Goal: Task Accomplishment & Management: Complete application form

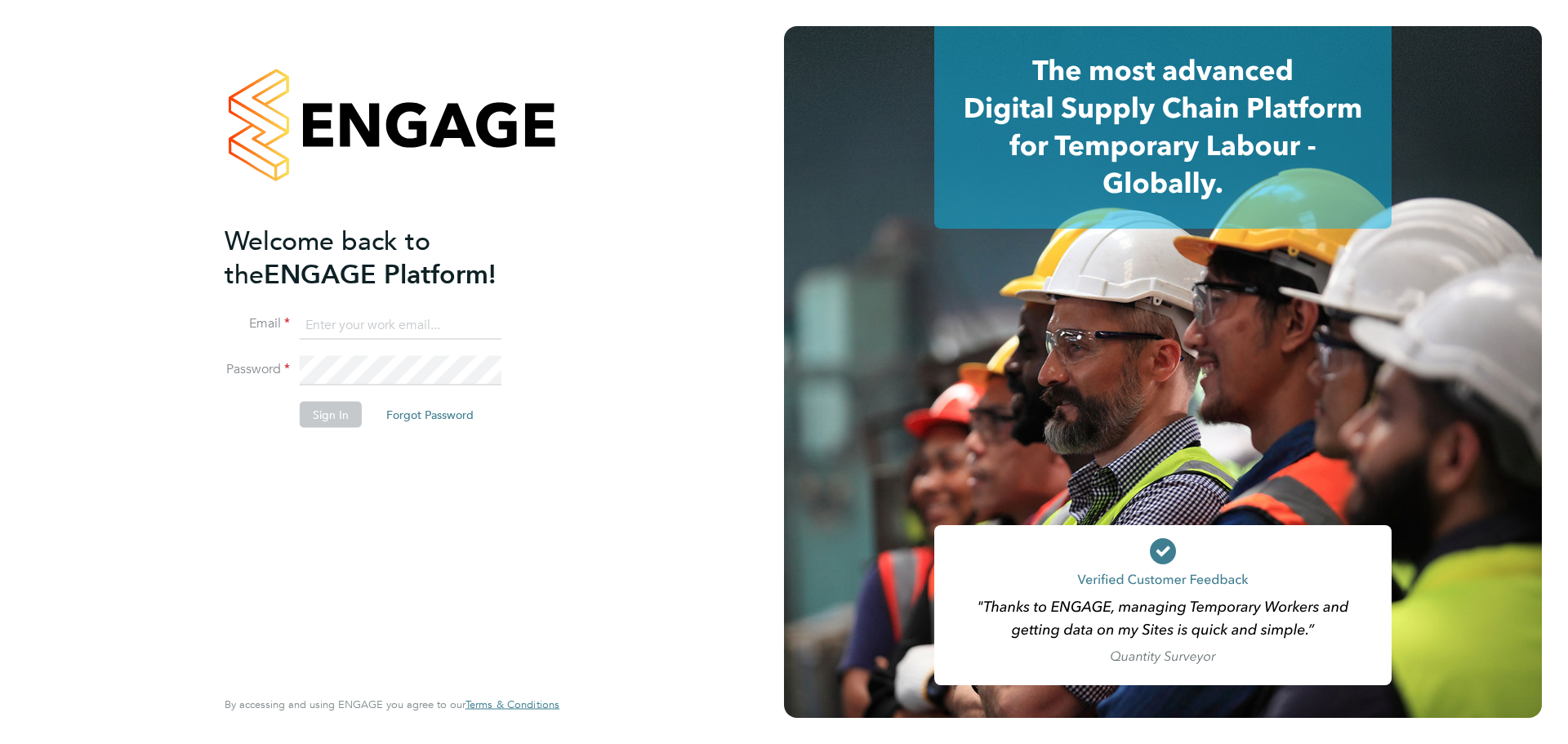
type input "sophia@xede.co.uk"
click at [313, 414] on button "Sign In" at bounding box center [330, 415] width 62 height 26
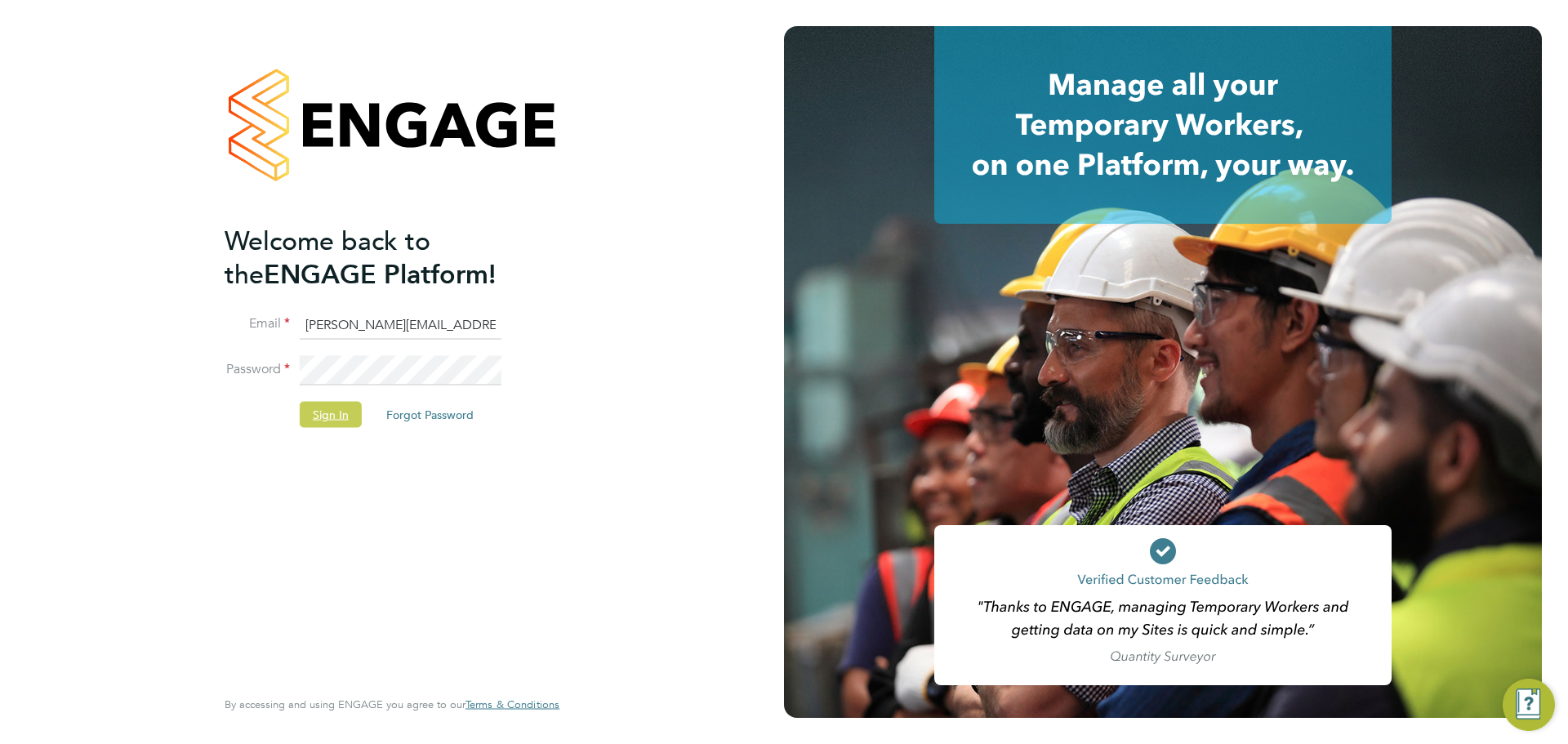
click at [326, 406] on button "Sign In" at bounding box center [330, 415] width 62 height 26
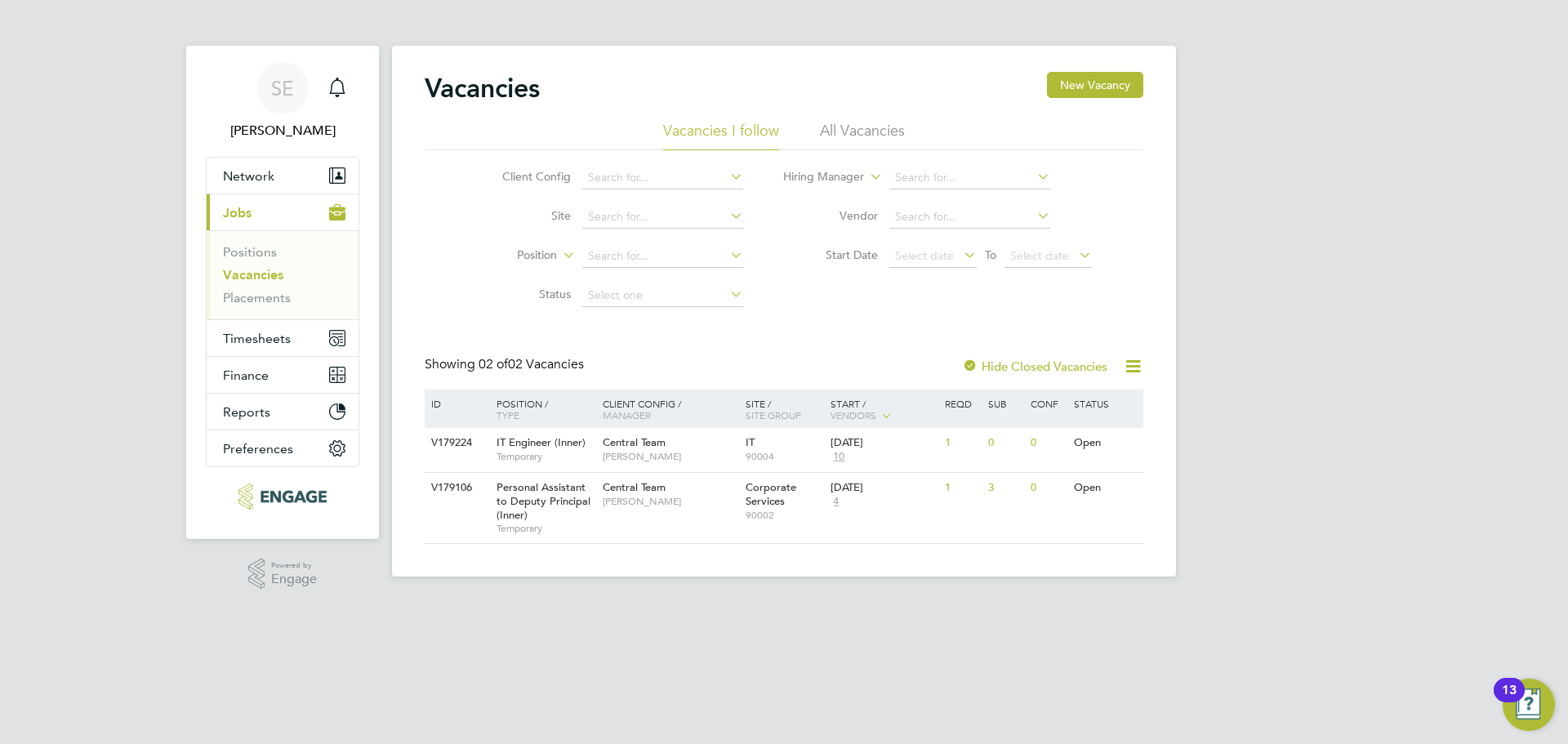
click at [843, 144] on li "All Vacancies" at bounding box center [862, 136] width 85 height 30
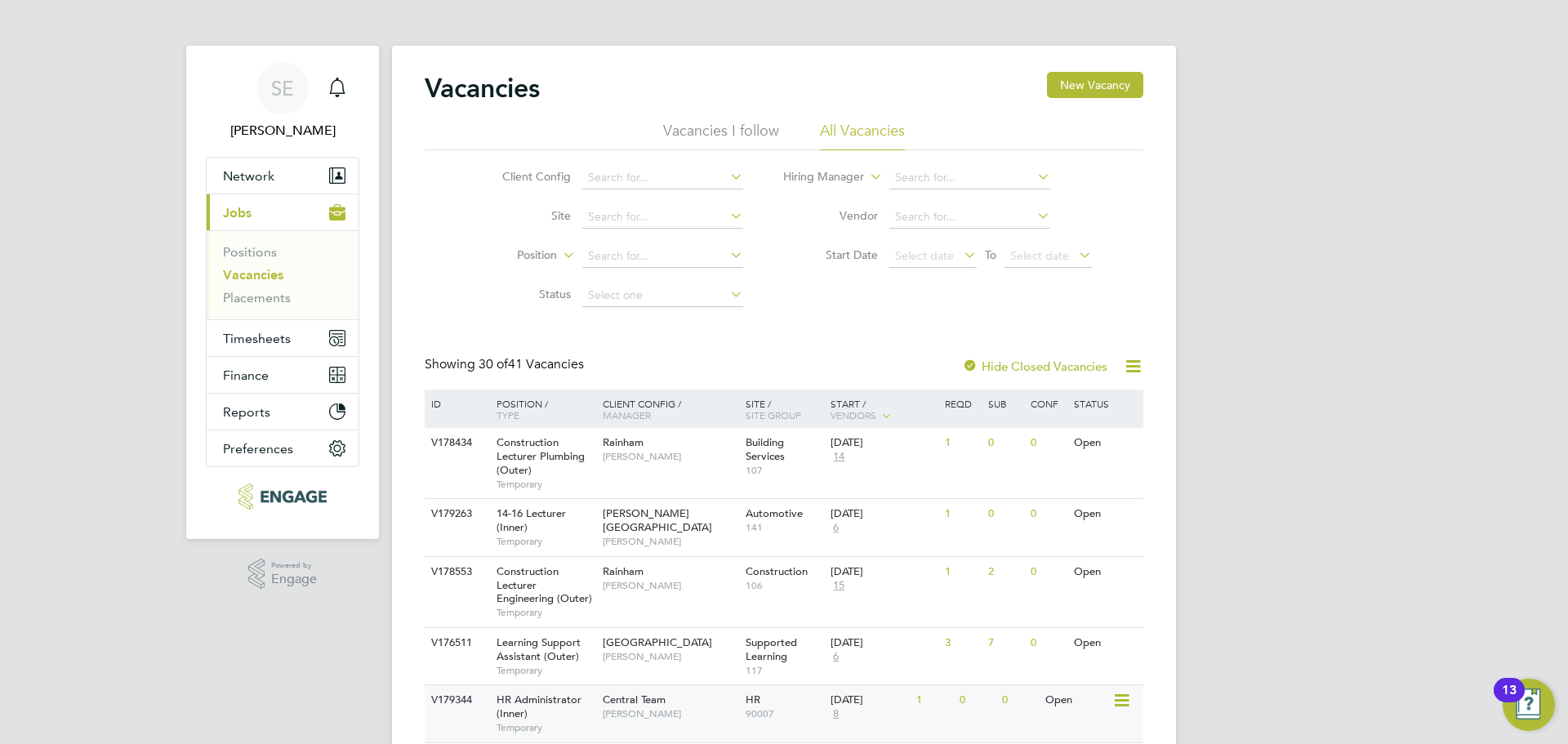
click at [560, 700] on span "HR Administrator (Inner)" at bounding box center [539, 707] width 85 height 28
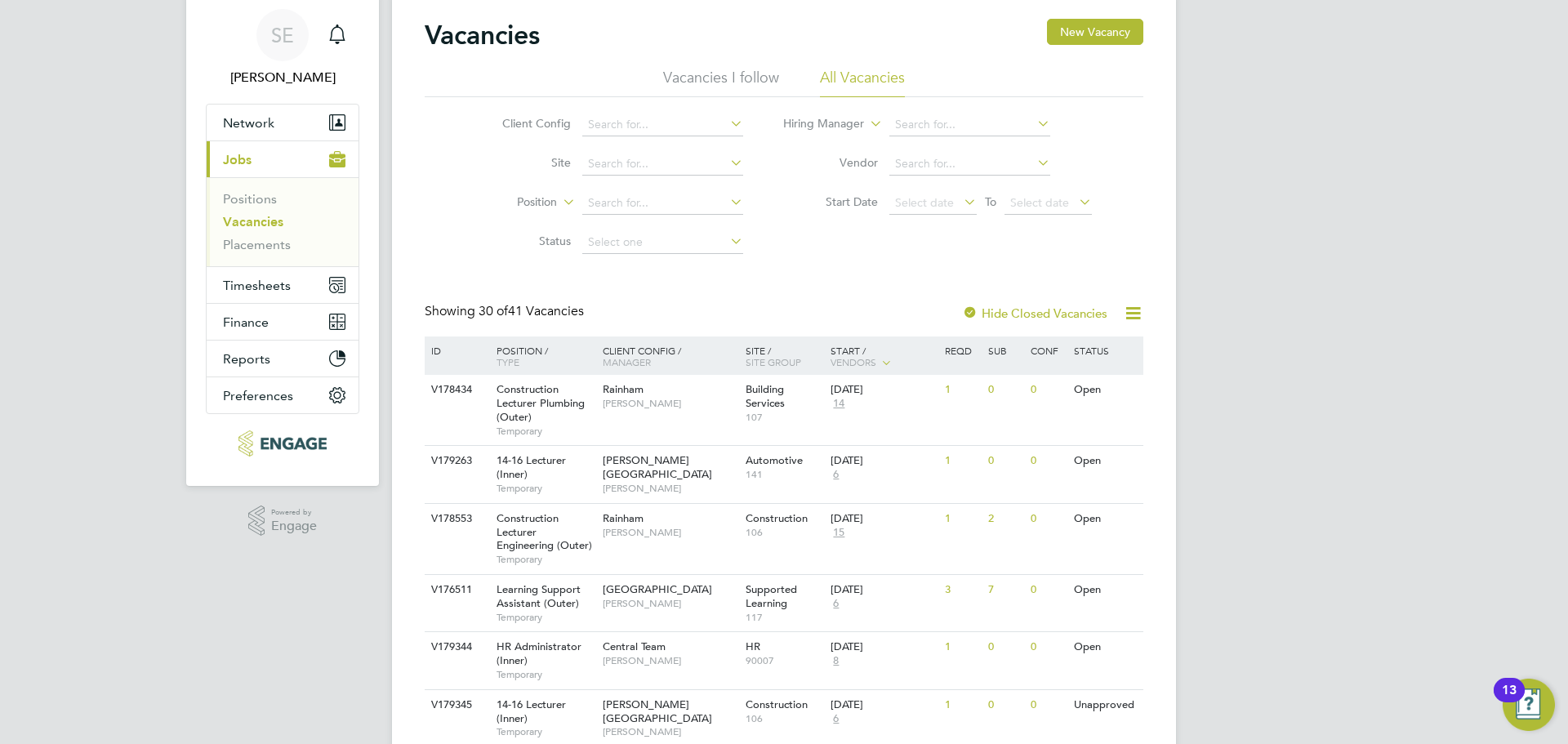
scroll to position [82, 0]
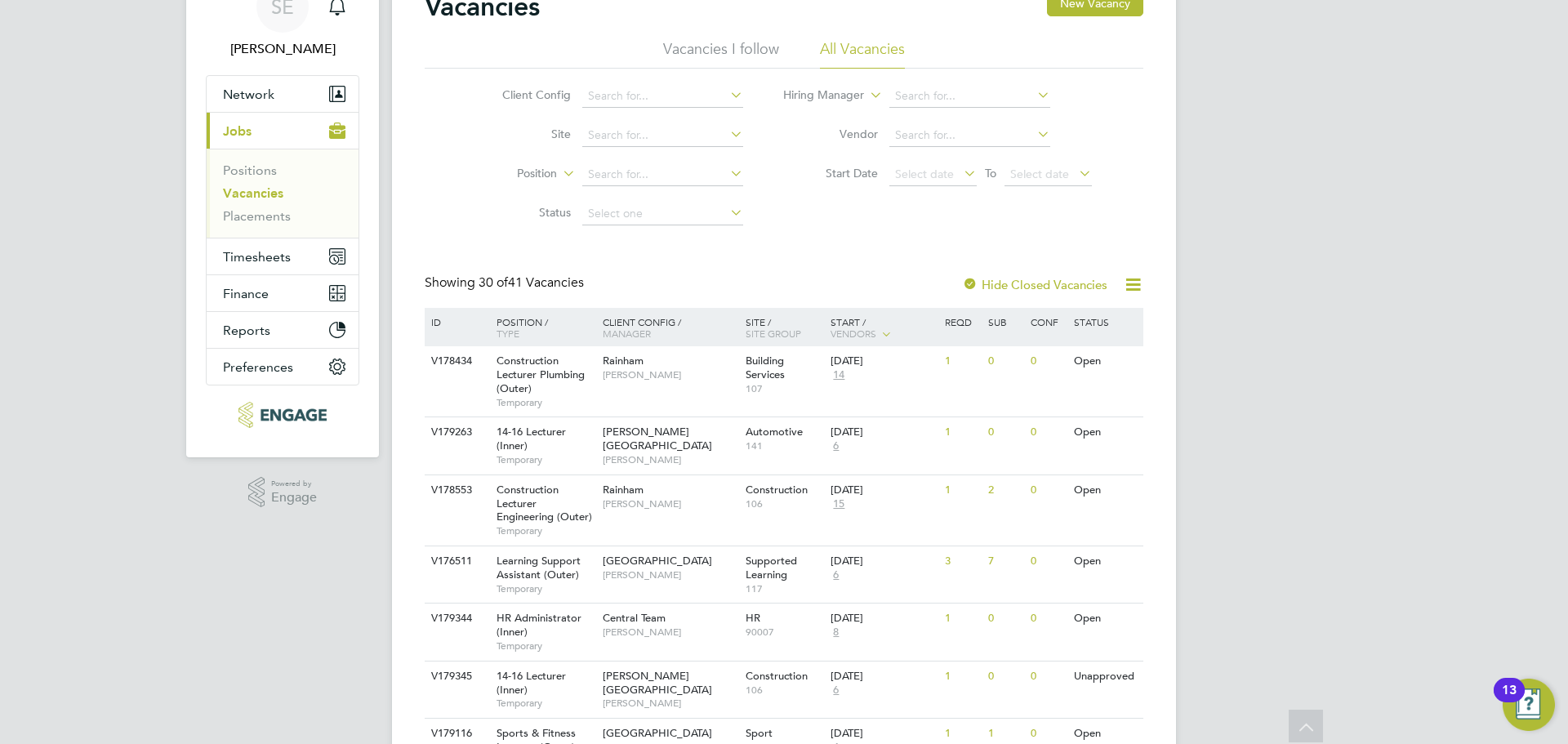
click at [707, 47] on li "Vacancies I follow" at bounding box center [720, 54] width 116 height 30
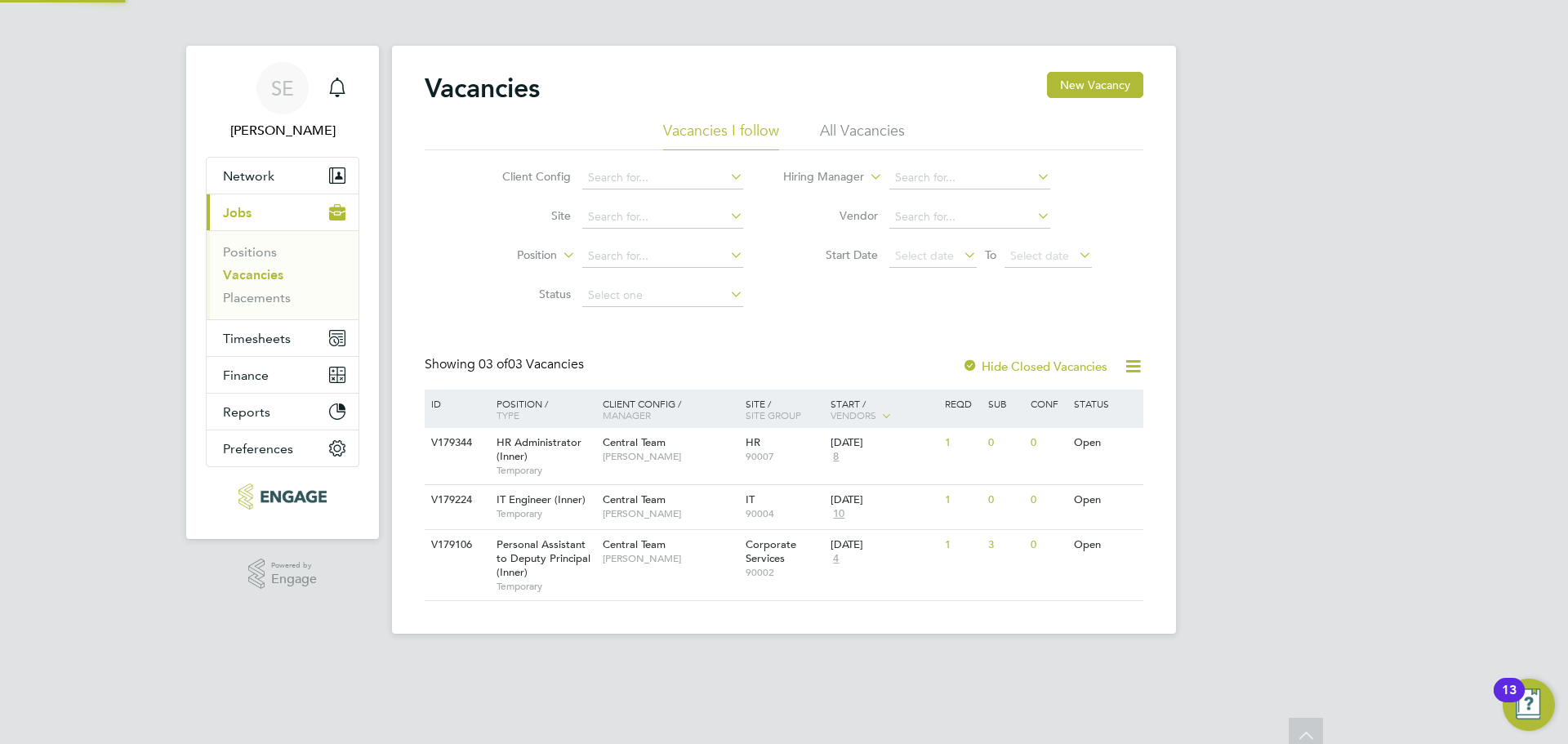
scroll to position [0, 0]
click at [880, 41] on app-barbie "Vacancies New Vacancy Vacancies I follow All Vacancies Client Config Site Posit…" at bounding box center [784, 317] width 784 height 633
click at [859, 139] on li "All Vacancies" at bounding box center [862, 136] width 85 height 30
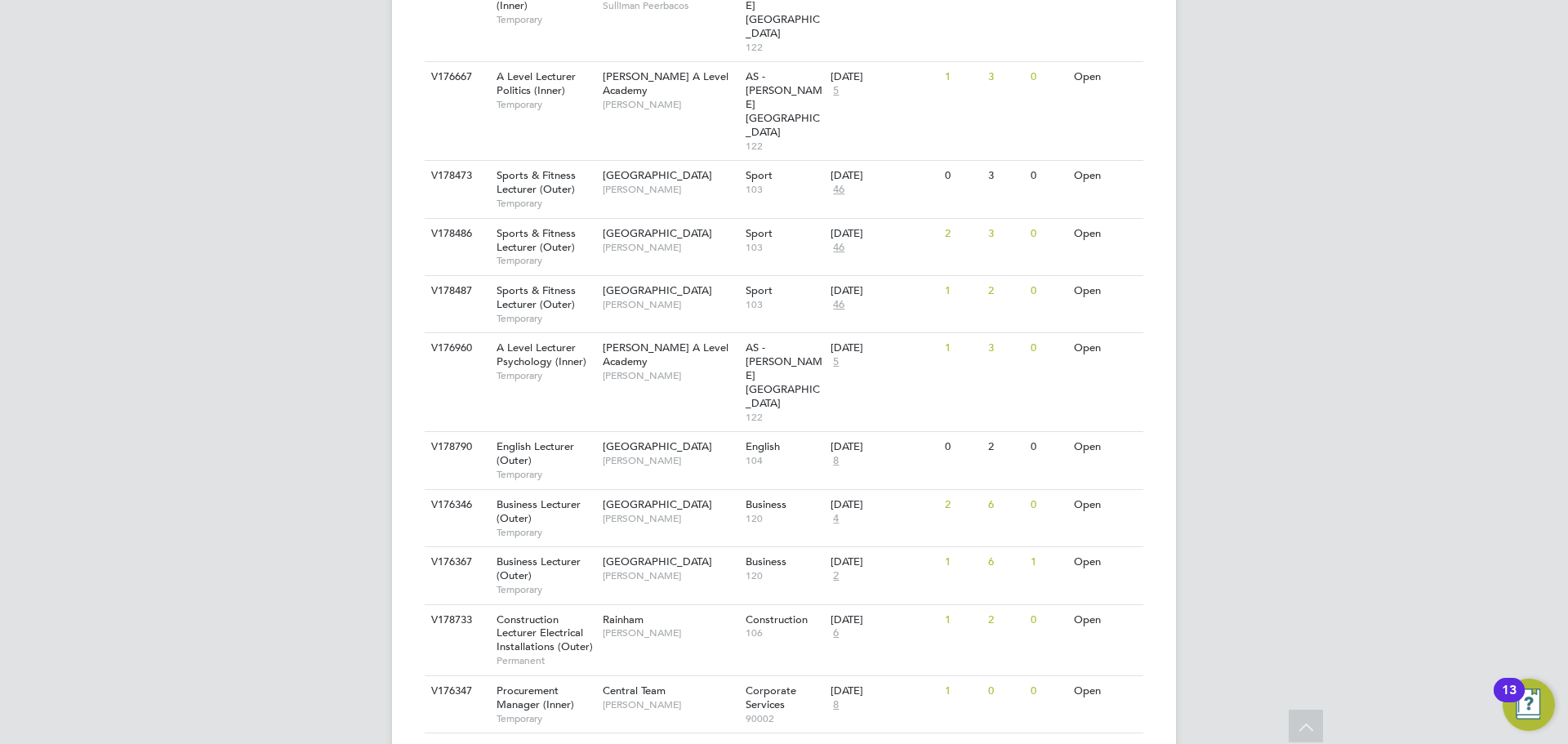
scroll to position [1552, 0]
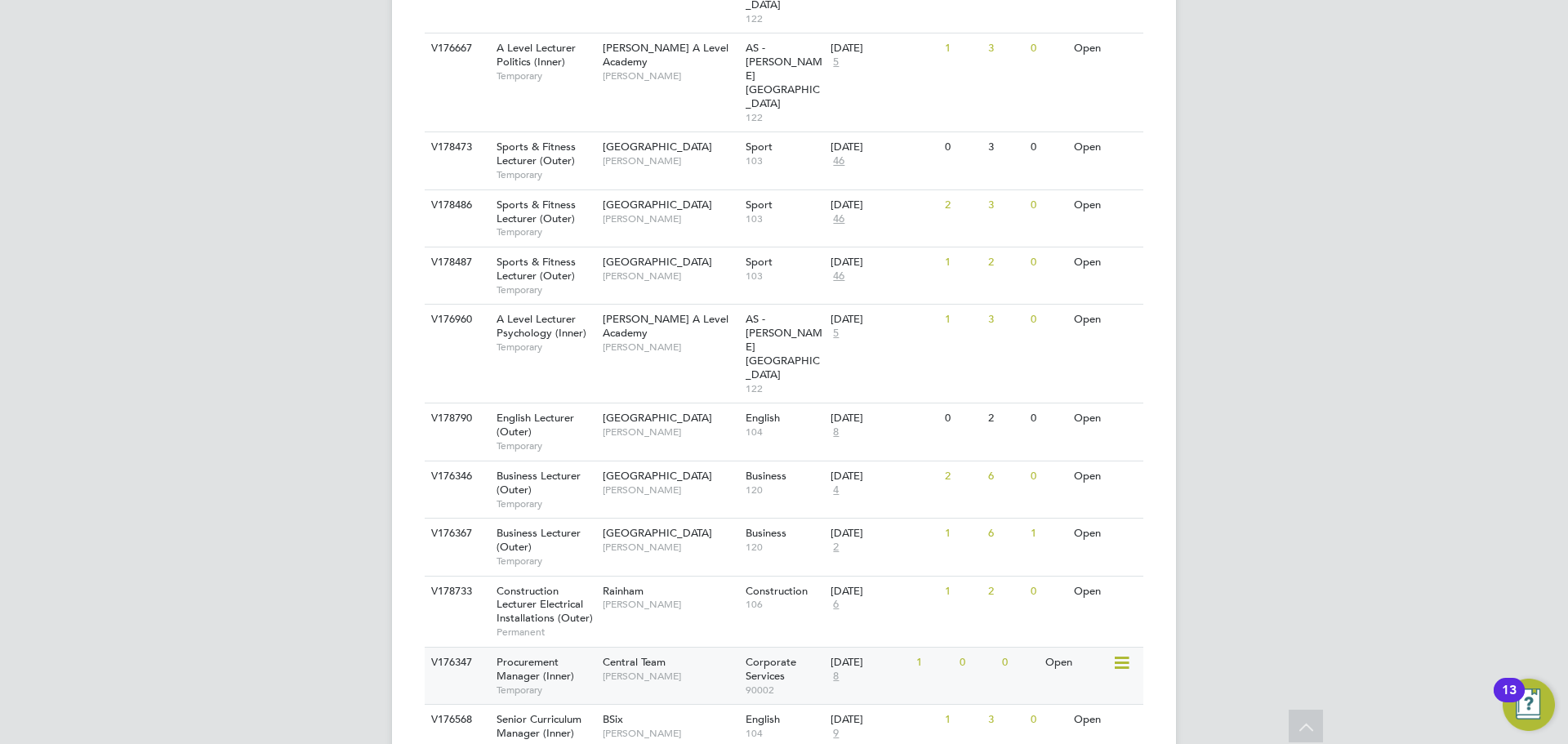
click at [590, 684] on span "Temporary" at bounding box center [546, 690] width 98 height 13
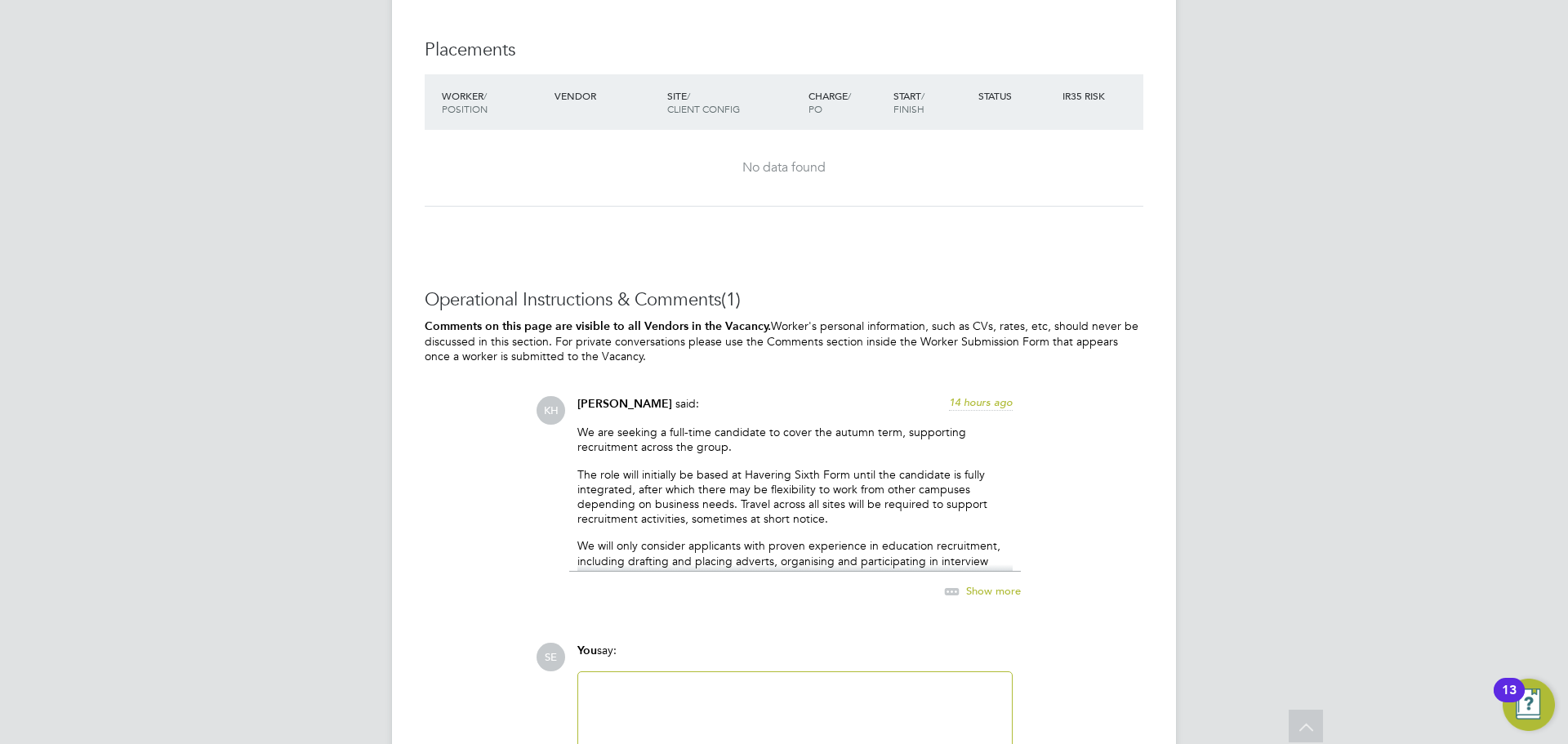
scroll to position [2878, 0]
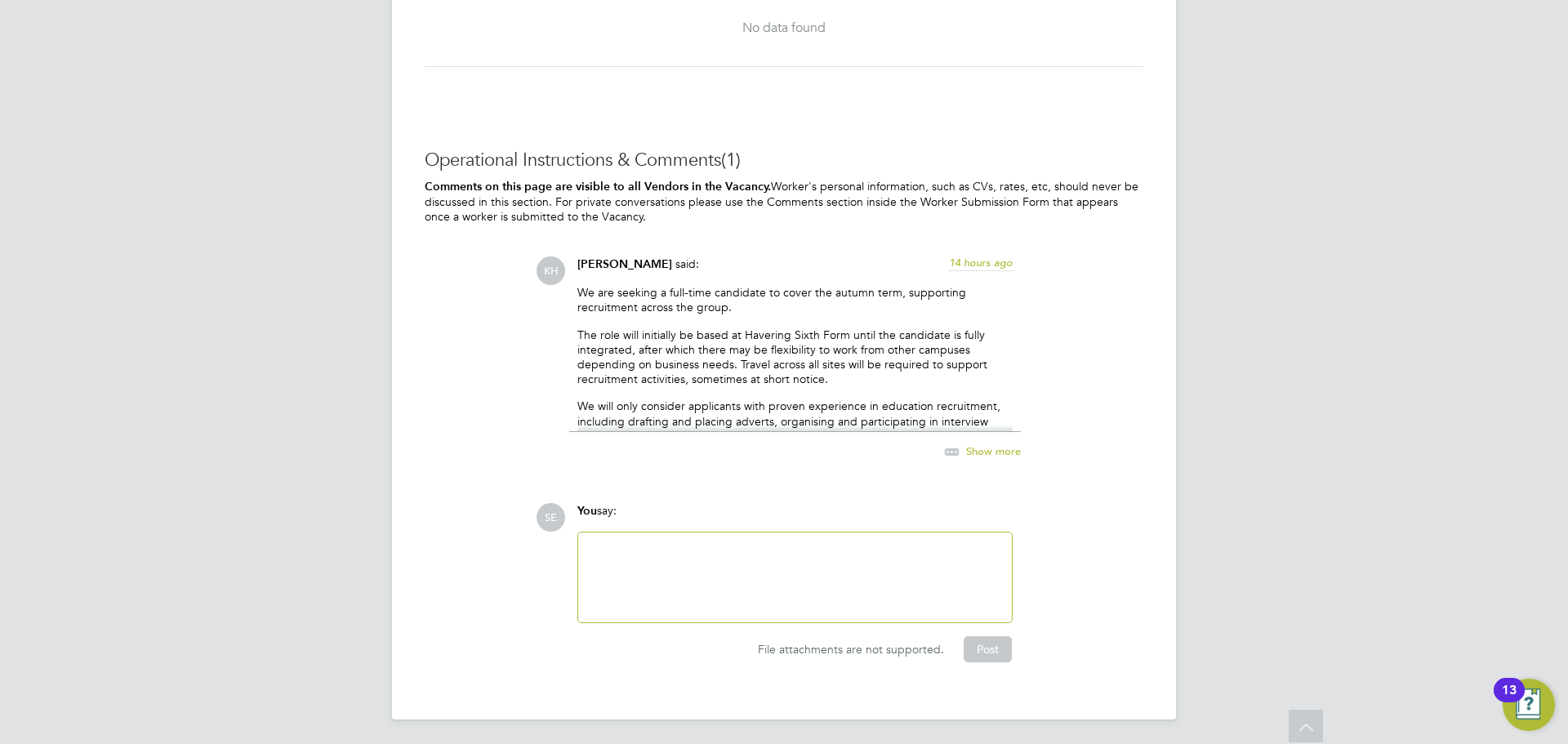
click at [960, 445] on icon at bounding box center [951, 452] width 20 height 20
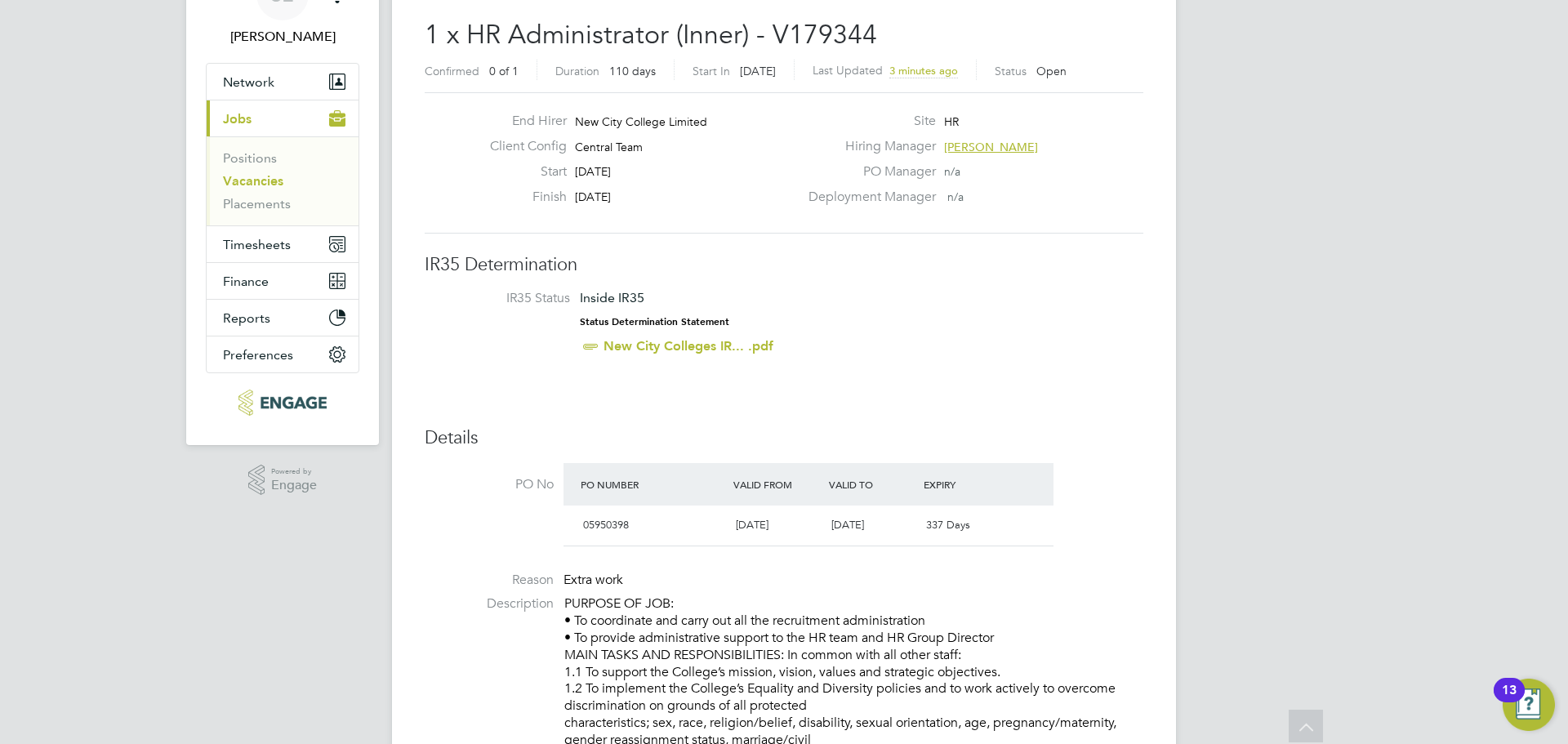
scroll to position [0, 0]
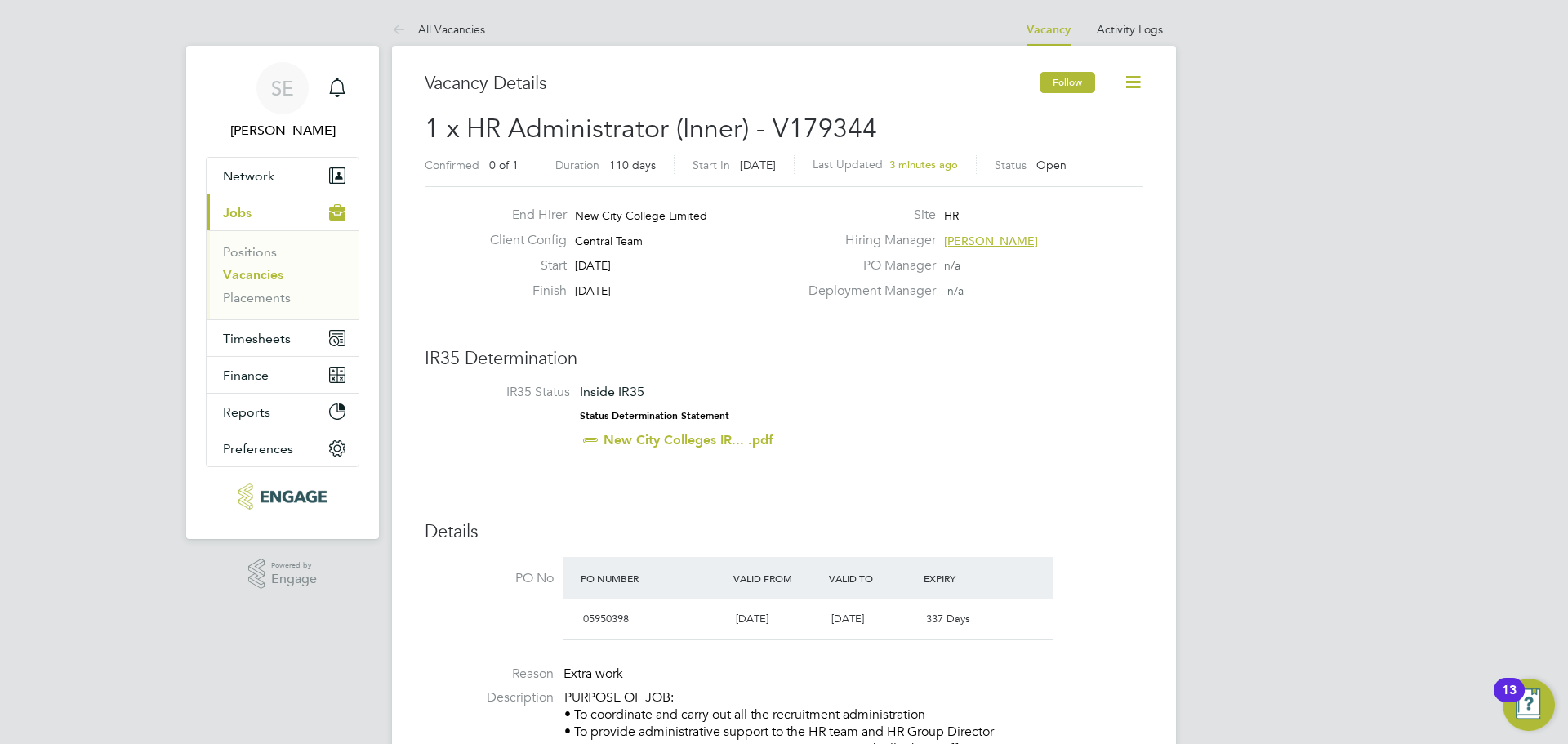
click at [1082, 77] on button "Follow" at bounding box center [1068, 83] width 56 height 21
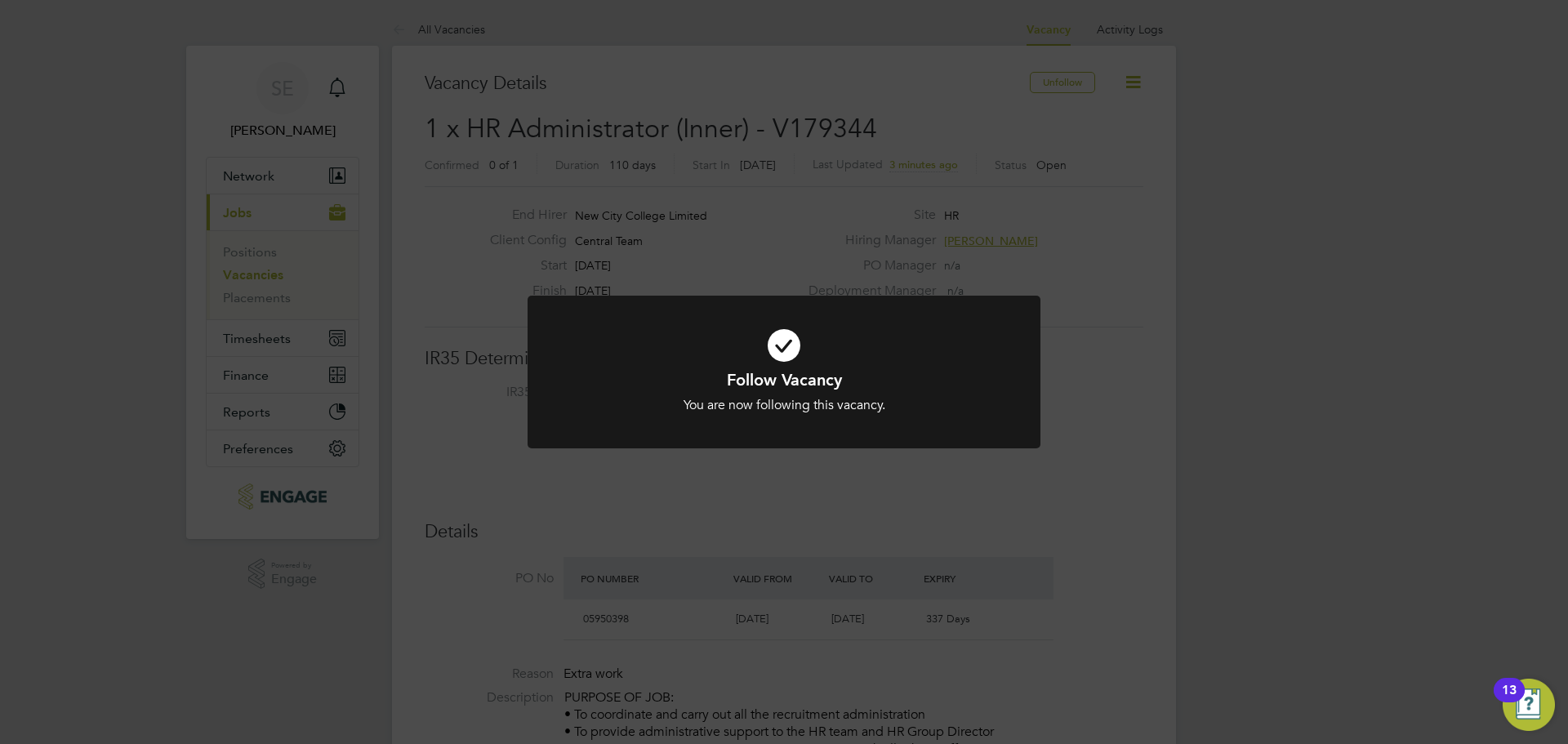
click at [574, 506] on div "Follow Vacancy You are now following this vacancy. Cancel Okay" at bounding box center [784, 372] width 1568 height 744
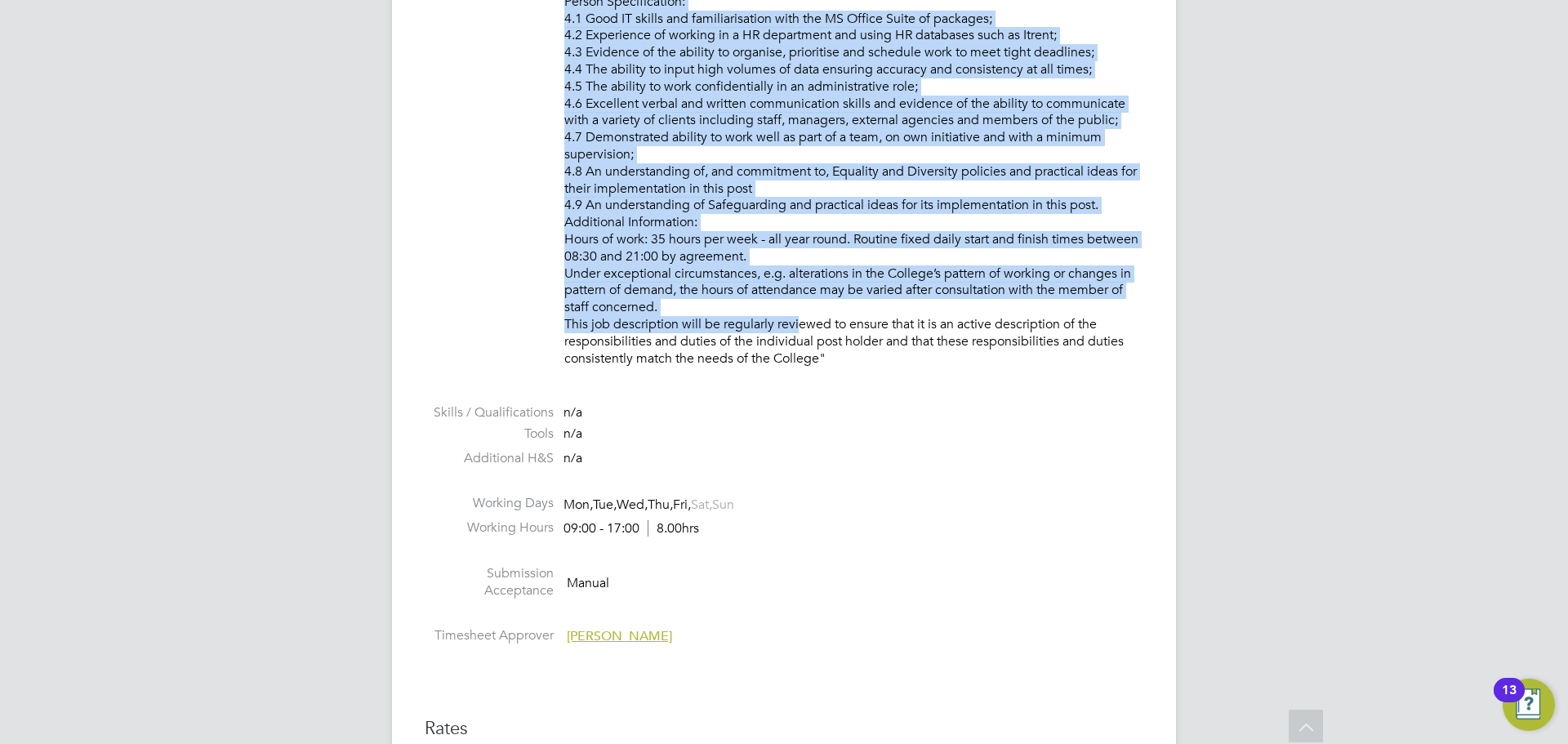
scroll to position [1471, 0]
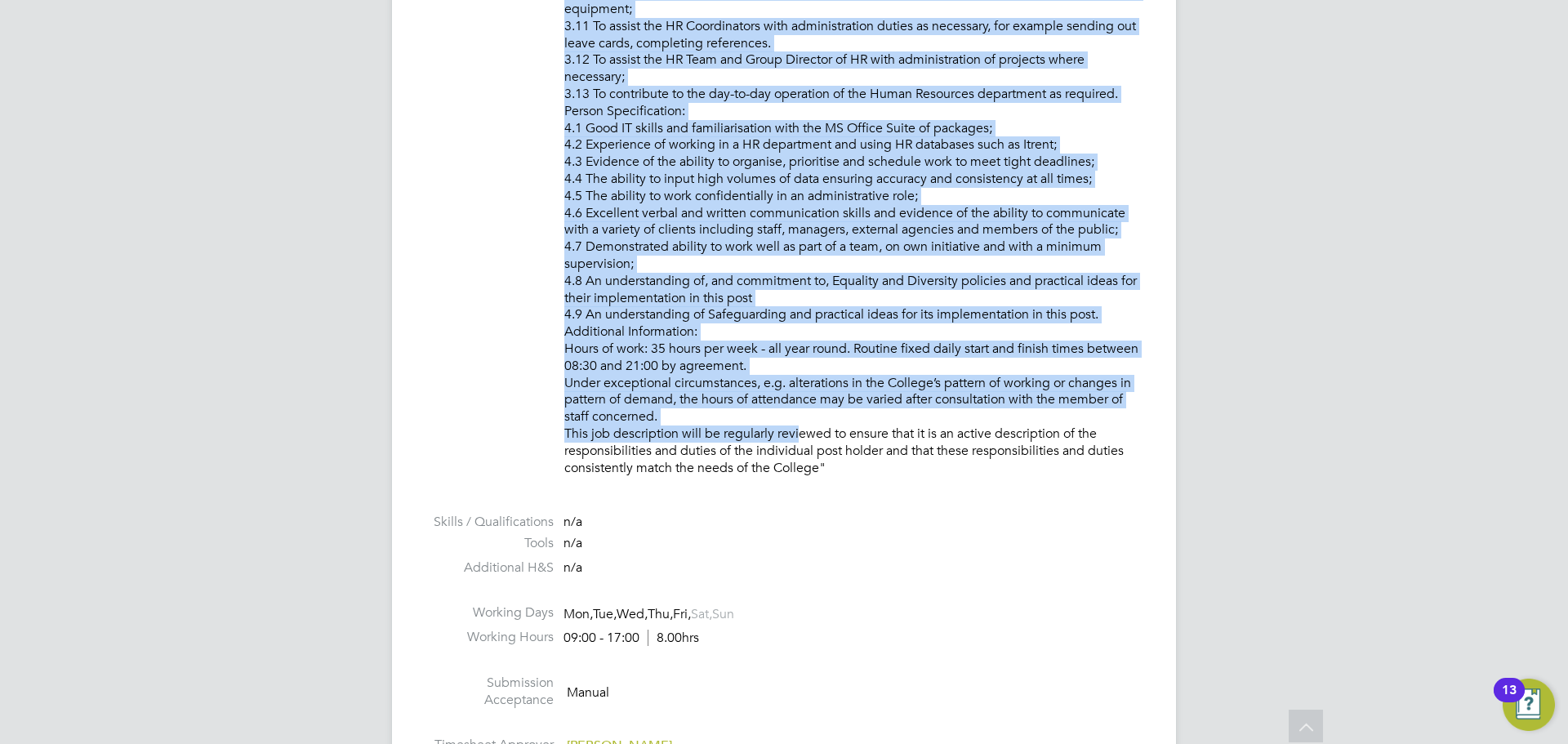
drag, startPoint x: 538, startPoint y: 148, endPoint x: 846, endPoint y: 470, distance: 445.6
copy p "• To coordinate and carry out all the recruitment administration • To provide a…"
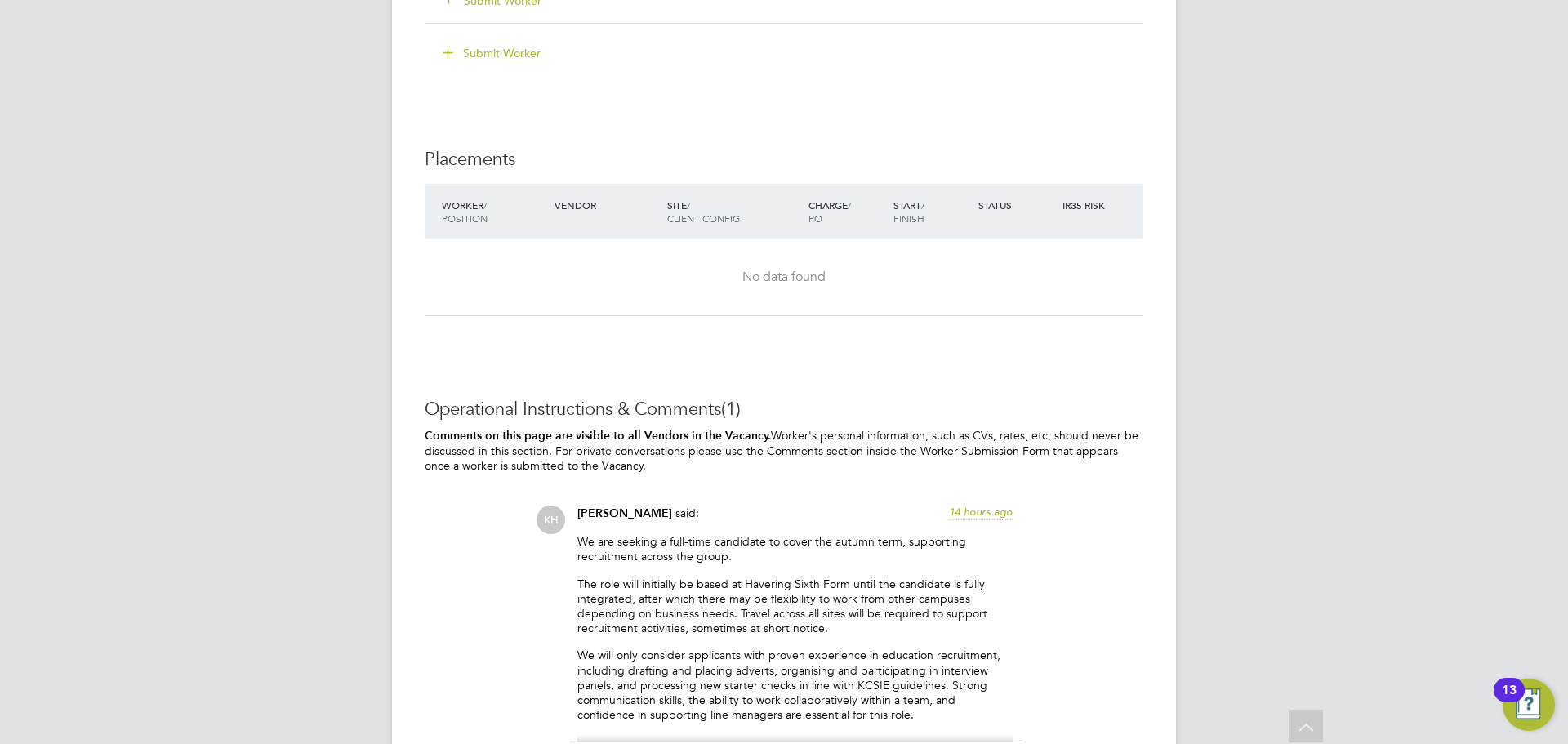
scroll to position [2939, 0]
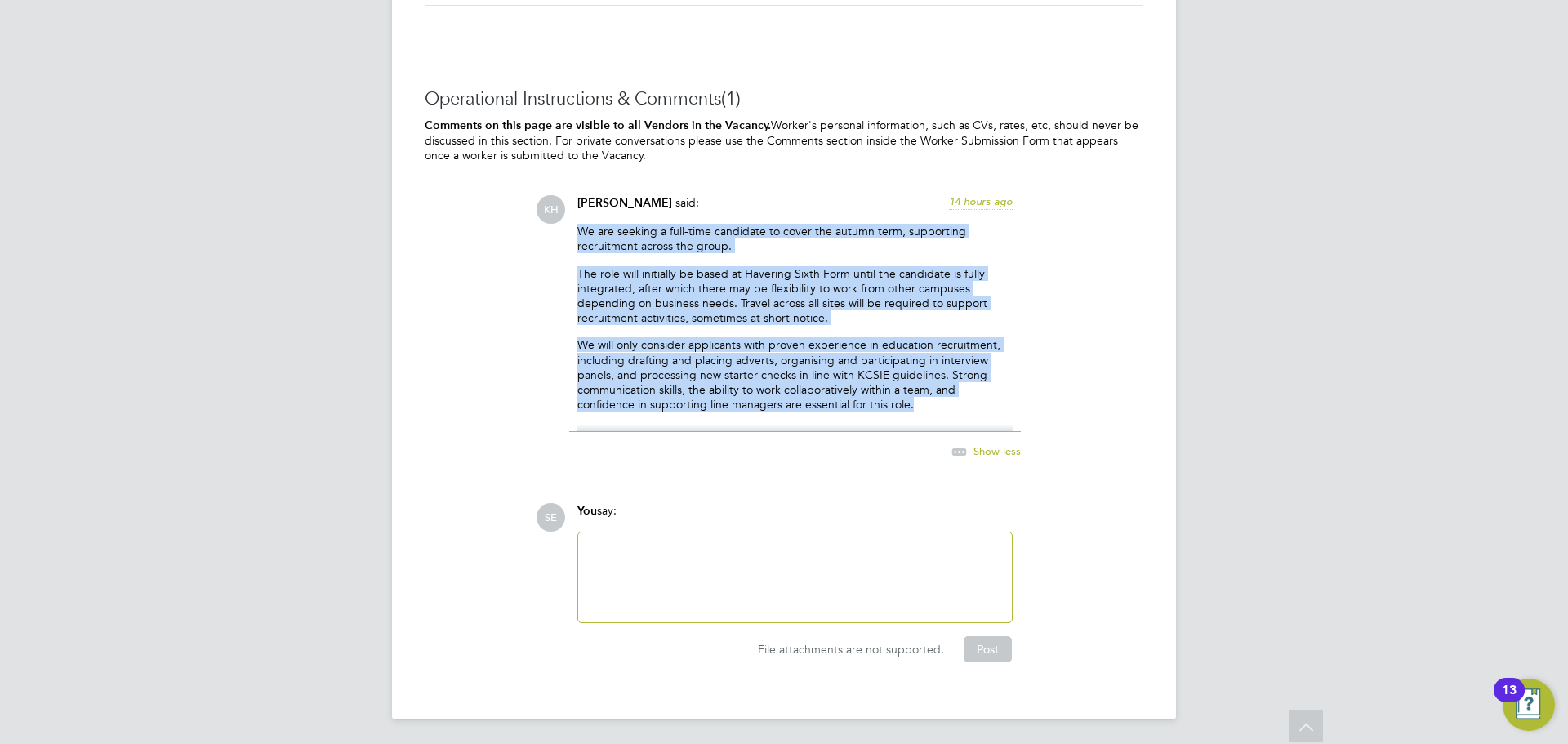
drag, startPoint x: 920, startPoint y: 406, endPoint x: 566, endPoint y: 226, distance: 397.1
click at [566, 226] on div "KH Kirsty Hanmore said: 14 hours ago We are seeking a full-time candidate to co…" at bounding box center [840, 337] width 607 height 284
copy div "We are seeking a full-time candidate to cover the autumn term, supporting recru…"
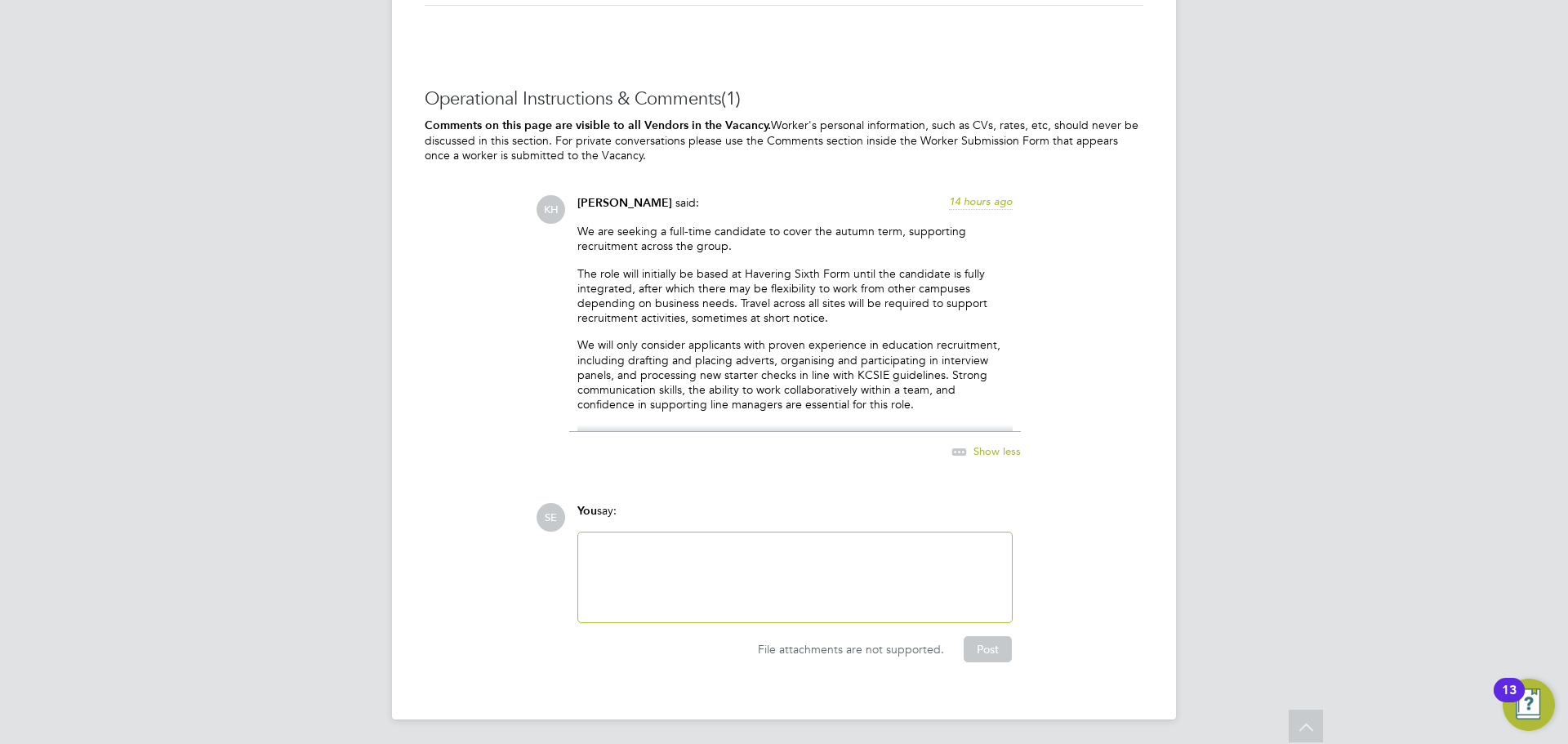
click at [613, 525] on div "You say:" at bounding box center [795, 517] width 435 height 29
click at [638, 580] on div at bounding box center [795, 577] width 414 height 70
drag, startPoint x: 686, startPoint y: 370, endPoint x: 895, endPoint y: 375, distance: 209.1
click at [895, 375] on p "We will only consider applicants with proven experience in education recruitmen…" at bounding box center [795, 374] width 435 height 74
click at [640, 446] on div "Show less" at bounding box center [794, 443] width 452 height 37
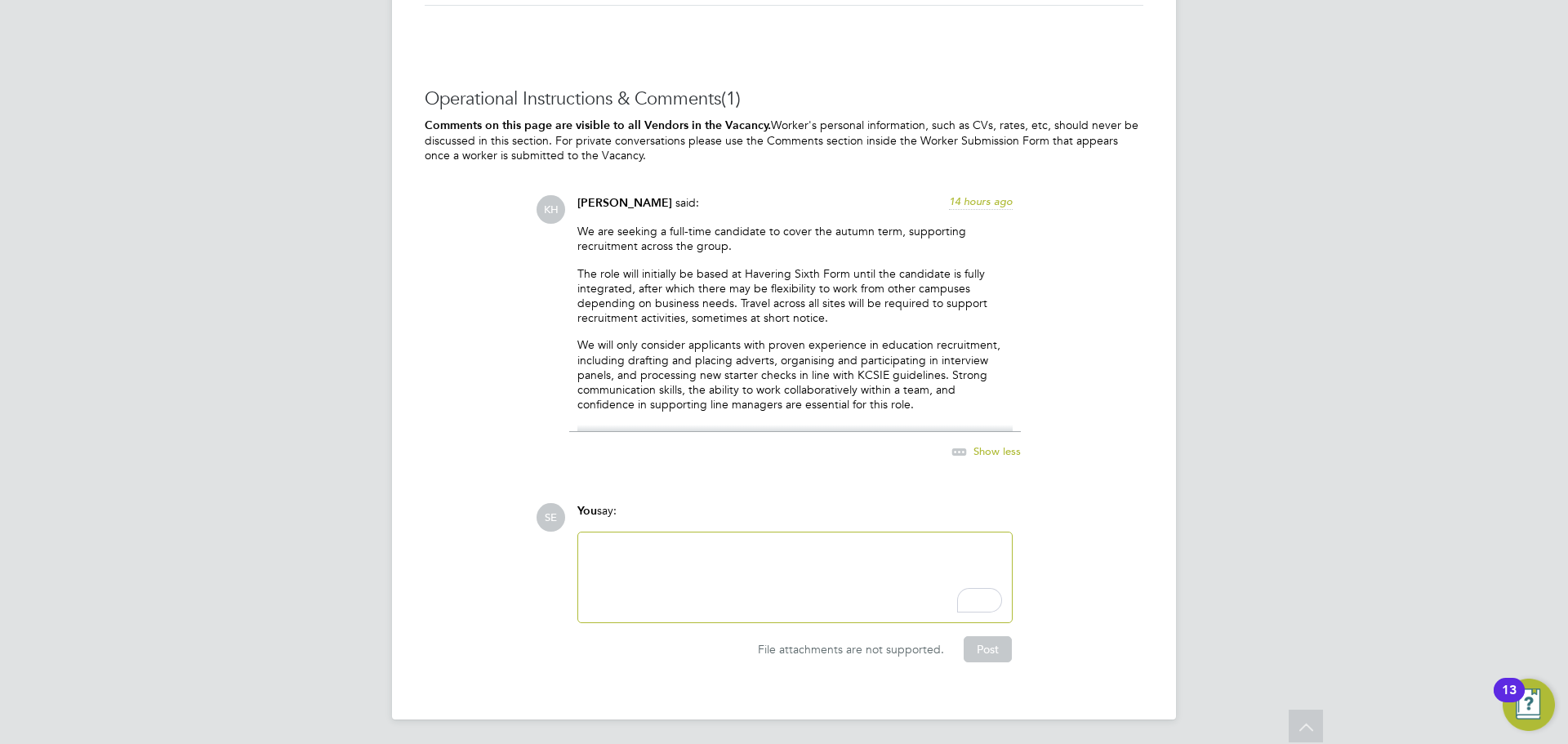
click at [962, 453] on icon at bounding box center [959, 452] width 20 height 20
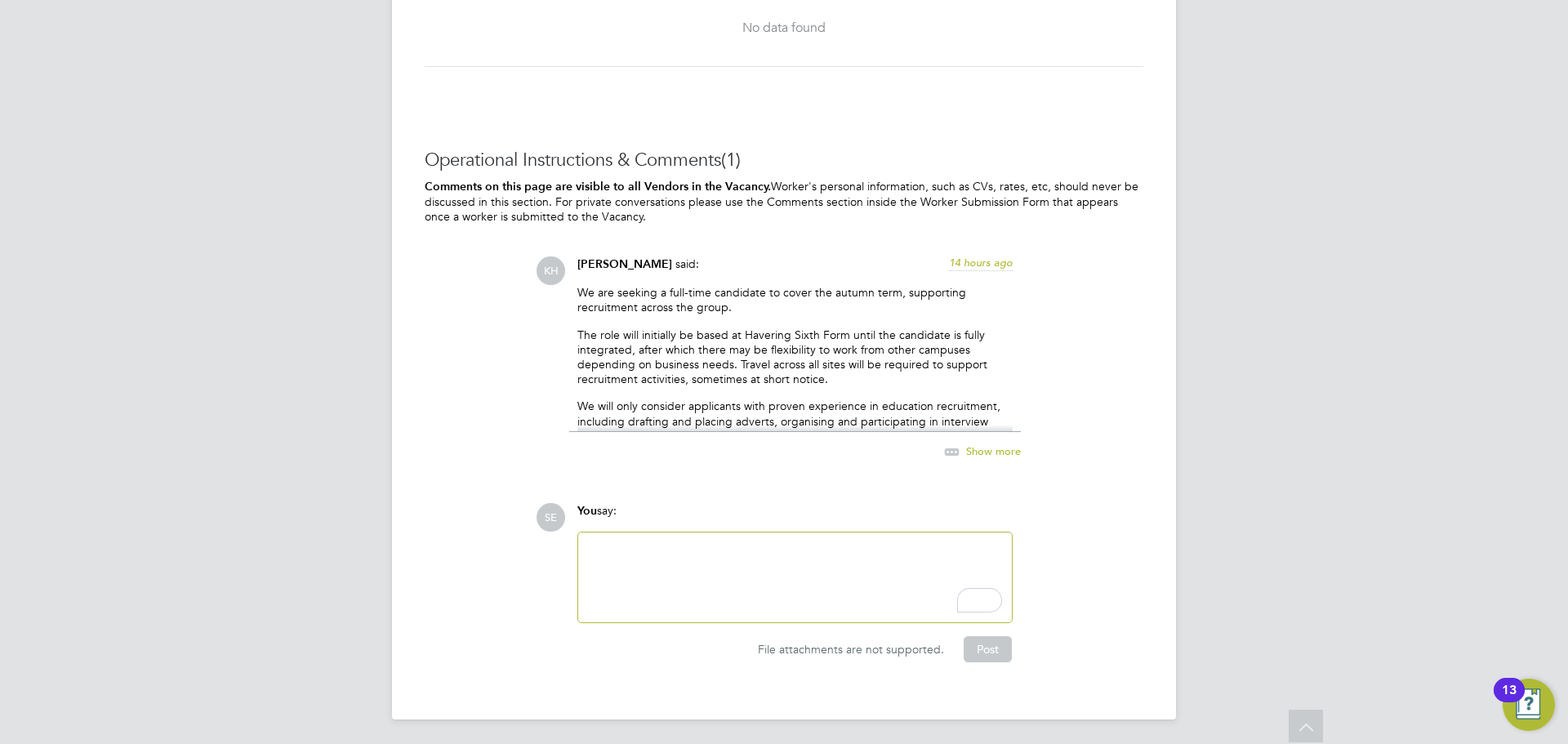
click at [962, 453] on icon at bounding box center [951, 452] width 20 height 20
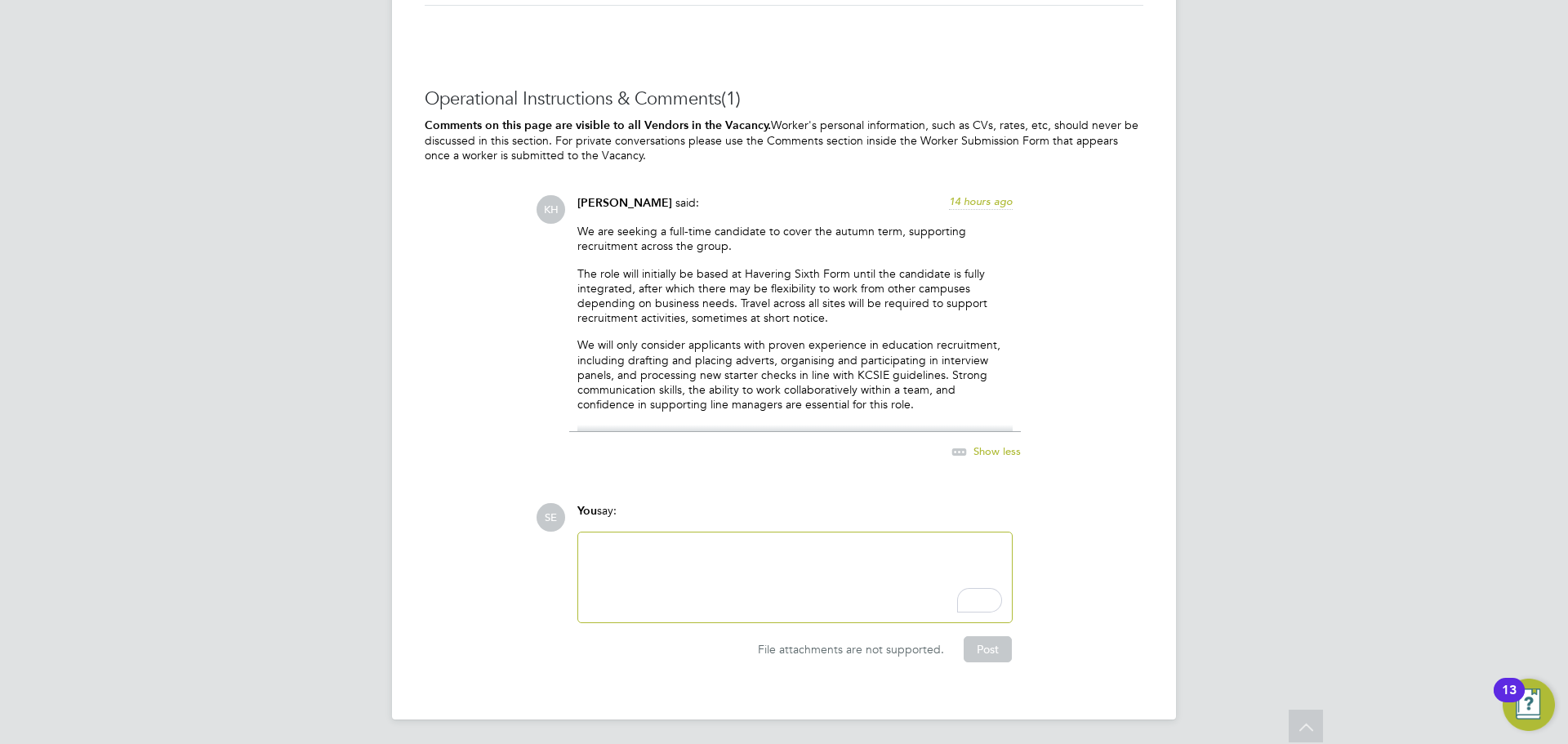
click at [685, 536] on div at bounding box center [795, 577] width 433 height 90
click at [694, 566] on div "To enrich screen reader interactions, please activate Accessibility in Grammarl…" at bounding box center [795, 577] width 414 height 70
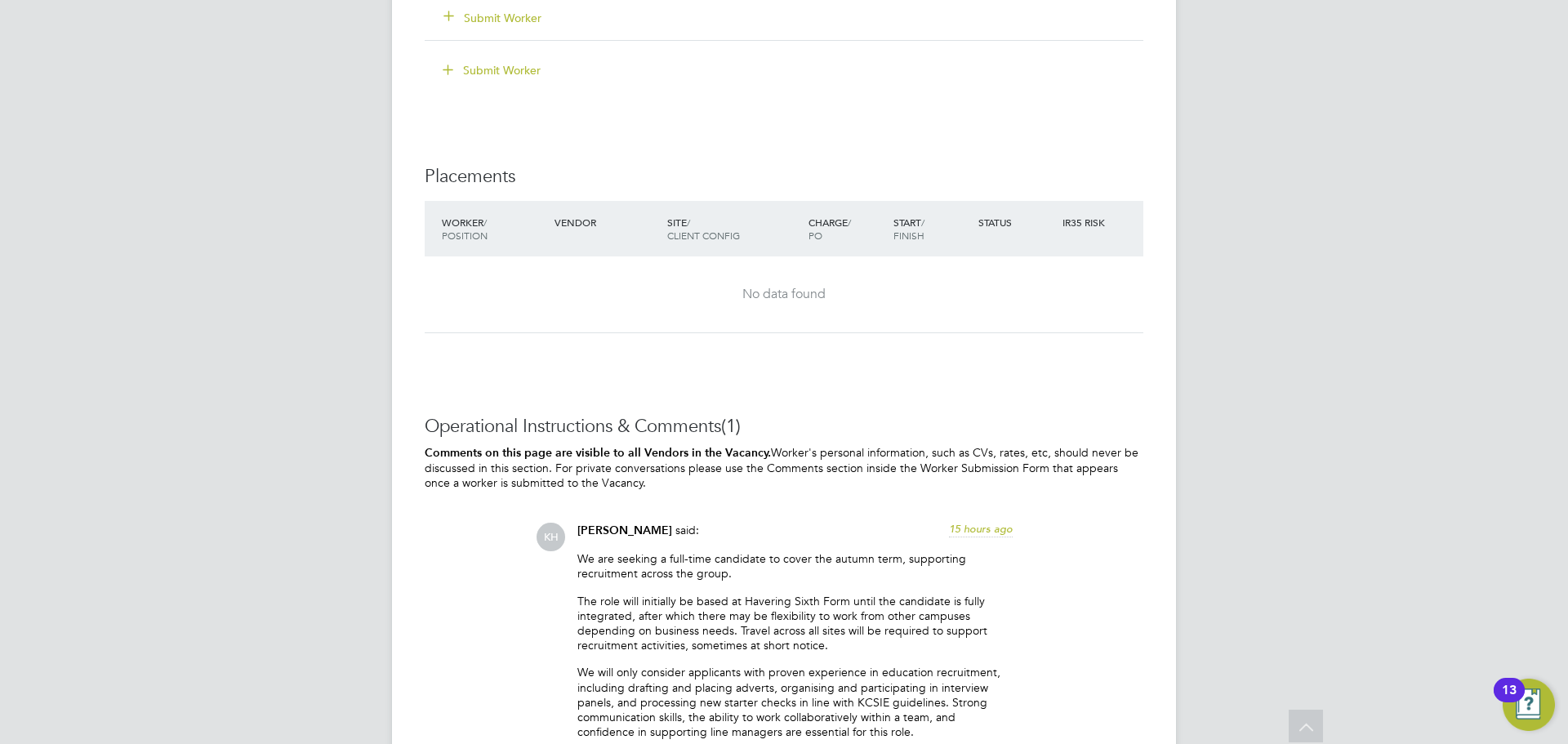
scroll to position [2367, 0]
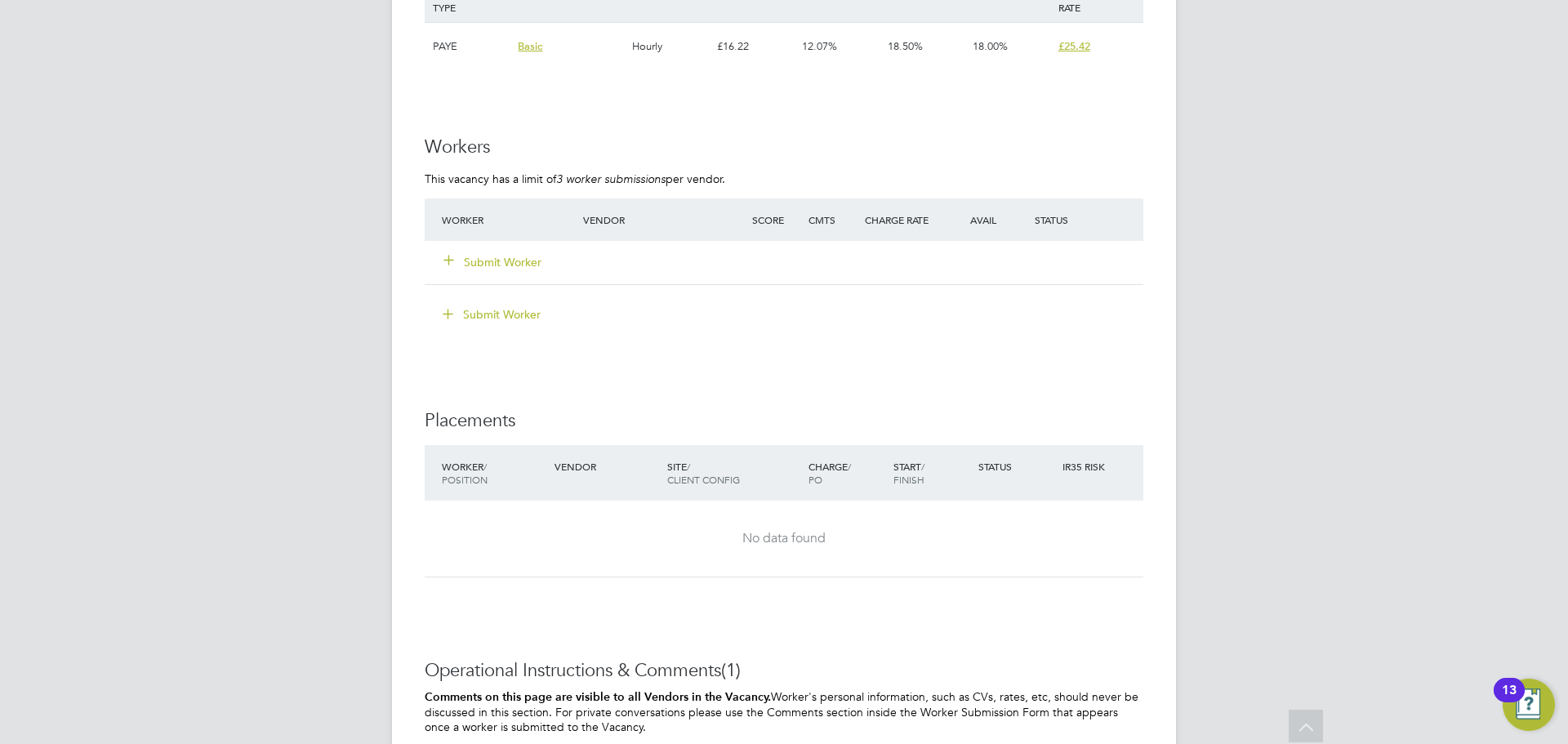
click at [487, 265] on button "Submit Worker" at bounding box center [493, 262] width 98 height 17
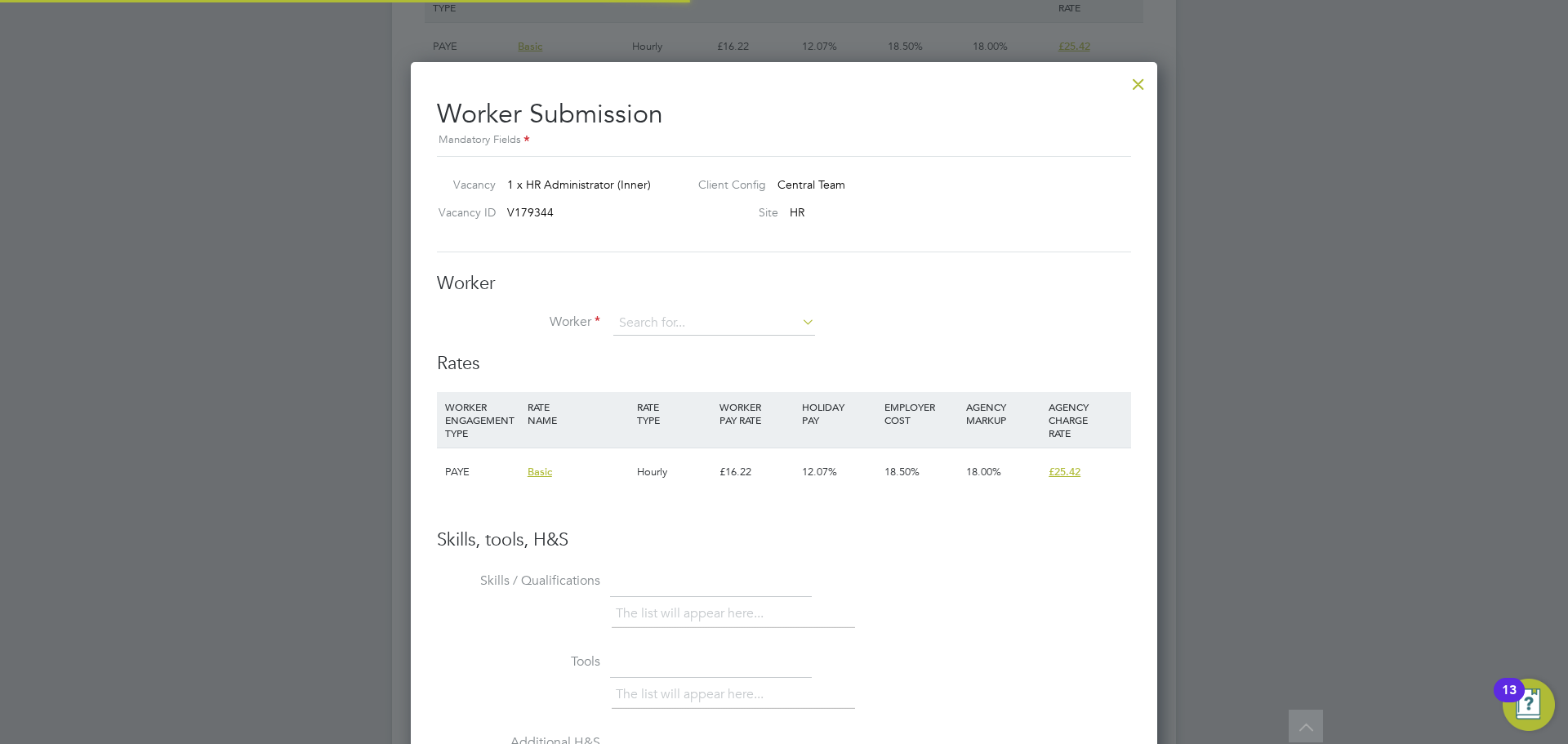
scroll to position [48, 111]
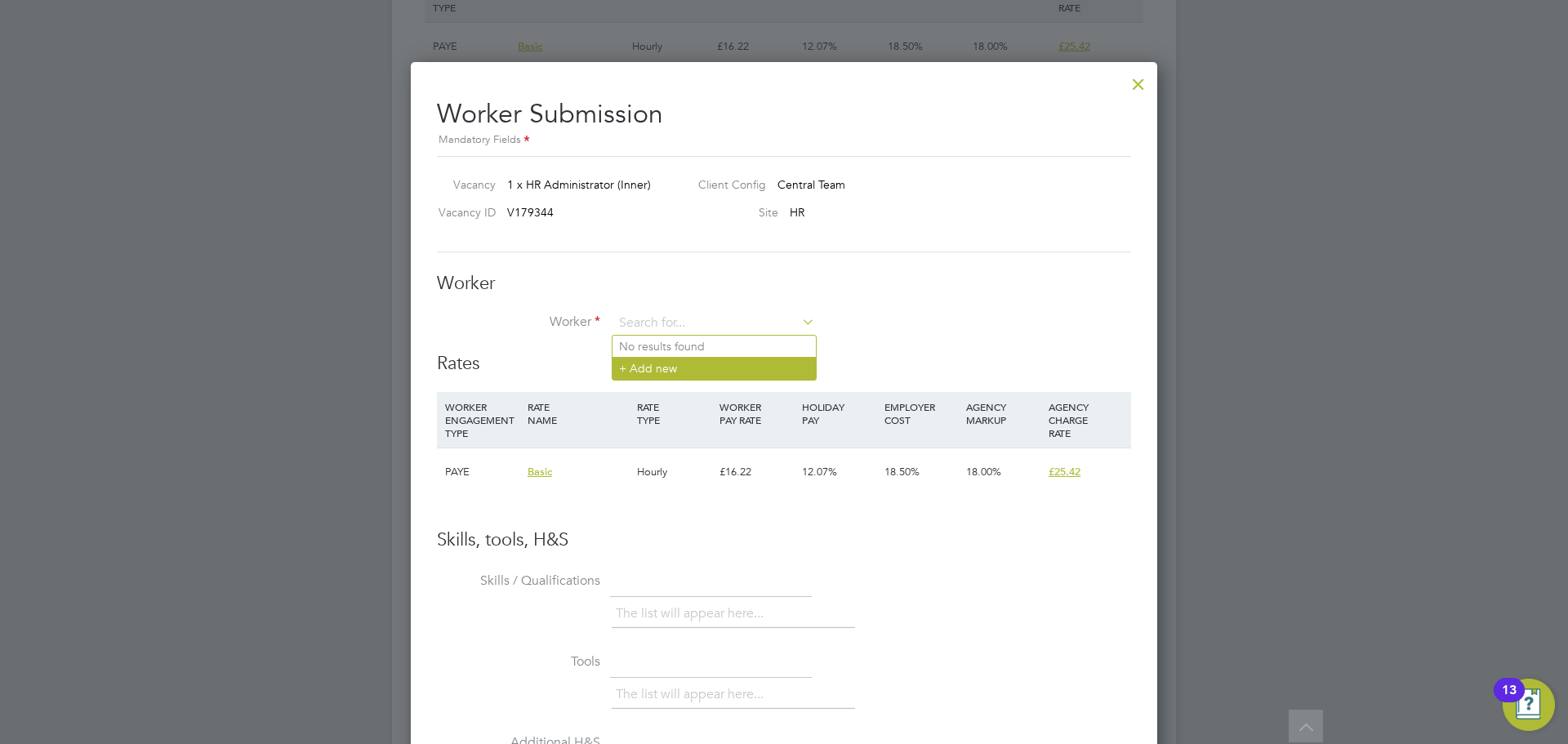
click at [677, 366] on li "+ Add new" at bounding box center [714, 367] width 204 height 22
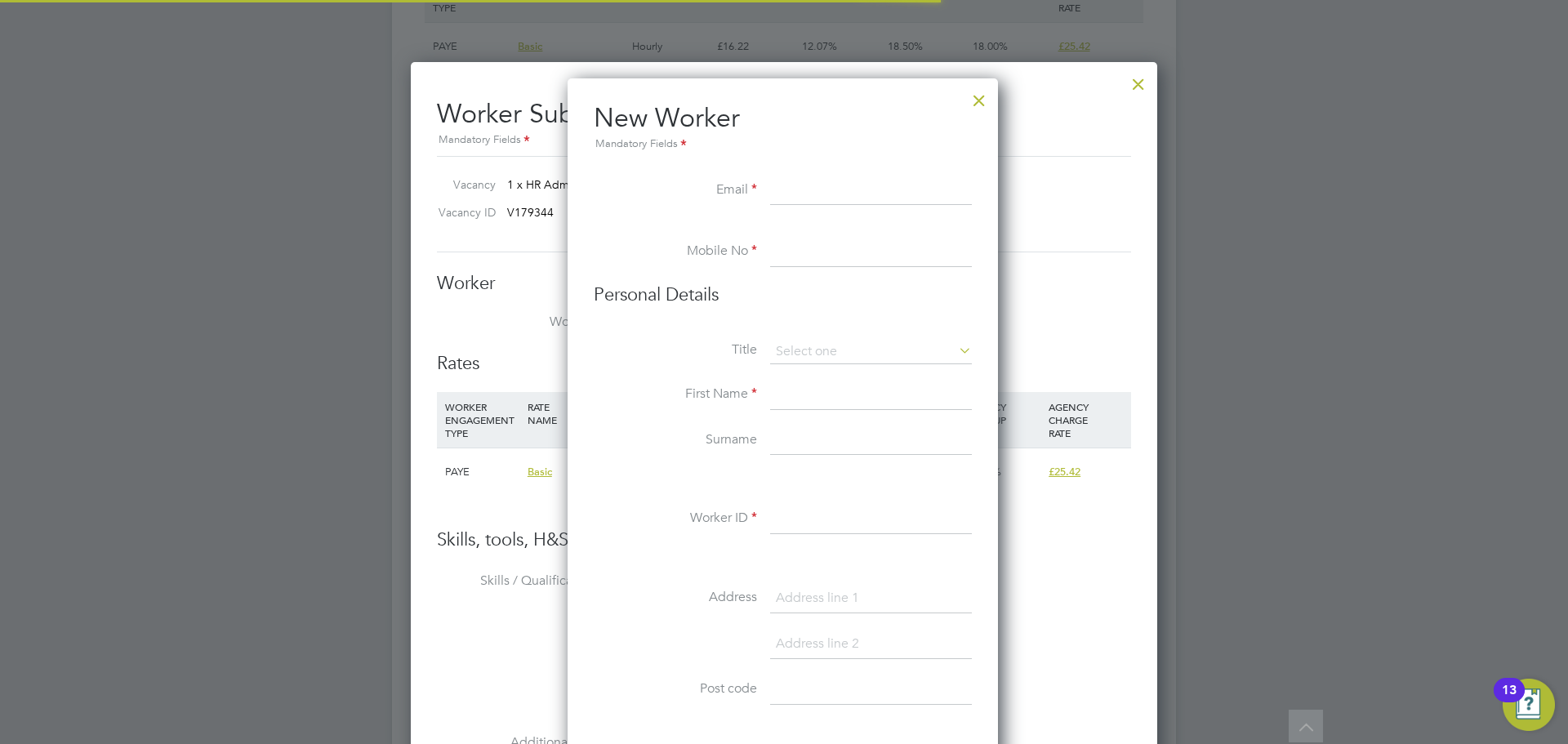
scroll to position [1391, 433]
click at [973, 104] on div at bounding box center [980, 97] width 30 height 30
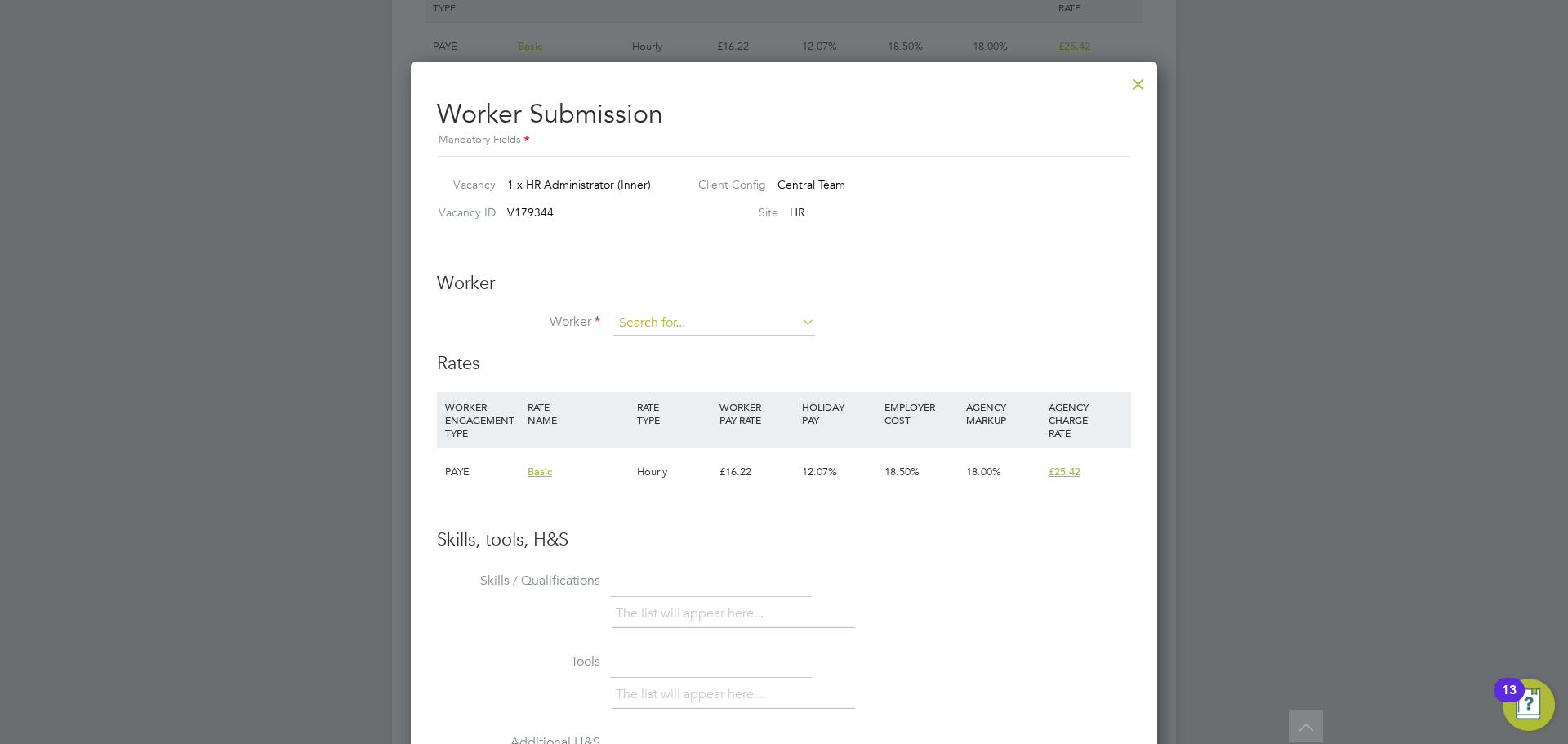
click at [754, 318] on input at bounding box center [714, 324] width 202 height 24
type input "t"
click at [707, 371] on li "+ Add new" at bounding box center [714, 367] width 204 height 22
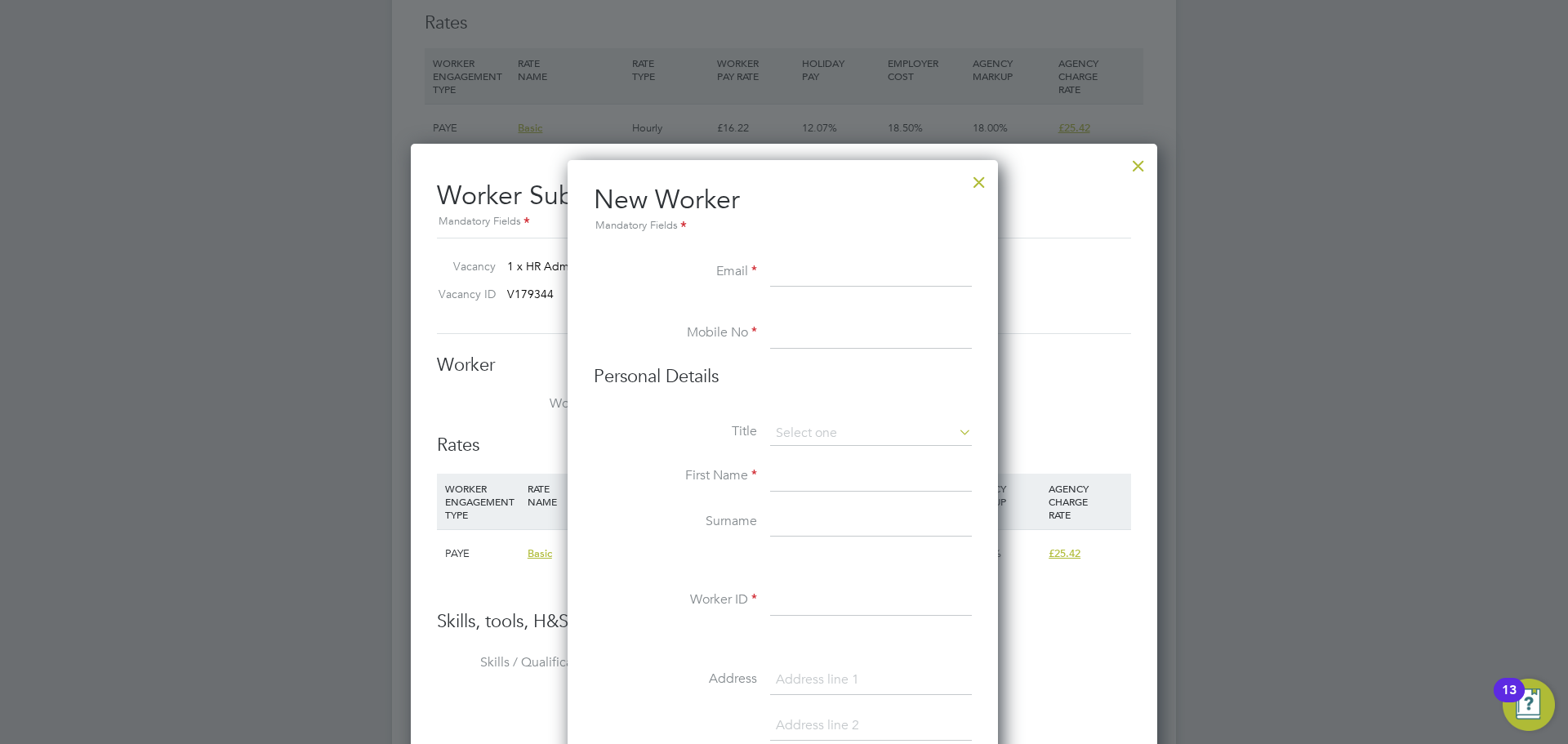
paste input "thillyeranga@gmail.com"
type input "thillyeranga@gmail.com"
click at [807, 330] on input at bounding box center [871, 334] width 202 height 30
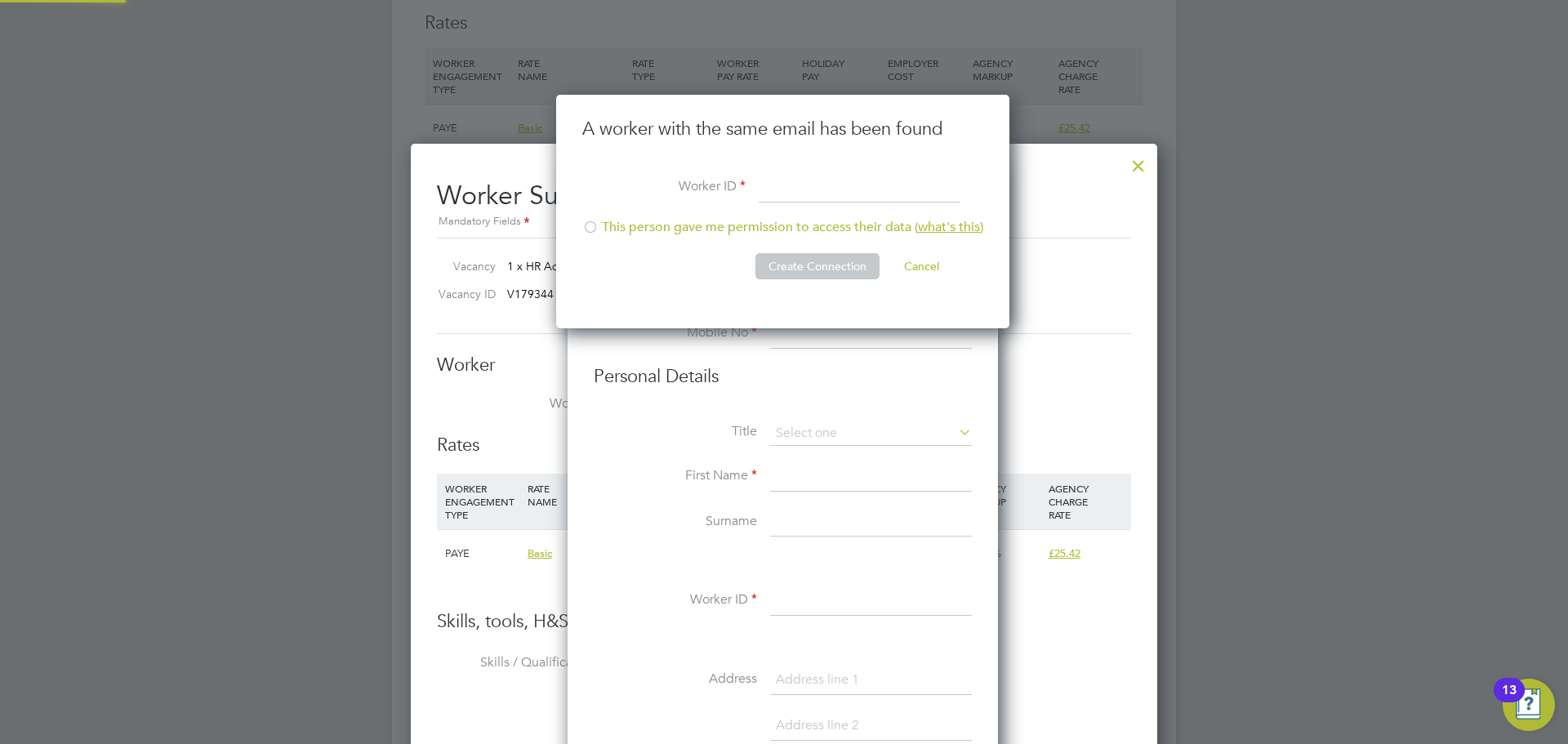
scroll to position [234, 456]
type input "117269"
click at [652, 230] on li "This person gave me permission to access their data ( what's this )" at bounding box center [782, 236] width 401 height 33
click at [783, 251] on li "This person gave me permission to access their data ( what's this )" at bounding box center [782, 236] width 401 height 33
click at [785, 263] on button "Create Connection" at bounding box center [817, 266] width 124 height 26
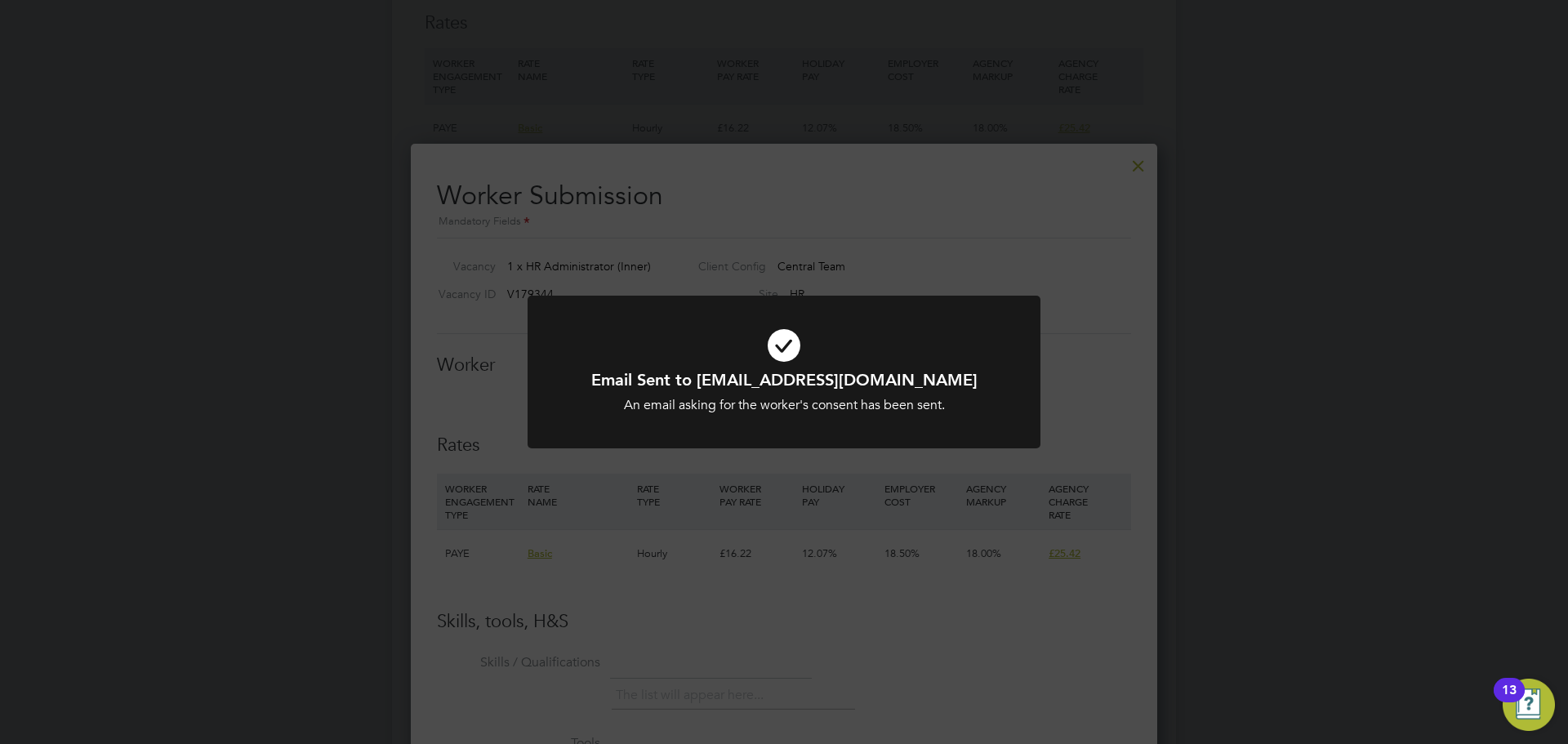
click at [678, 338] on icon at bounding box center [784, 345] width 425 height 64
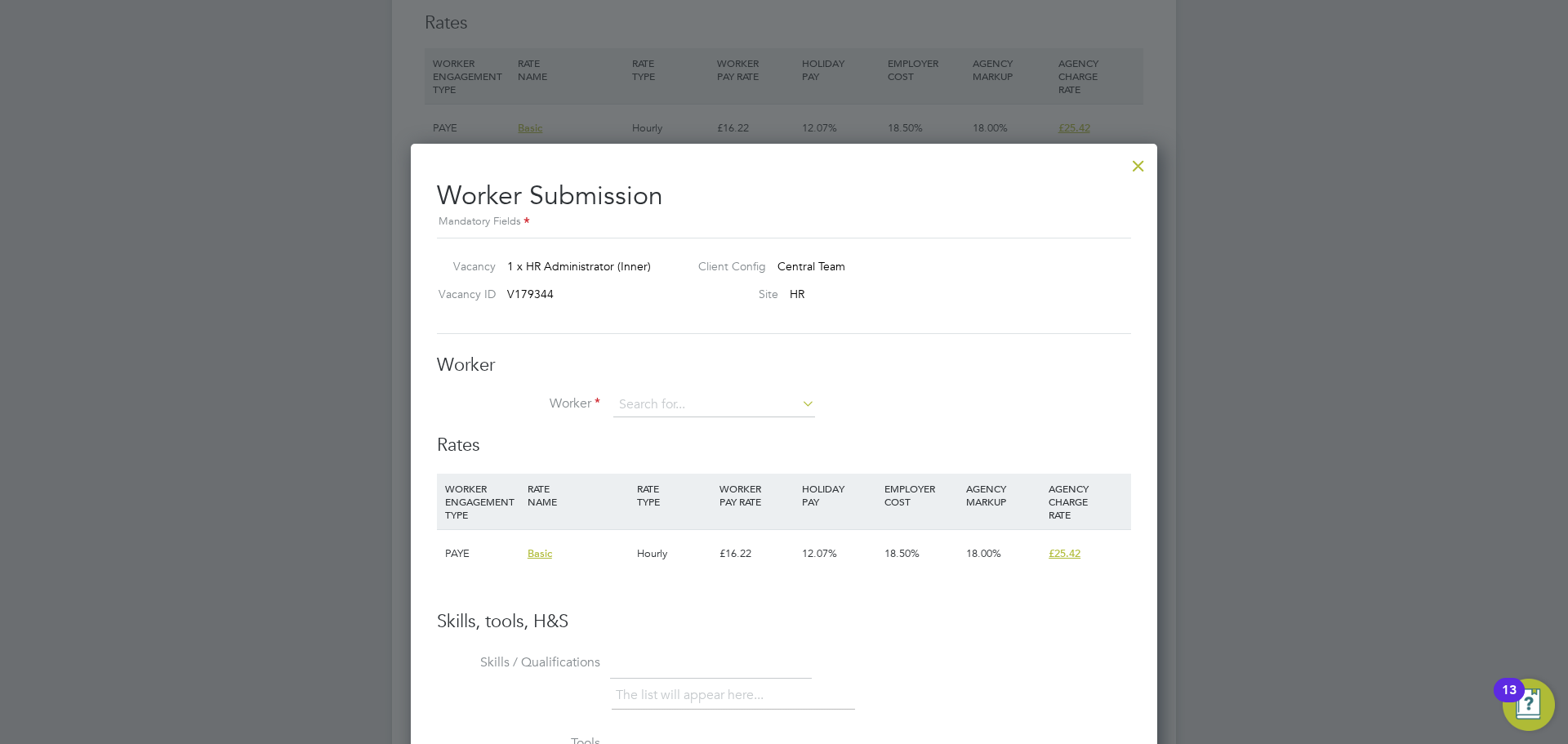
click at [765, 419] on li "Worker" at bounding box center [784, 413] width 694 height 41
click at [759, 402] on input at bounding box center [714, 406] width 202 height 24
click at [660, 449] on li "+ Add new" at bounding box center [714, 449] width 204 height 22
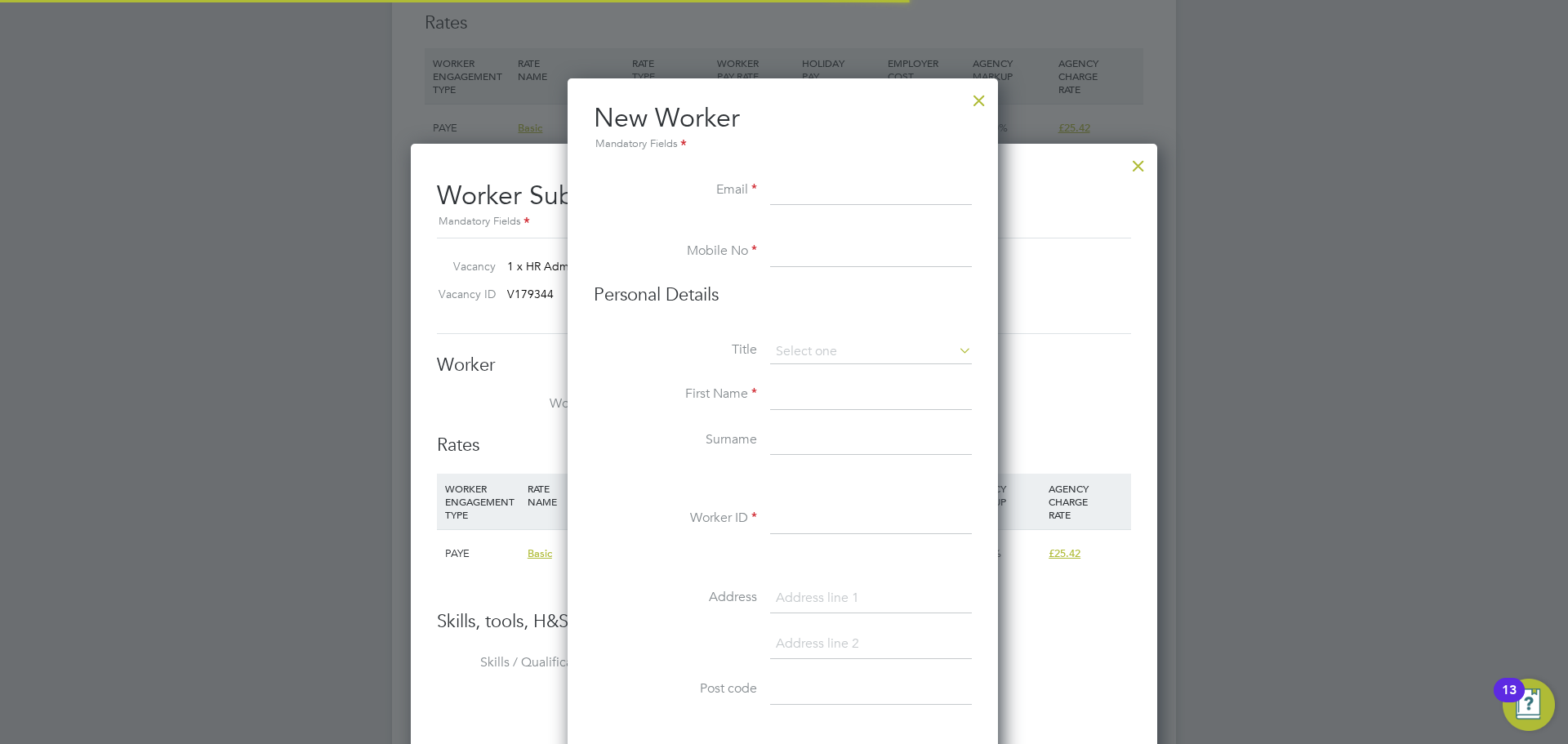
scroll to position [1391, 433]
click at [968, 104] on div at bounding box center [980, 97] width 30 height 30
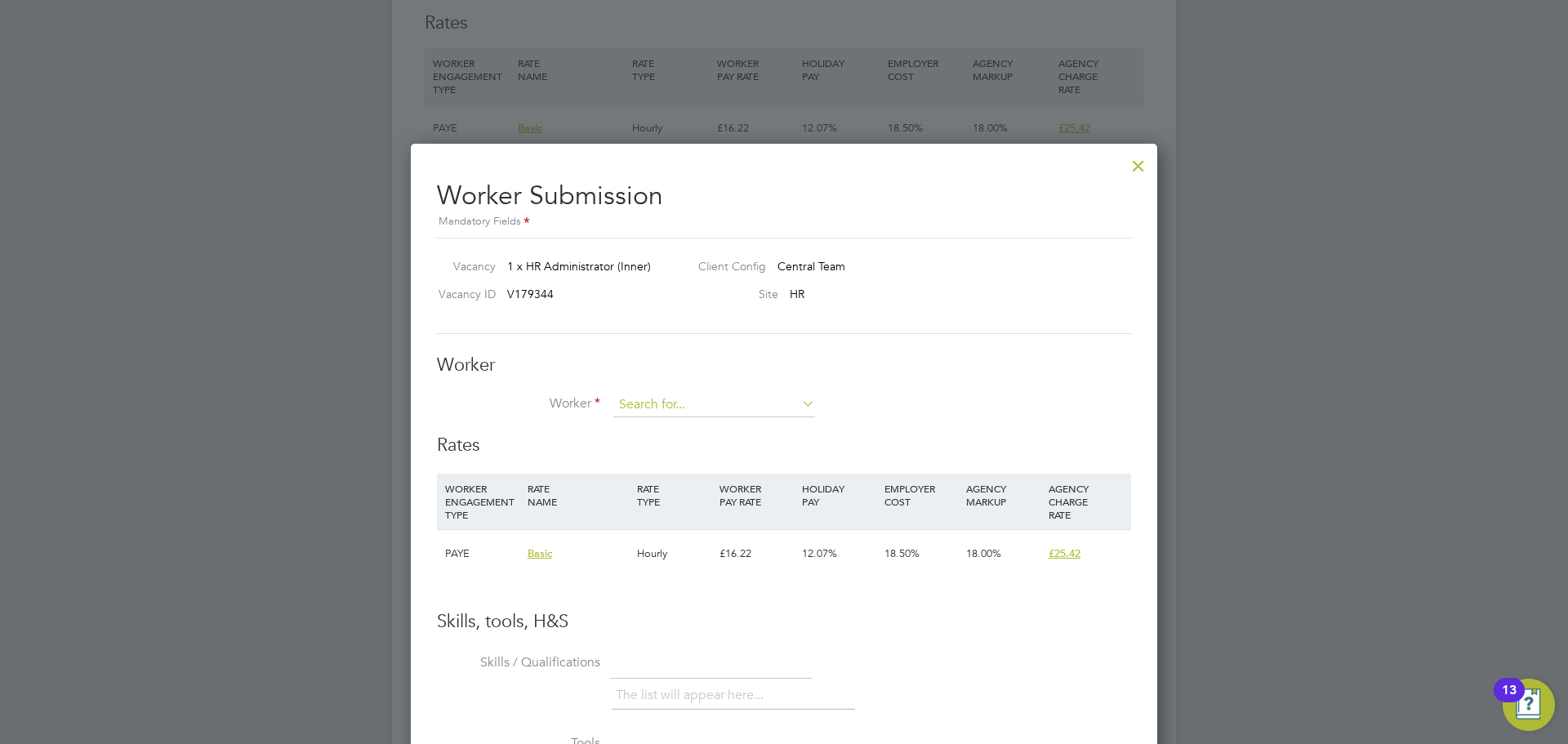
click at [646, 396] on input at bounding box center [714, 406] width 202 height 24
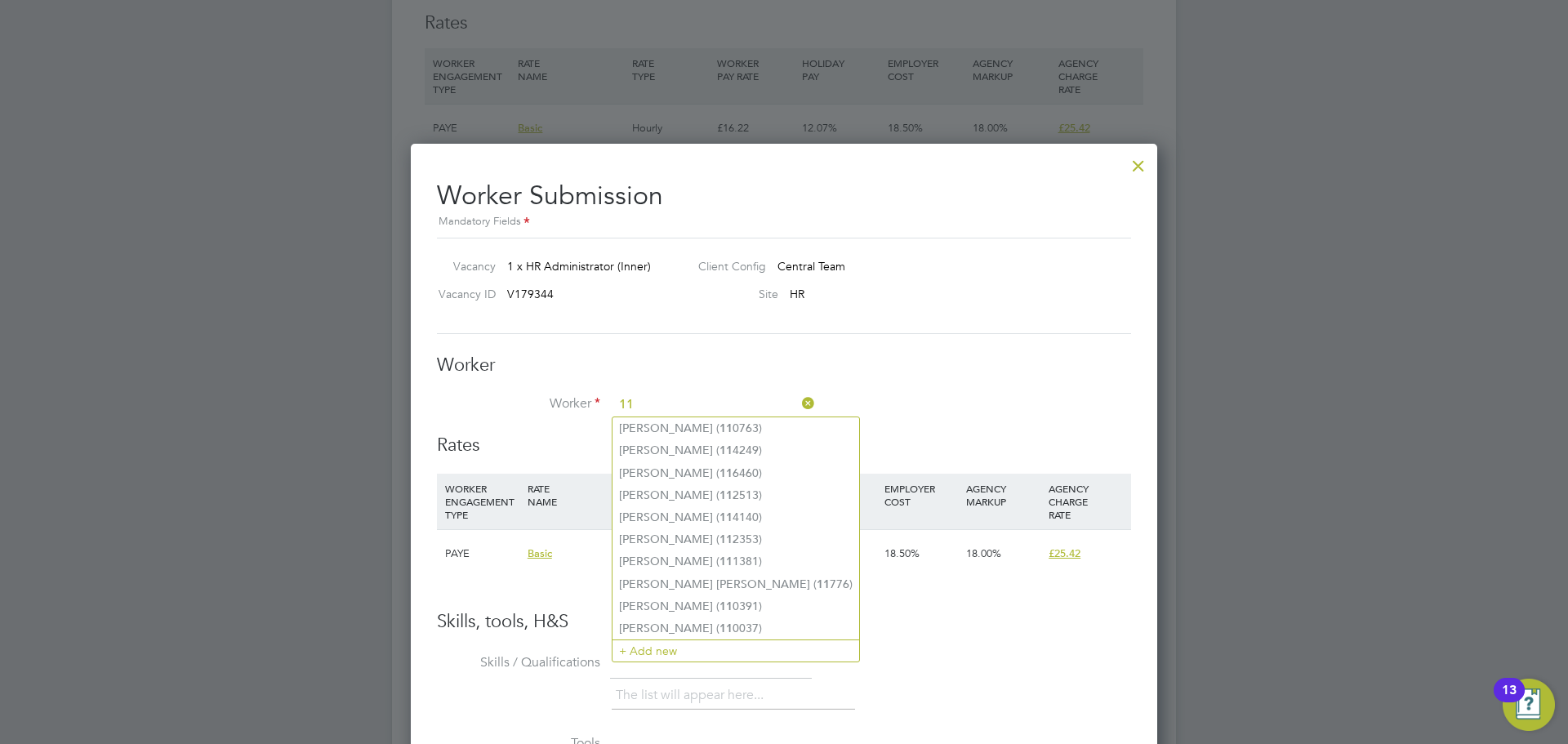
type input "11"
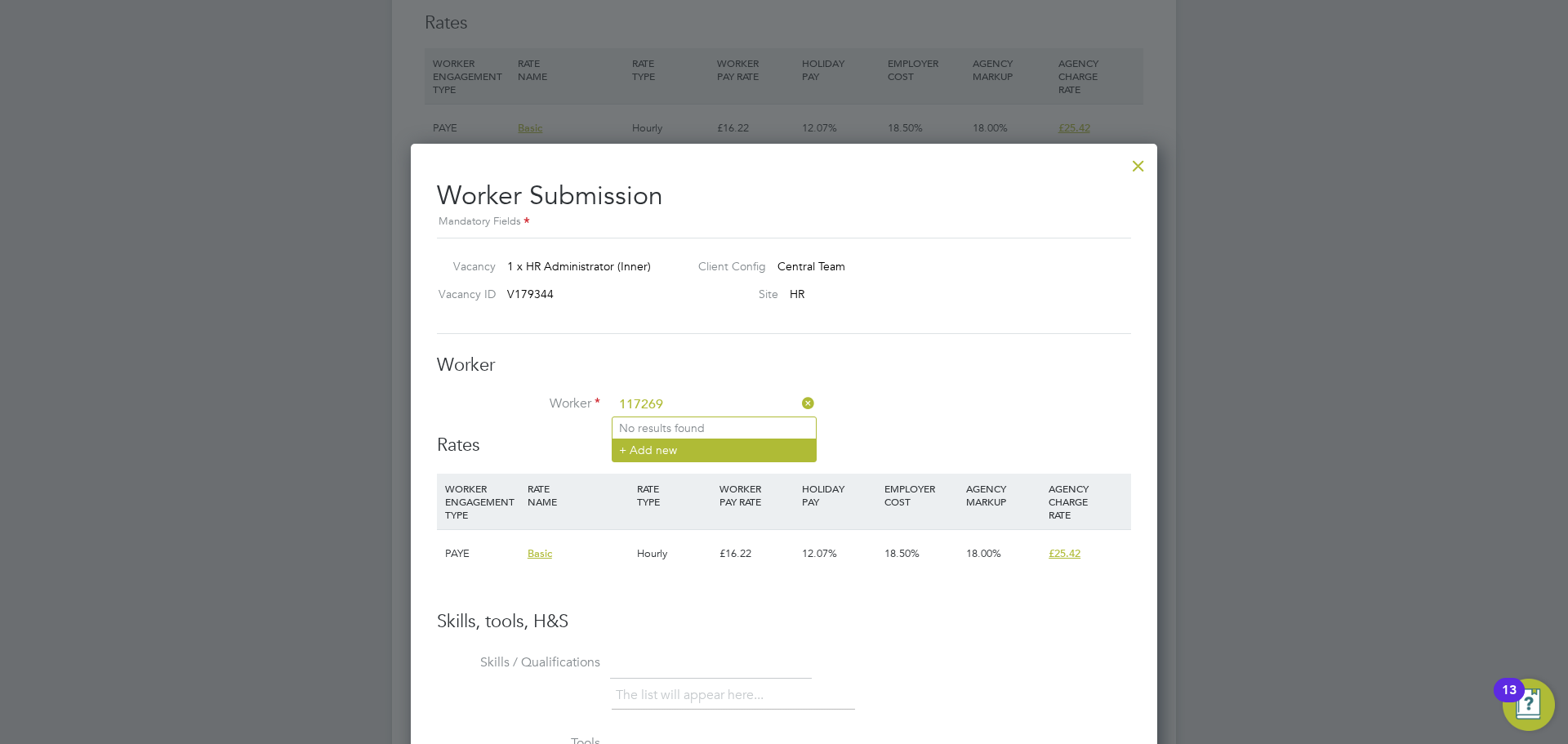
type input "117269"
click at [633, 452] on li "+ Add new" at bounding box center [714, 449] width 204 height 22
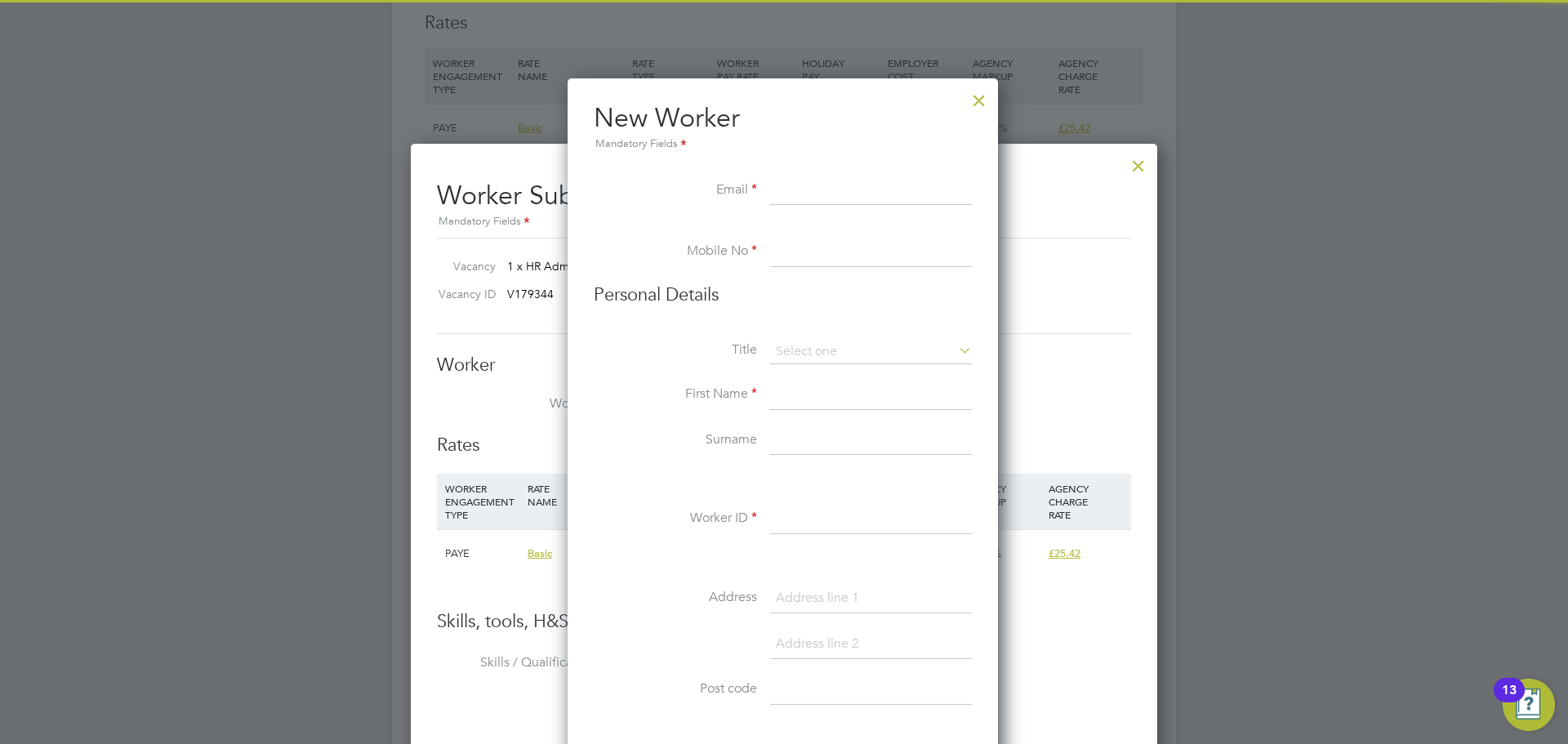
click at [807, 199] on input at bounding box center [871, 191] width 202 height 30
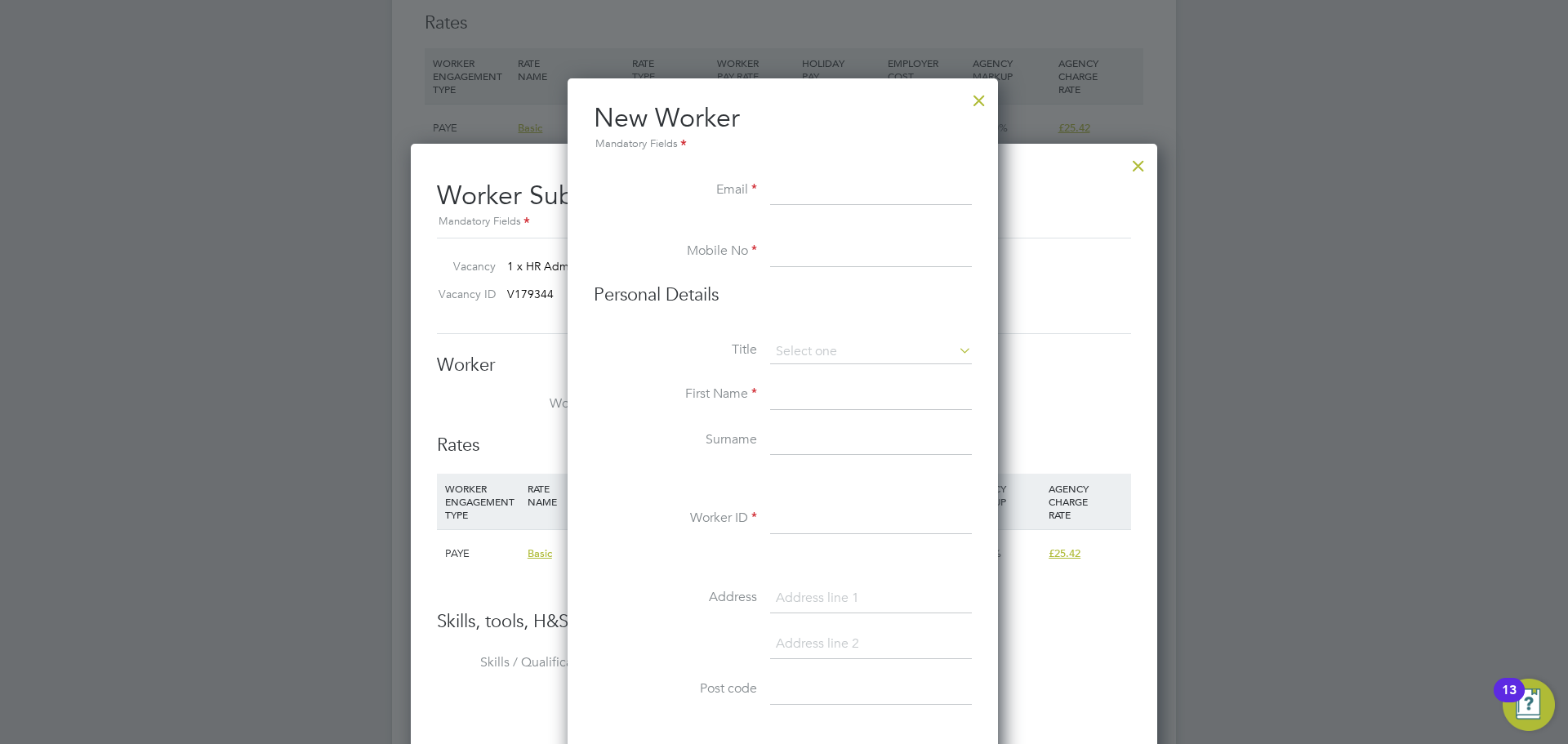
paste input "thillyeranga@gmail.com"
type input "thillyeranga@gmail.com"
click at [821, 234] on li at bounding box center [782, 229] width 379 height 17
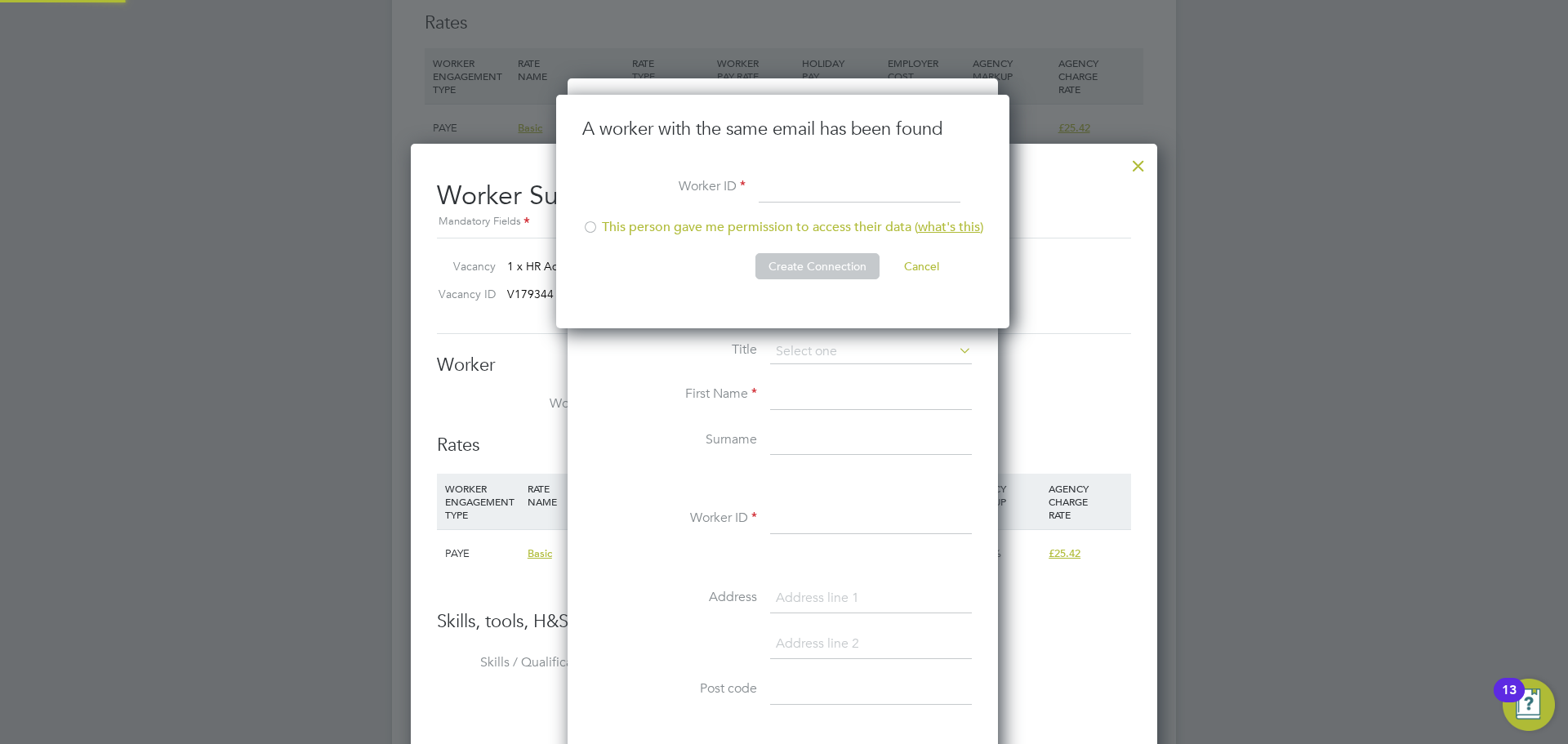
scroll to position [234, 456]
click at [820, 244] on li "This person gave me permission to access their data ( what's this )" at bounding box center [782, 236] width 401 height 33
click at [779, 180] on input at bounding box center [860, 189] width 202 height 30
type input "117269"
click at [796, 268] on button "Create Connection" at bounding box center [817, 266] width 124 height 26
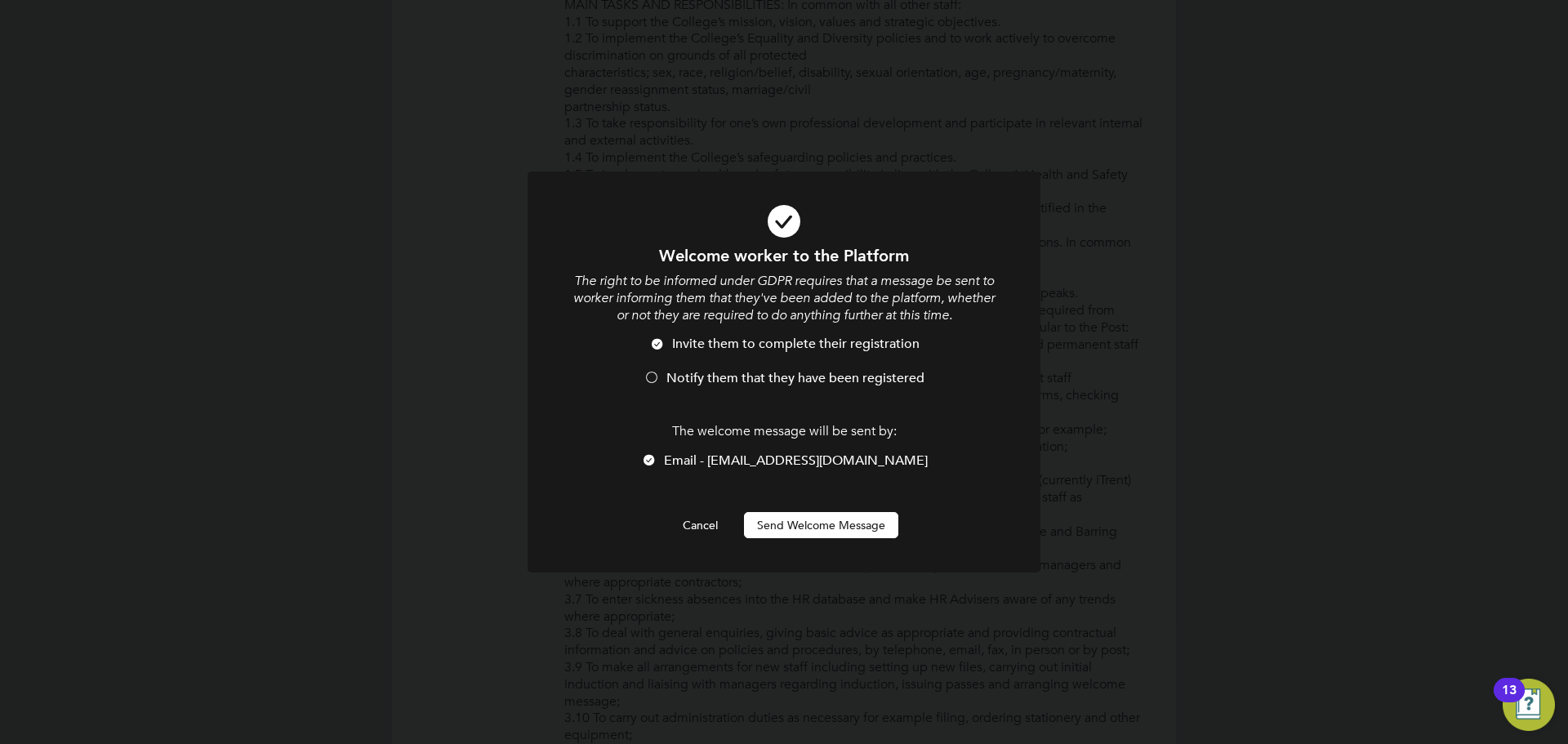
scroll to position [0, 0]
click at [673, 360] on li "Invite them to complete their registration" at bounding box center [784, 352] width 425 height 33
click at [831, 528] on button "Send Welcome Message" at bounding box center [821, 526] width 154 height 26
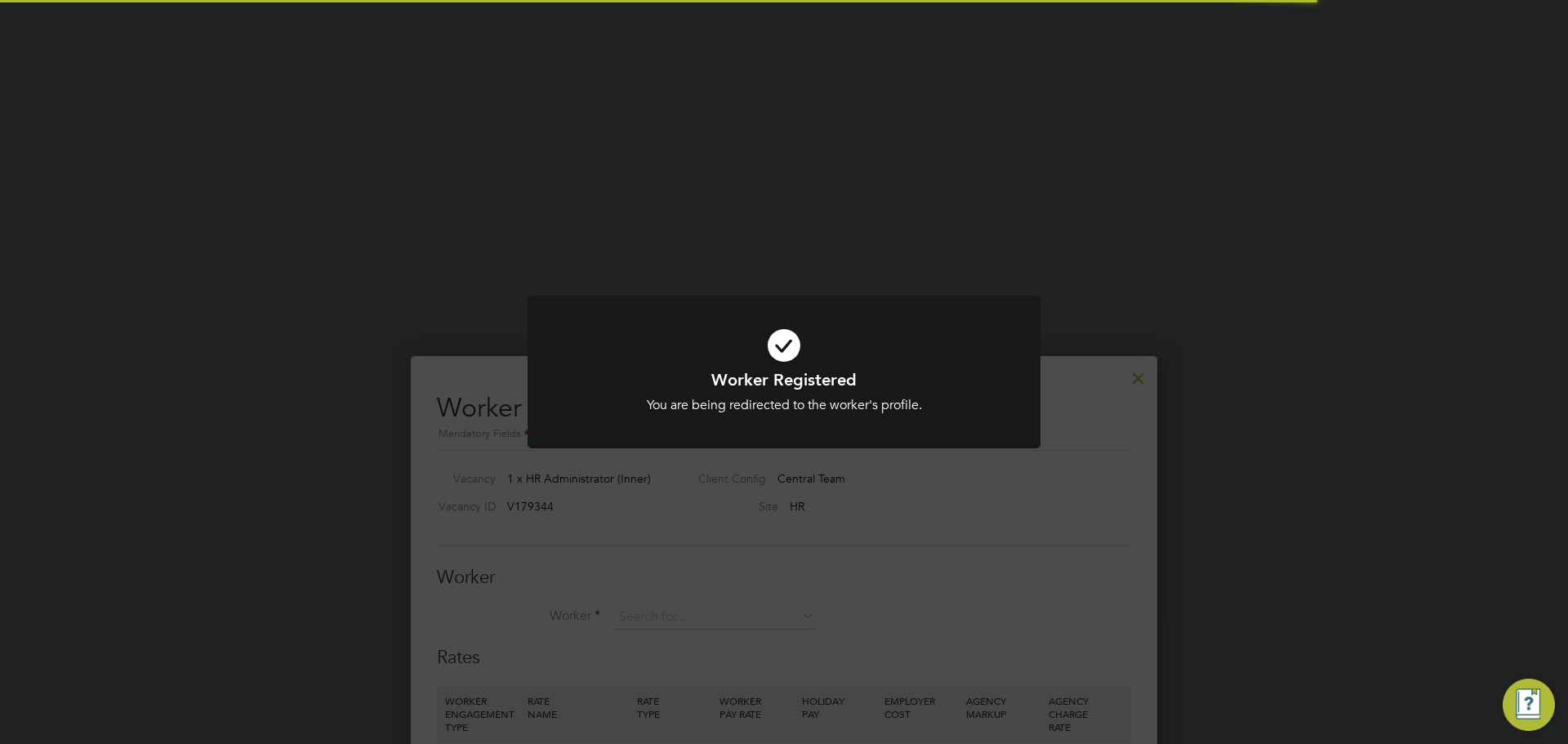
scroll to position [2285, 0]
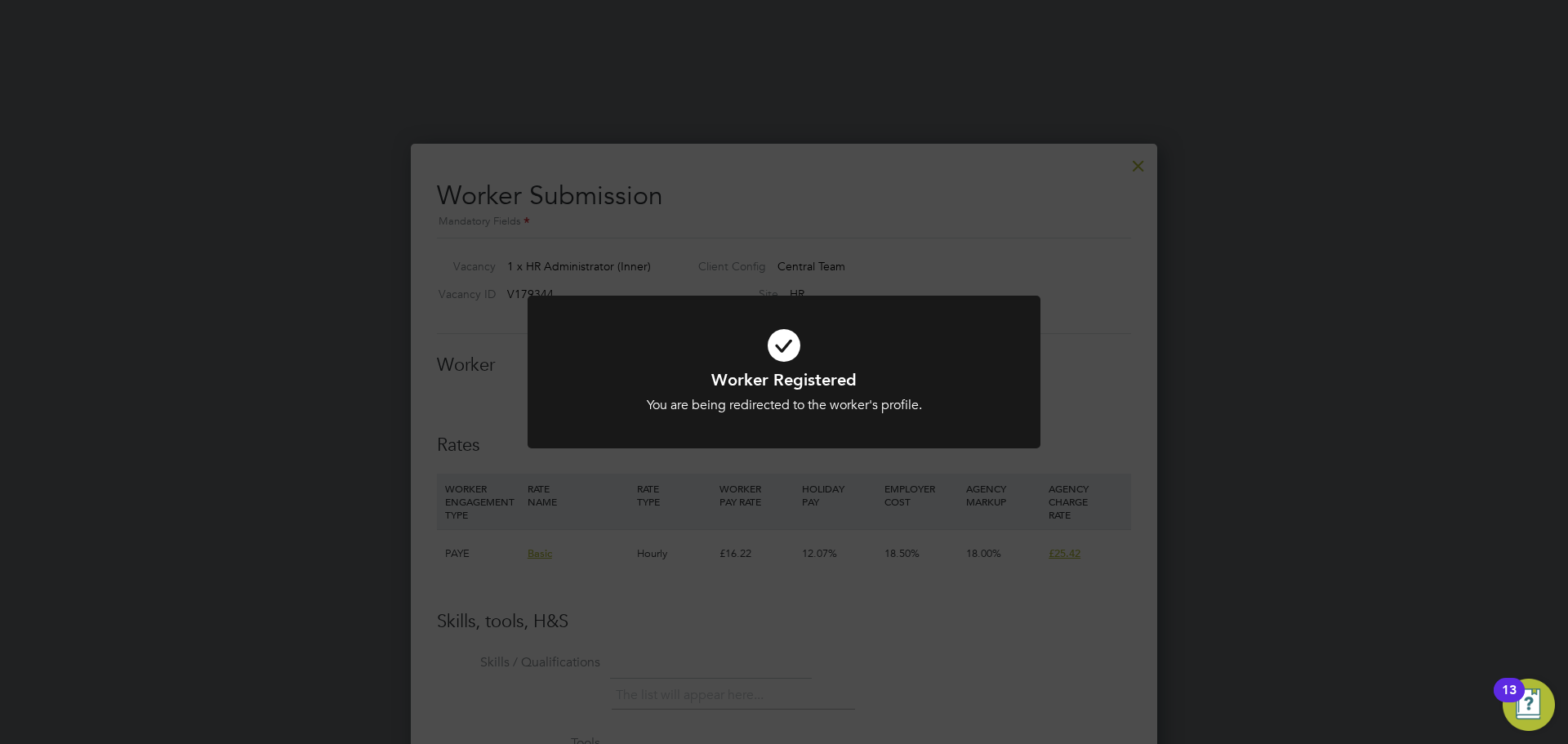
click at [704, 318] on icon at bounding box center [784, 345] width 425 height 64
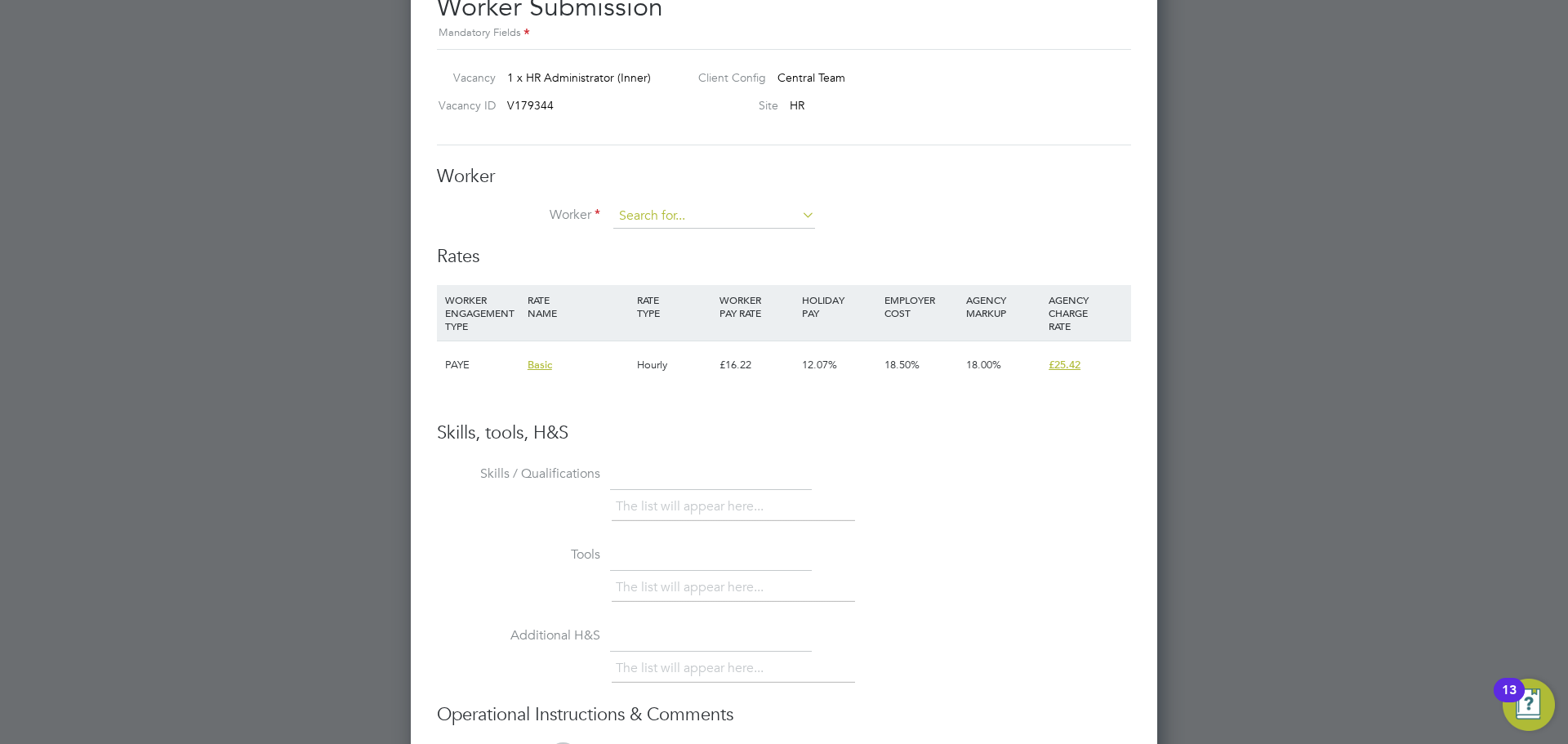
scroll to position [2367, 0]
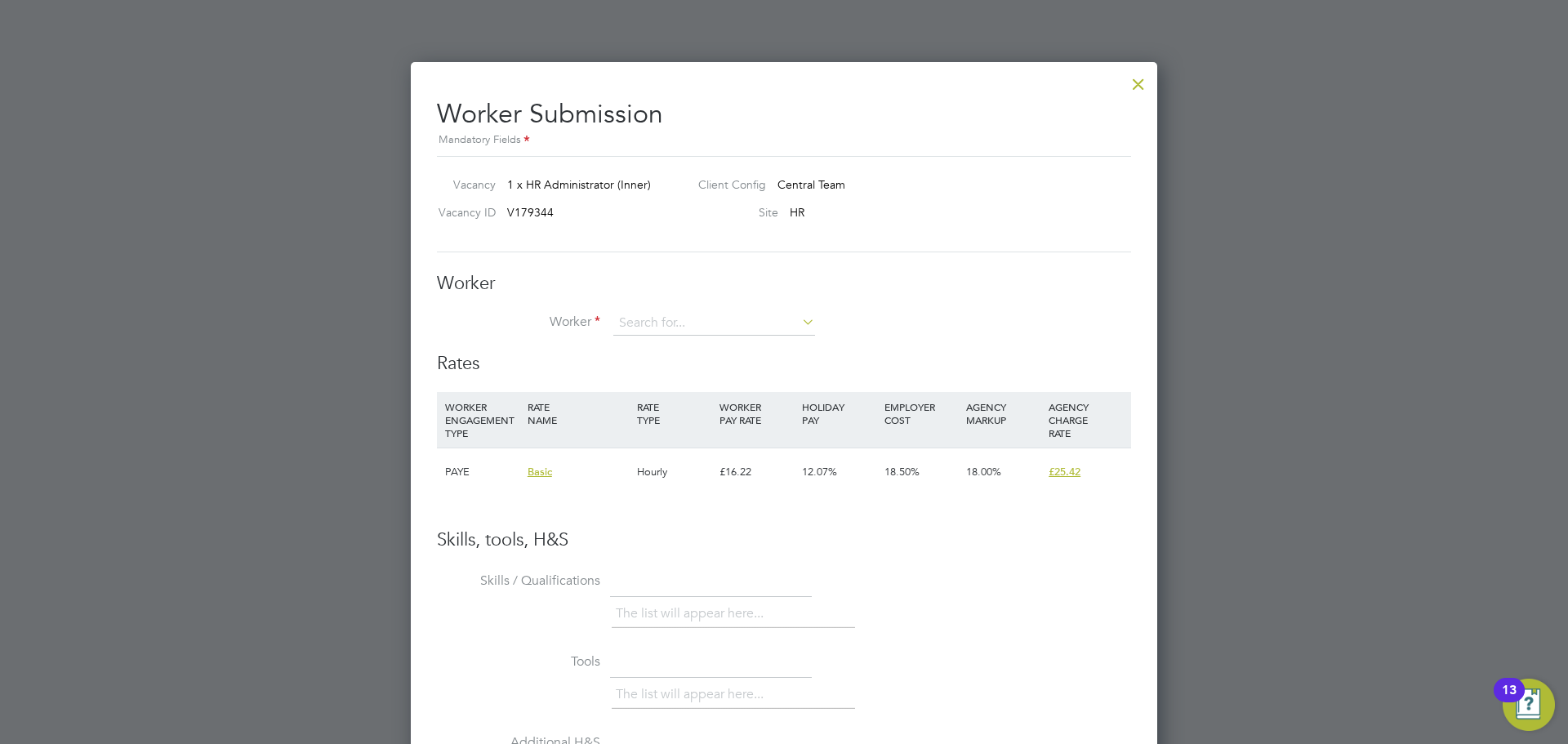
click at [653, 294] on h3 "Worker" at bounding box center [784, 284] width 694 height 23
click at [655, 314] on input at bounding box center [714, 324] width 202 height 24
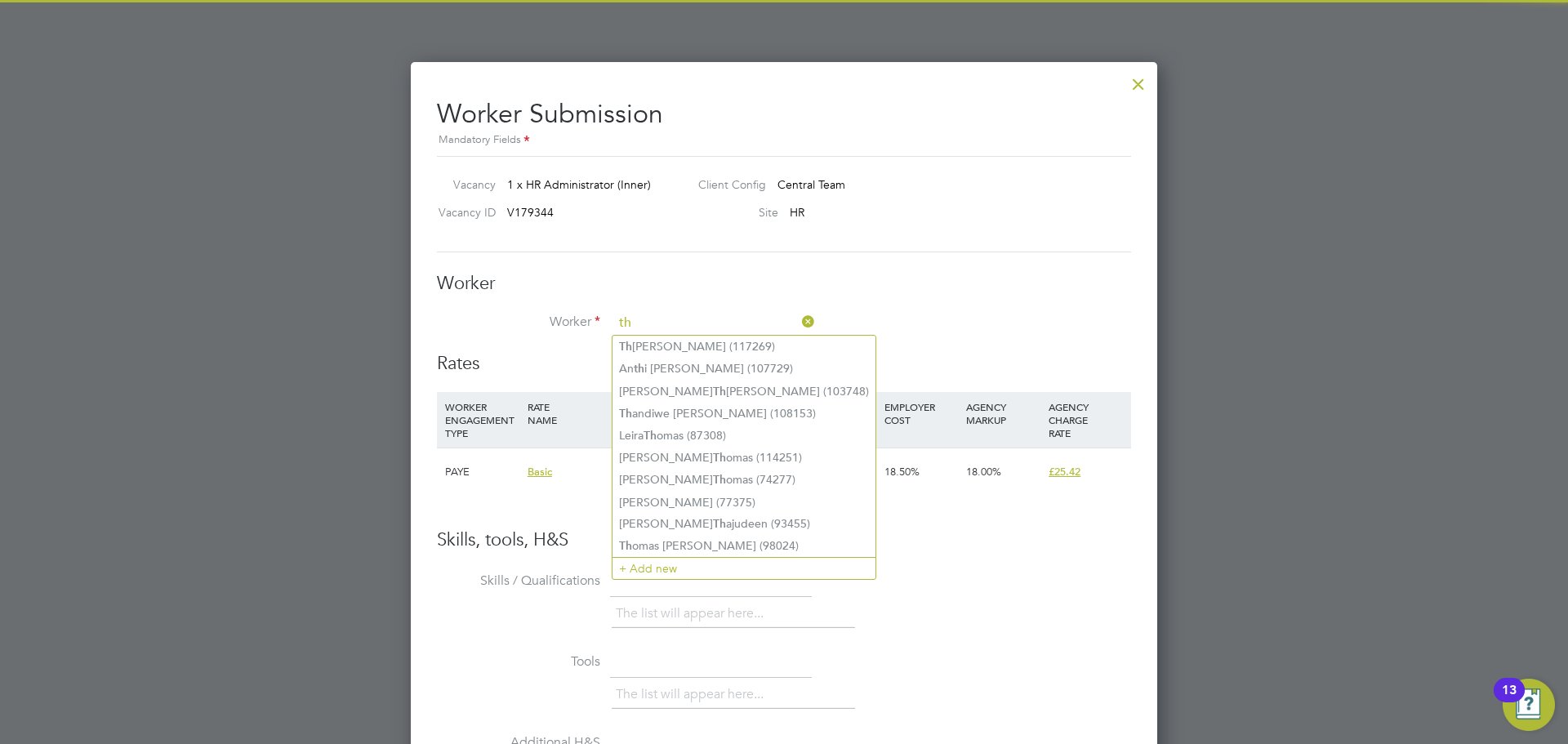
type input "th"
click at [660, 335] on ul "Th ilini Perera (117269) An th i Theiopoulou (107729) Andrew Th acker (103748) …" at bounding box center [744, 458] width 265 height 245
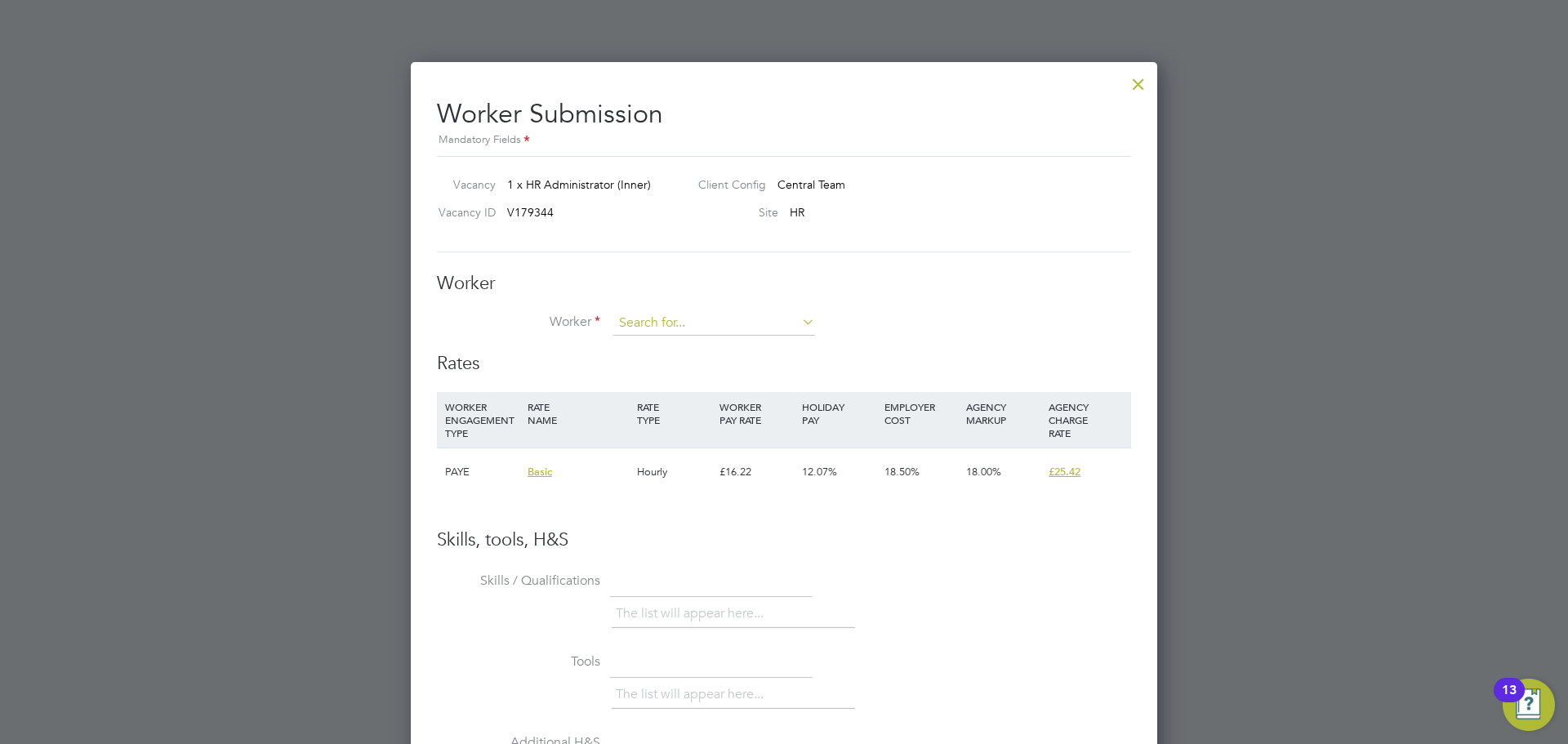
click at [673, 326] on input at bounding box center [714, 324] width 202 height 24
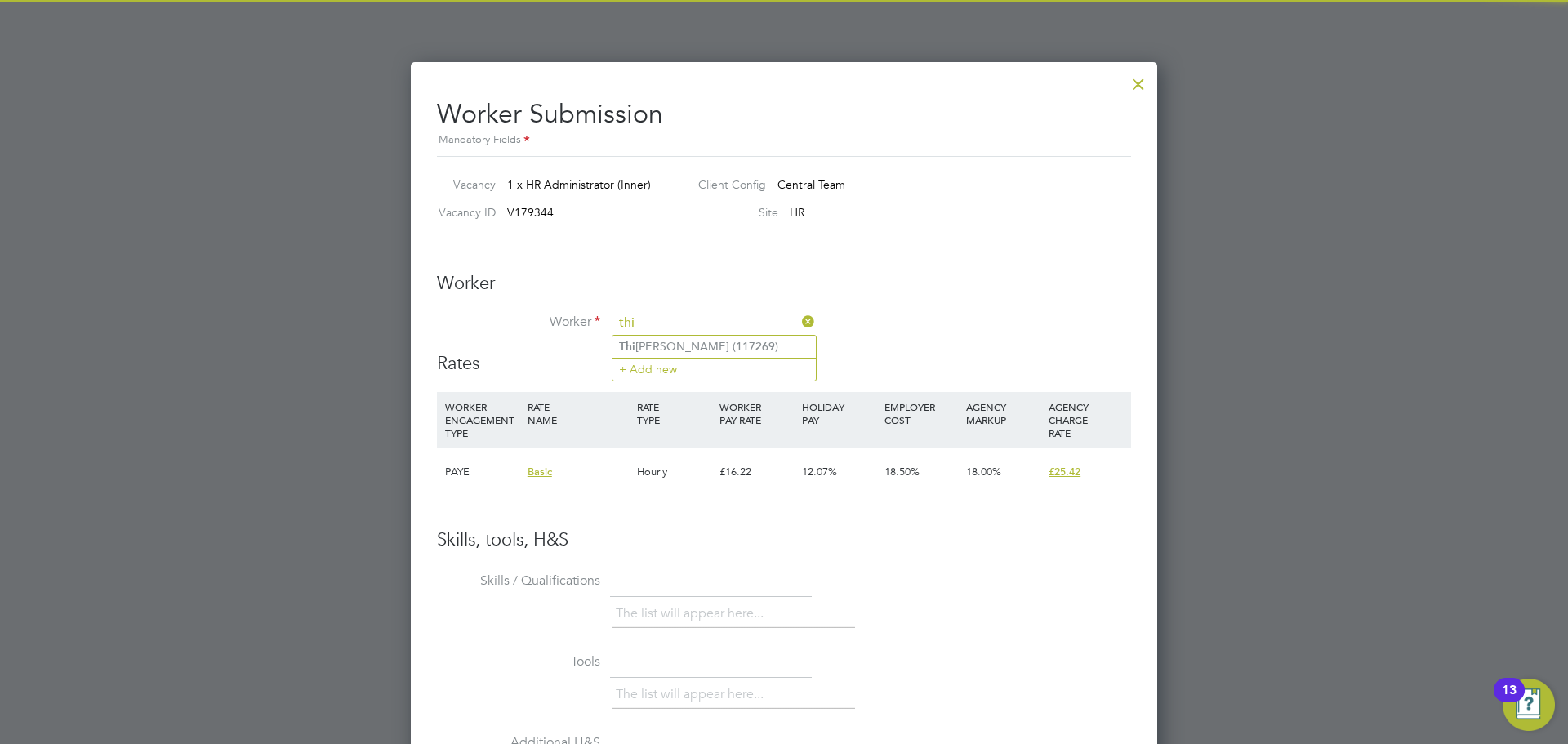
click at [674, 351] on li "Thi lini Perera (117269)" at bounding box center [714, 346] width 204 height 22
type input "Thilini Perera (117269)"
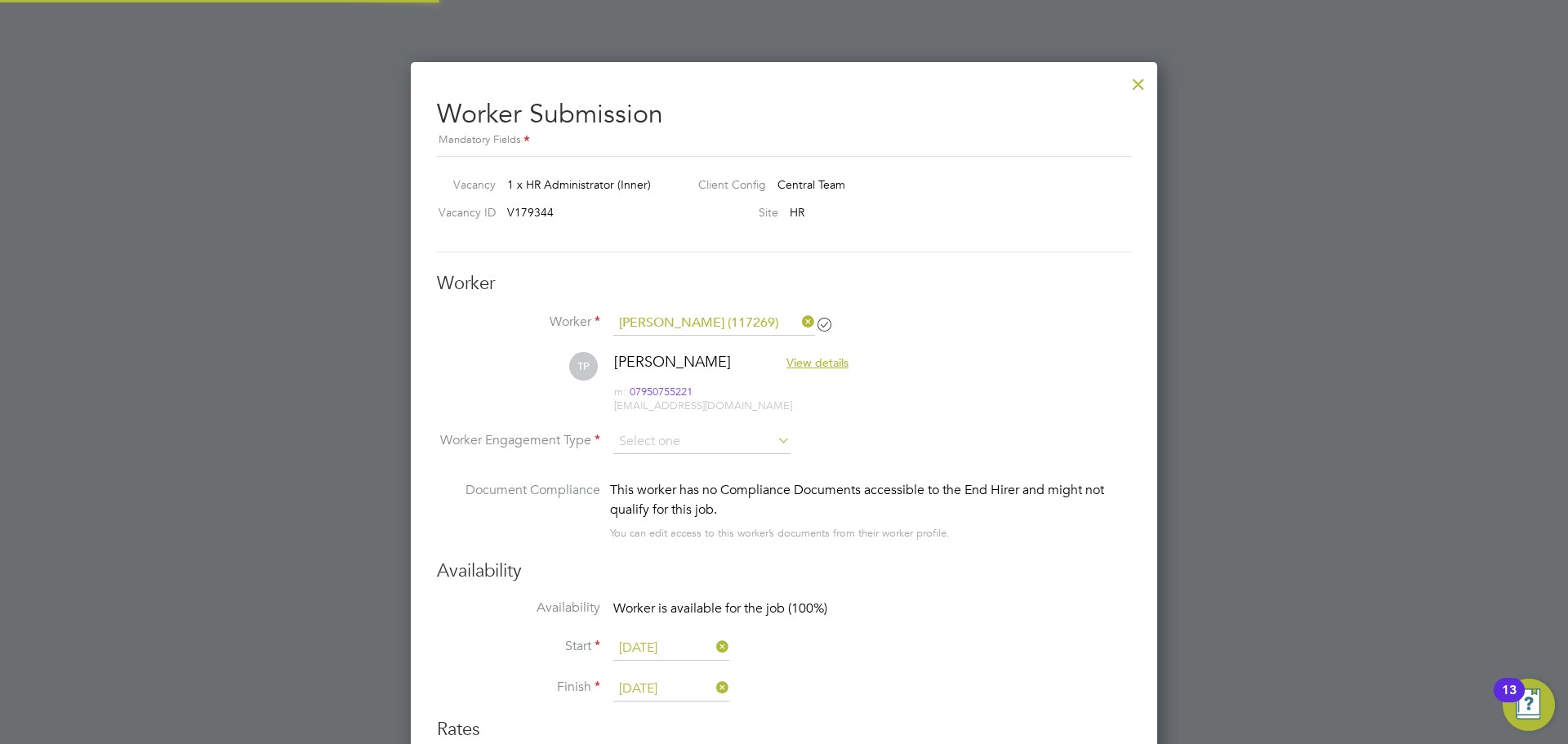
scroll to position [1357, 747]
click at [680, 446] on input at bounding box center [702, 443] width 178 height 24
click at [673, 493] on li "PAYE" at bounding box center [702, 486] width 179 height 21
type input "PAYE"
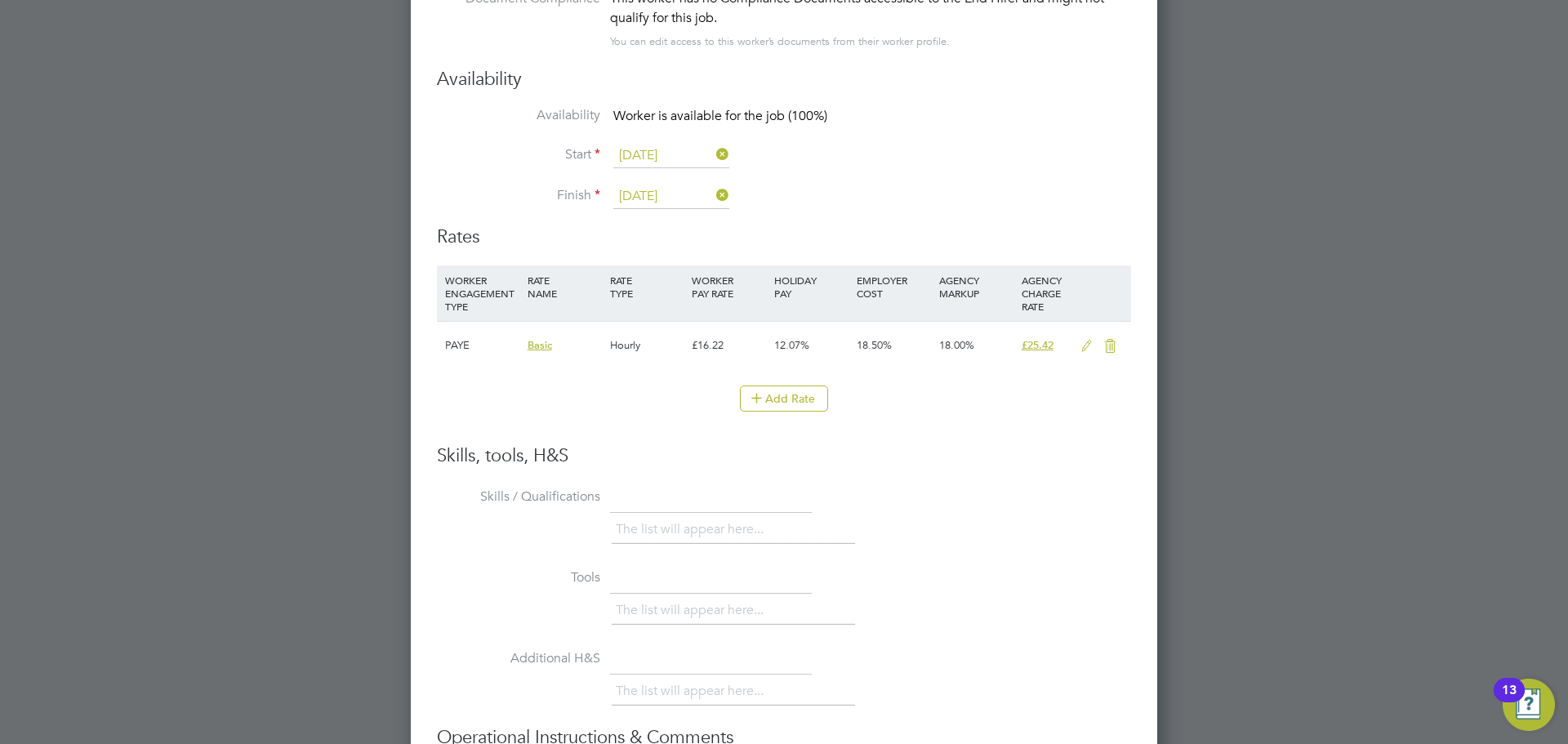
scroll to position [3084, 0]
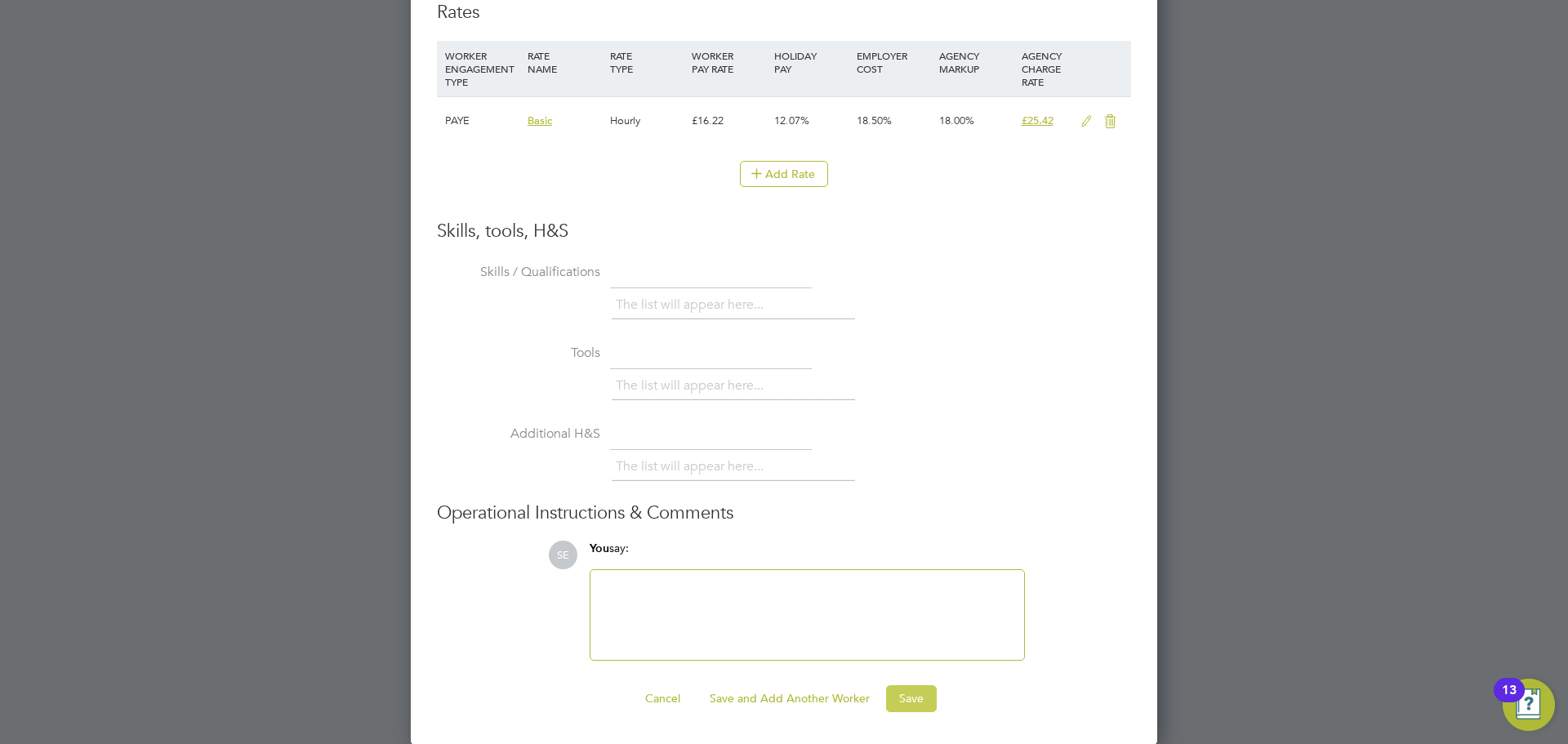
click at [924, 700] on button "Save" at bounding box center [911, 699] width 50 height 26
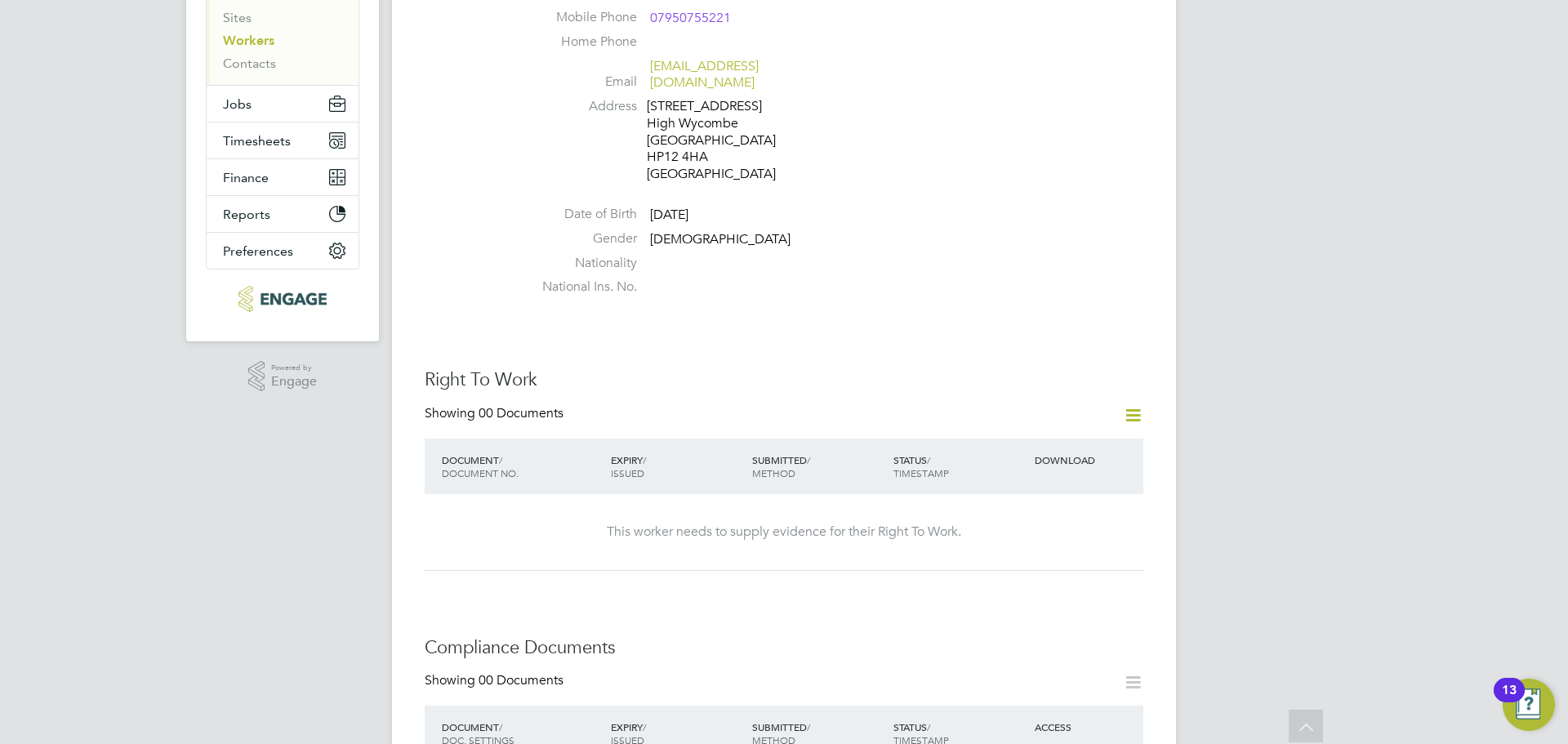
scroll to position [0, 0]
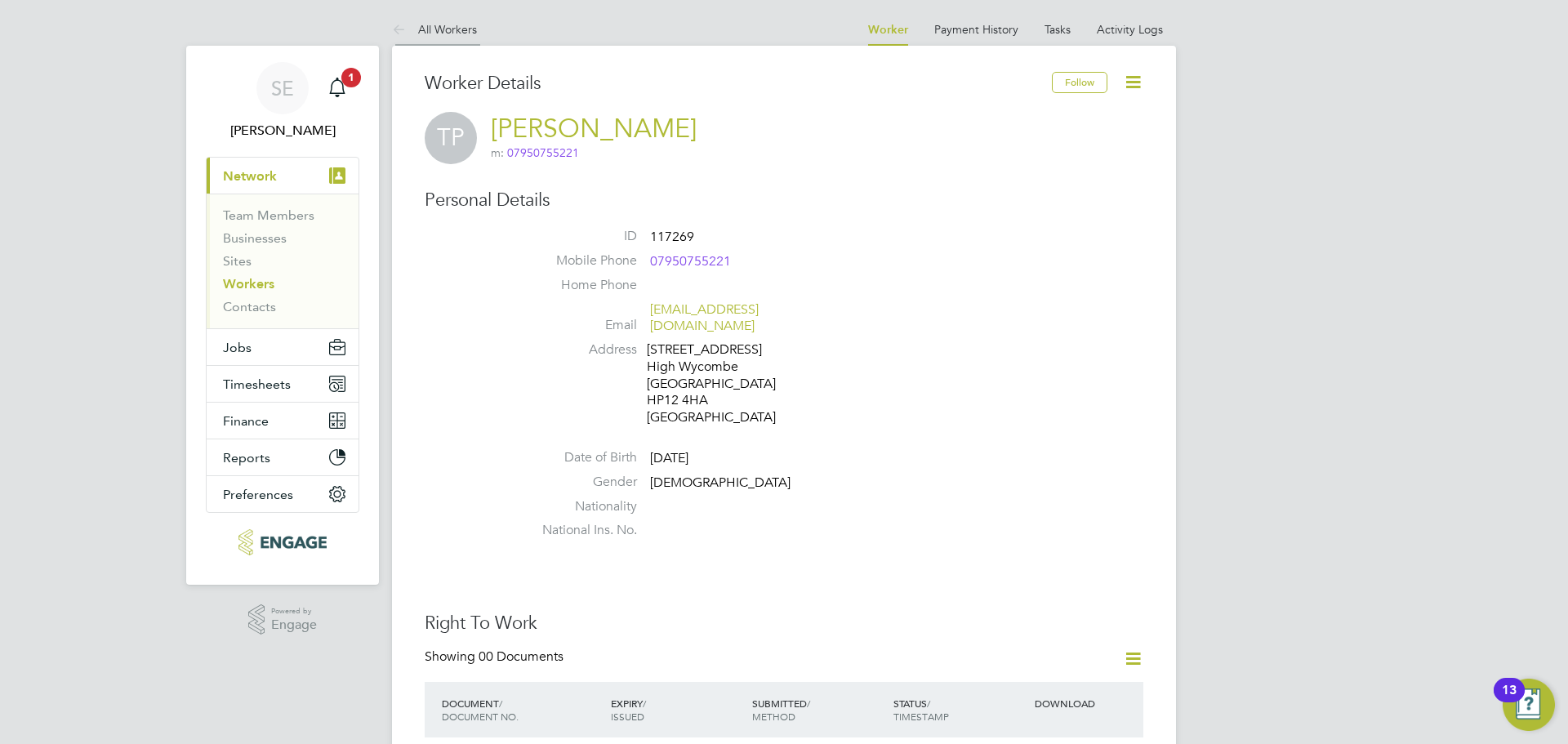
click at [446, 29] on link "All Workers" at bounding box center [435, 29] width 85 height 15
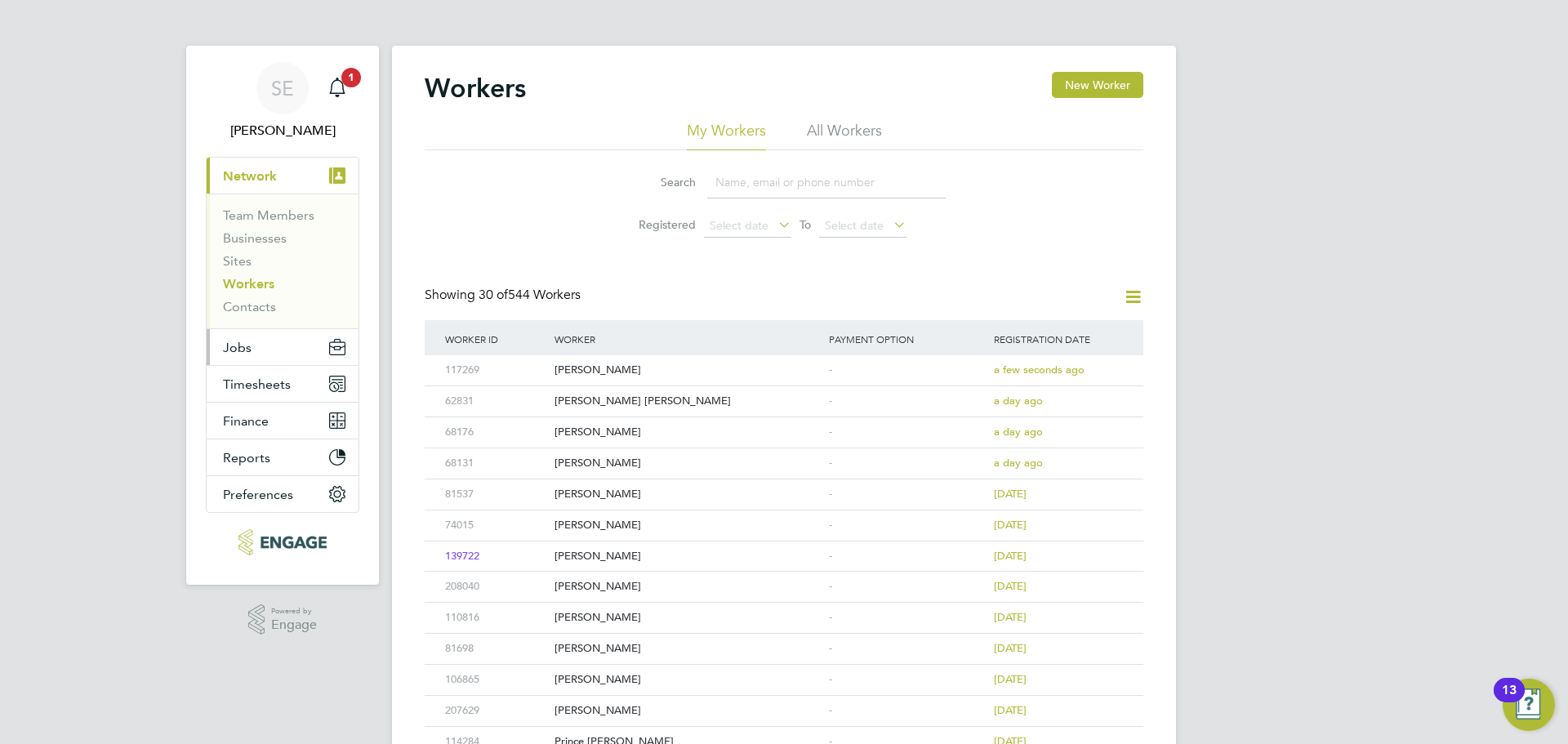
click at [239, 348] on span "Jobs" at bounding box center [237, 347] width 29 height 16
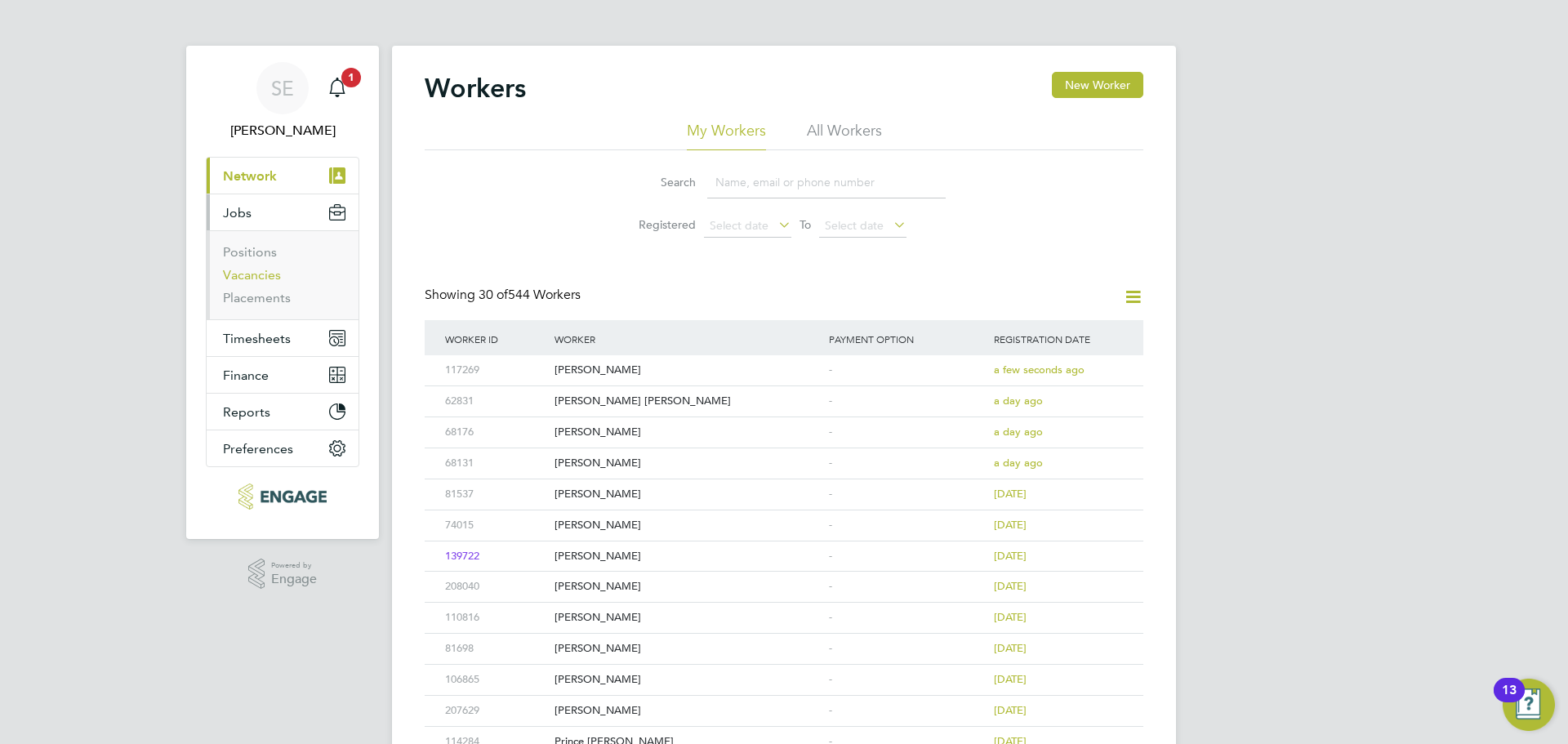
click at [231, 275] on link "Vacancies" at bounding box center [251, 275] width 58 height 16
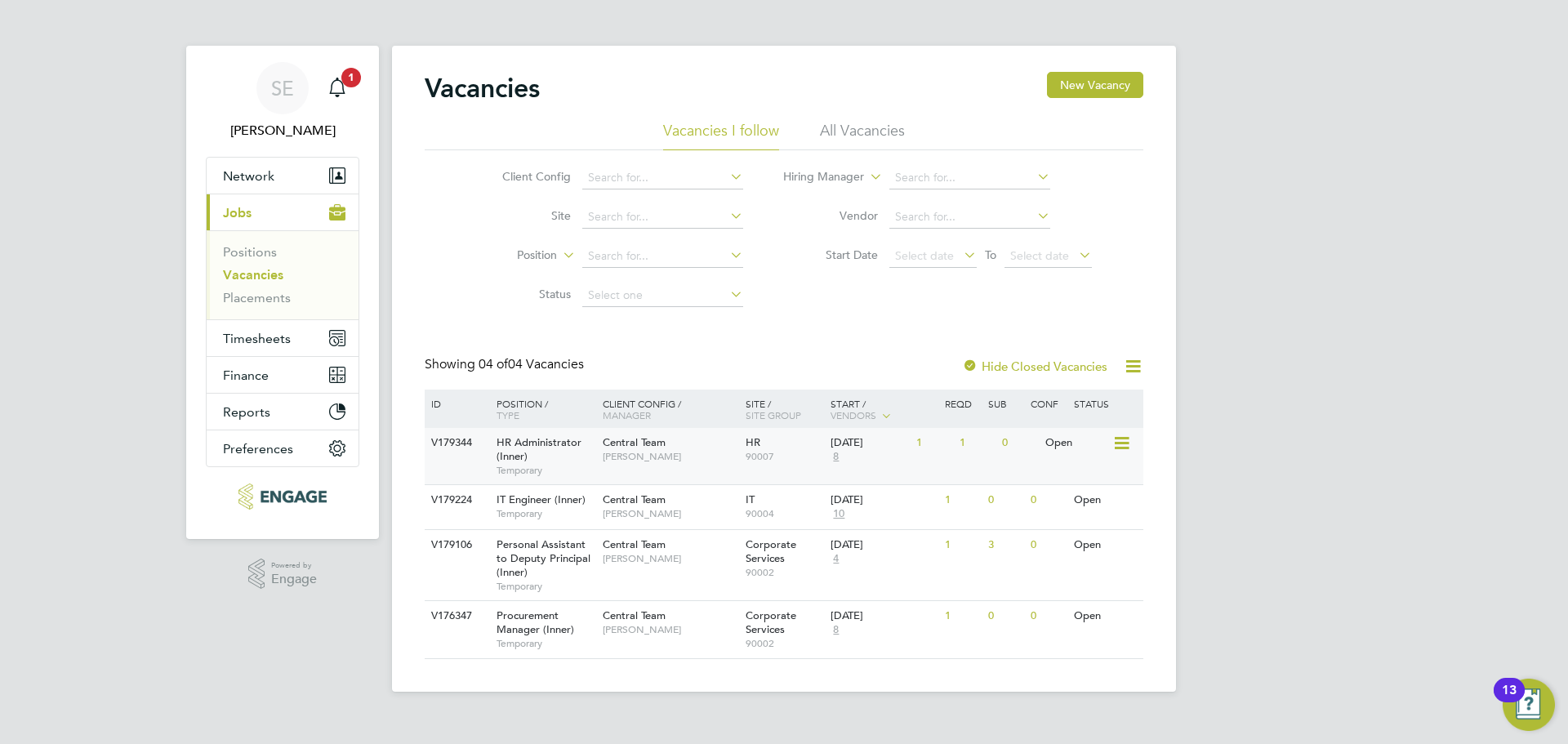
click at [560, 477] on div "HR Administrator (Inner) Temporary" at bounding box center [541, 456] width 114 height 57
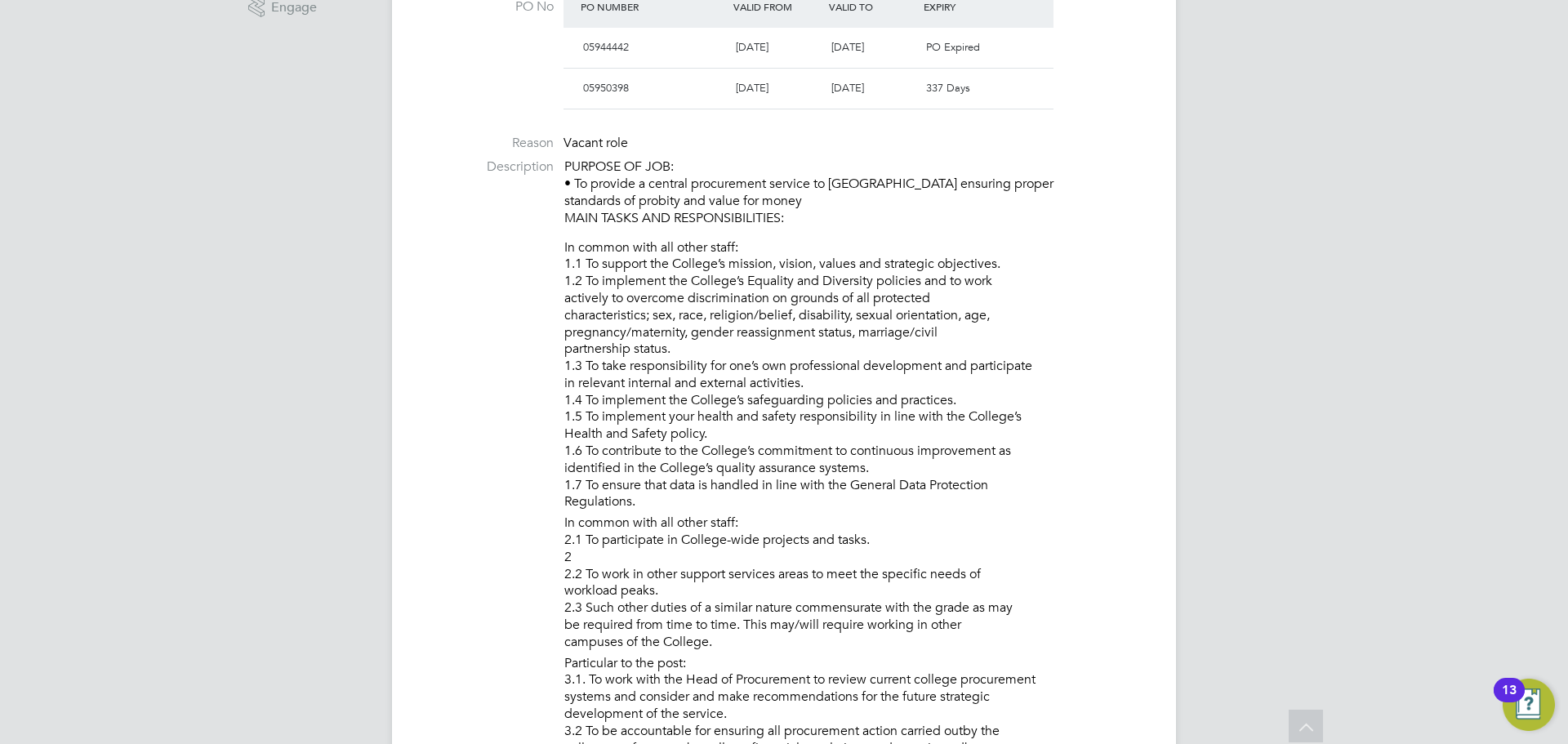
scroll to position [654, 0]
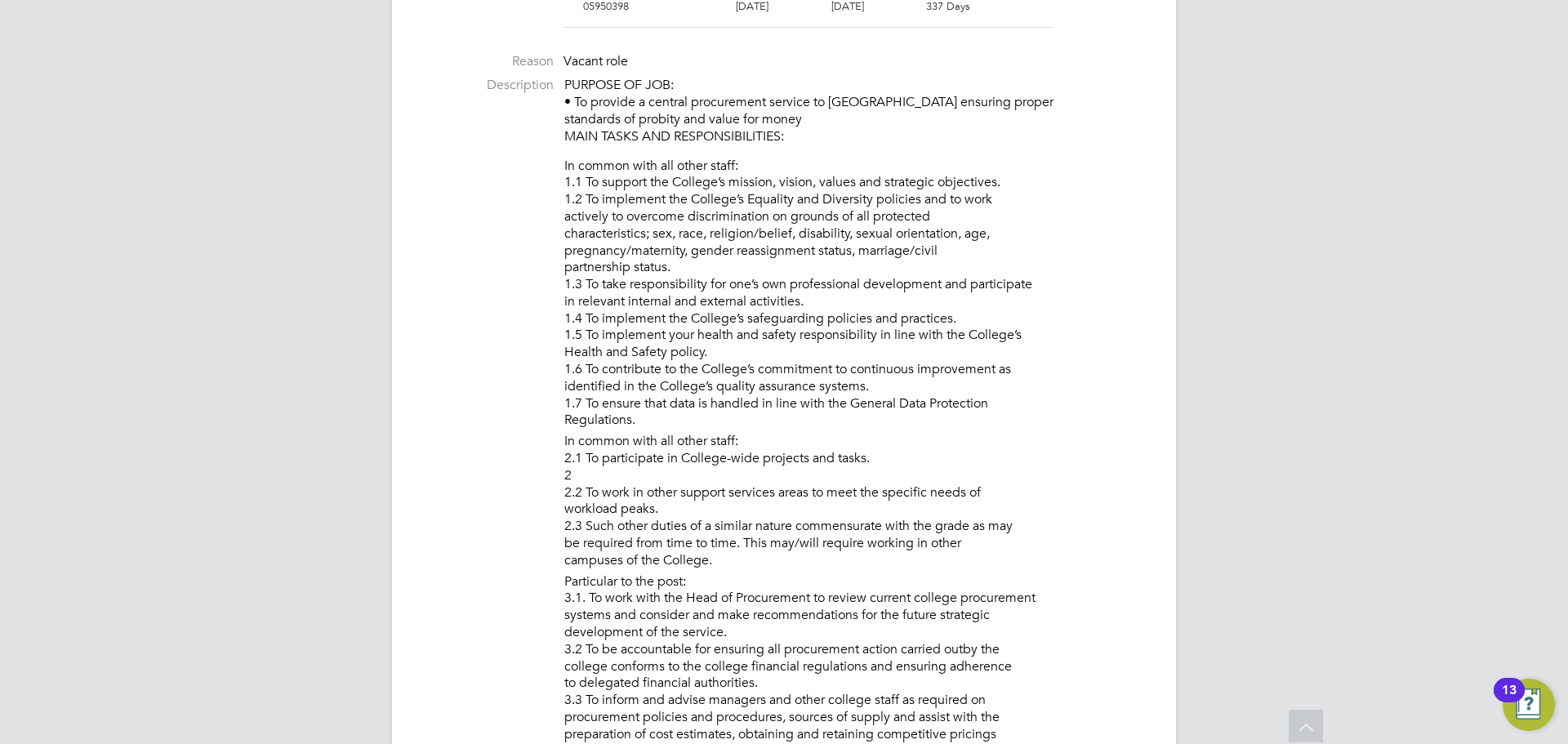
drag, startPoint x: 545, startPoint y: 90, endPoint x: 576, endPoint y: 95, distance: 31.4
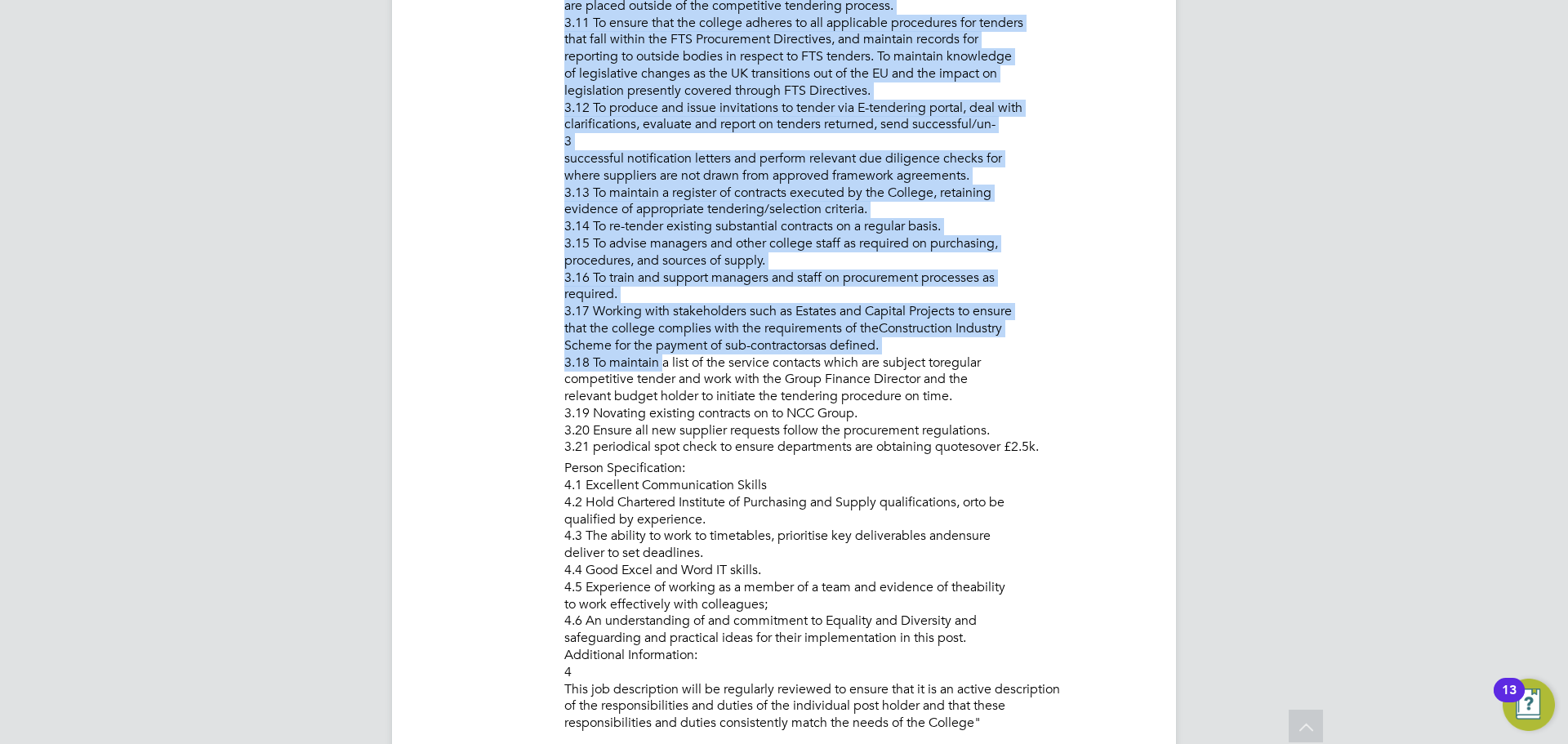
scroll to position [1797, 0]
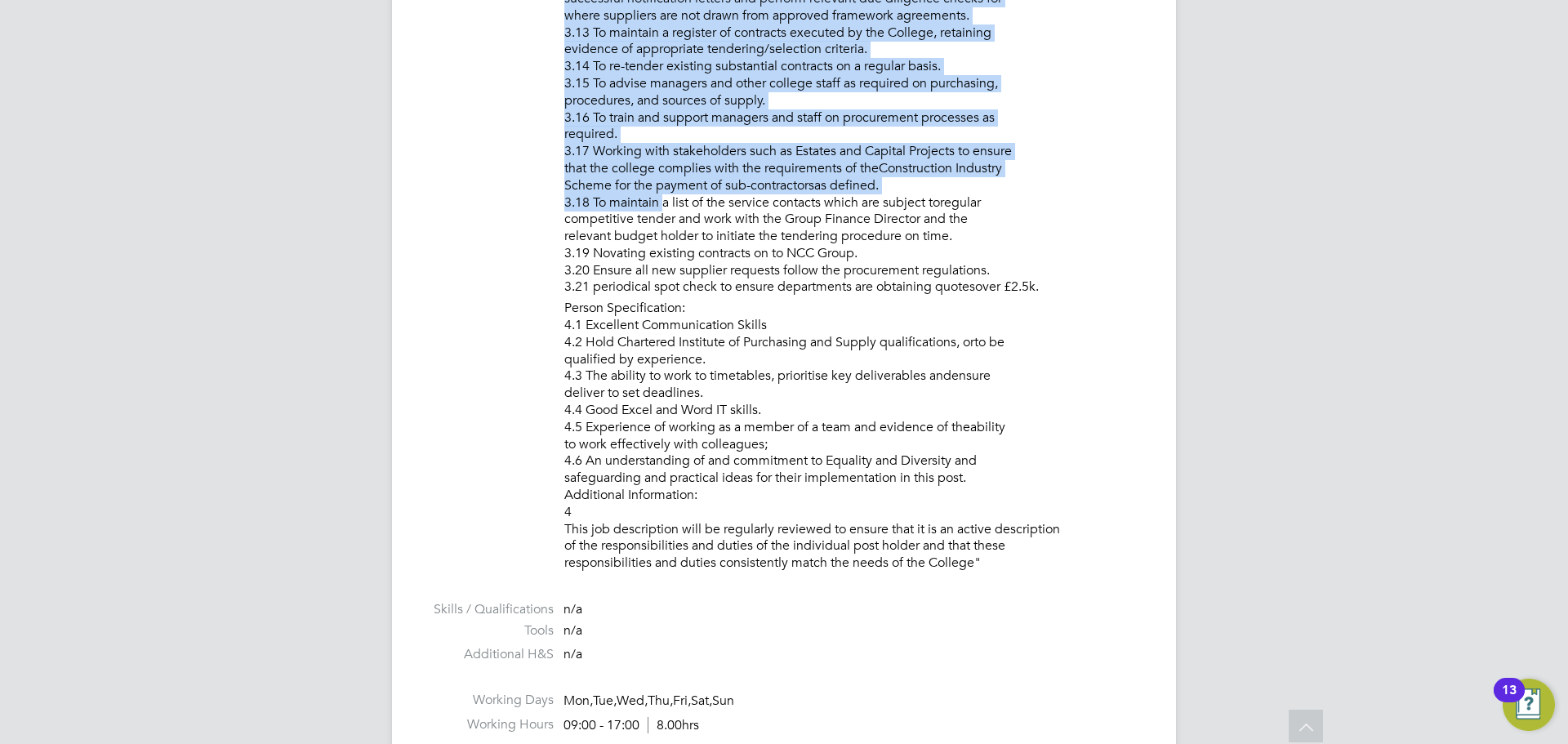
drag, startPoint x: 566, startPoint y: 77, endPoint x: 1055, endPoint y: 556, distance: 684.5
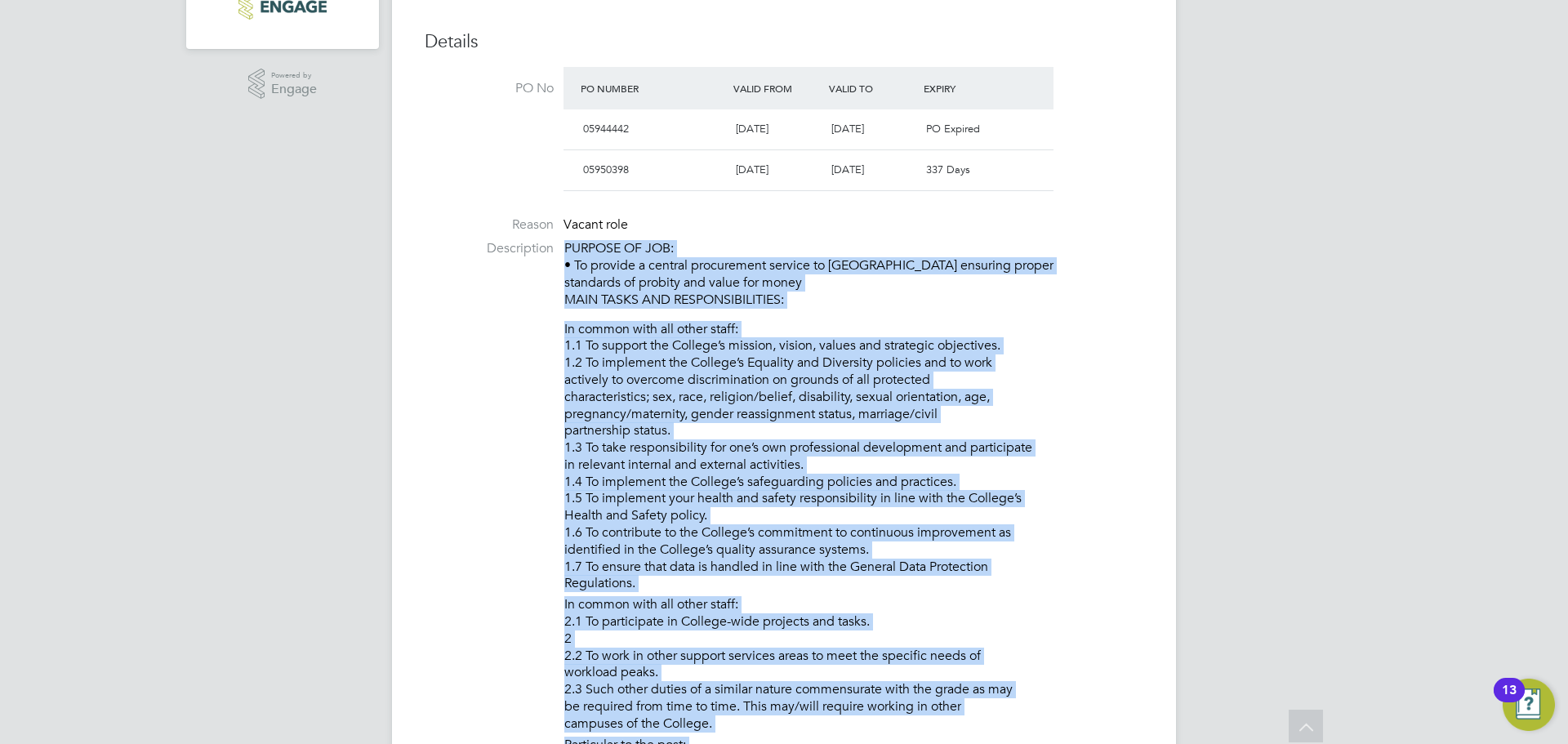
scroll to position [0, 0]
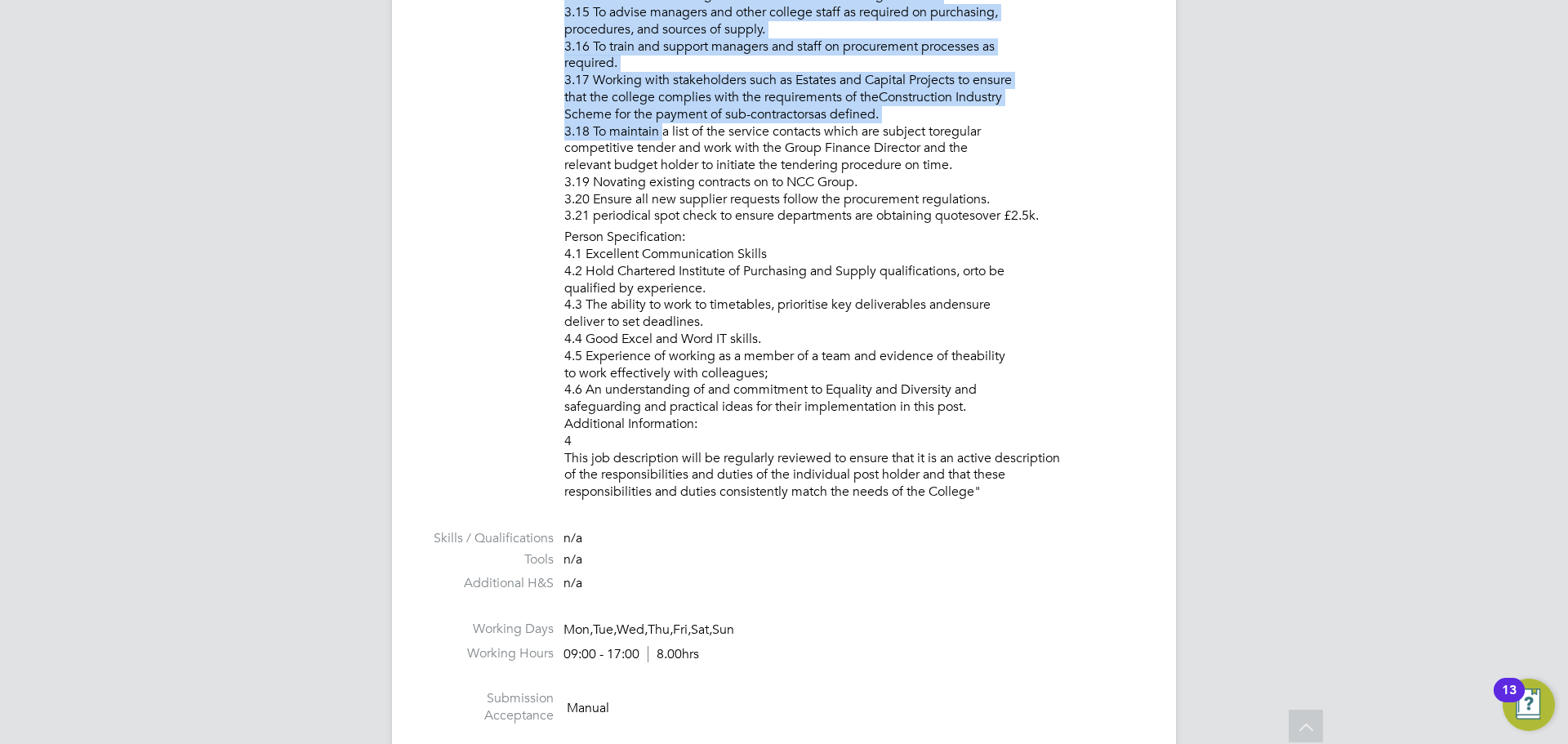
copy div "PURPOSE OF JOB: • To provide a central procurement service to New City College …"
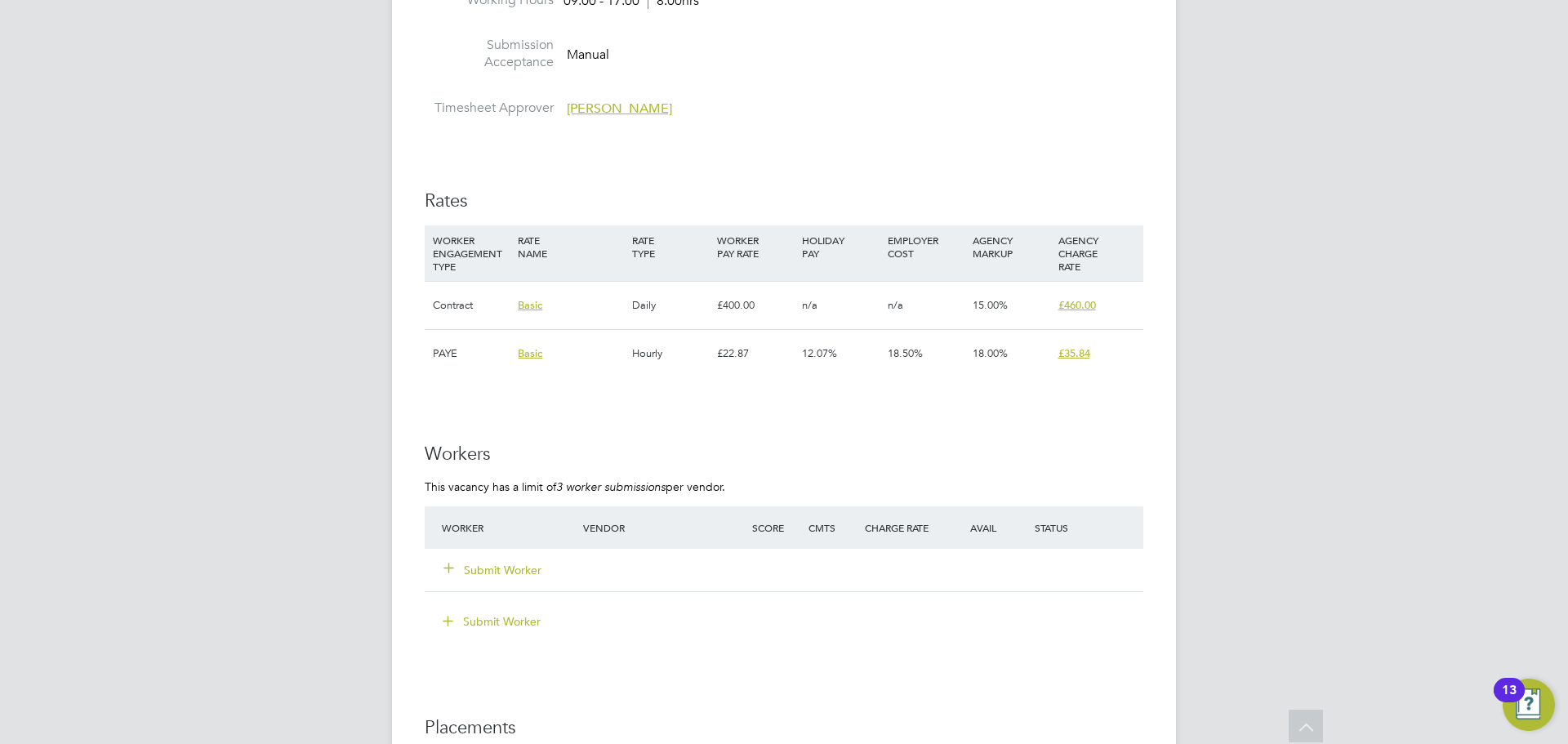
scroll to position [3093, 0]
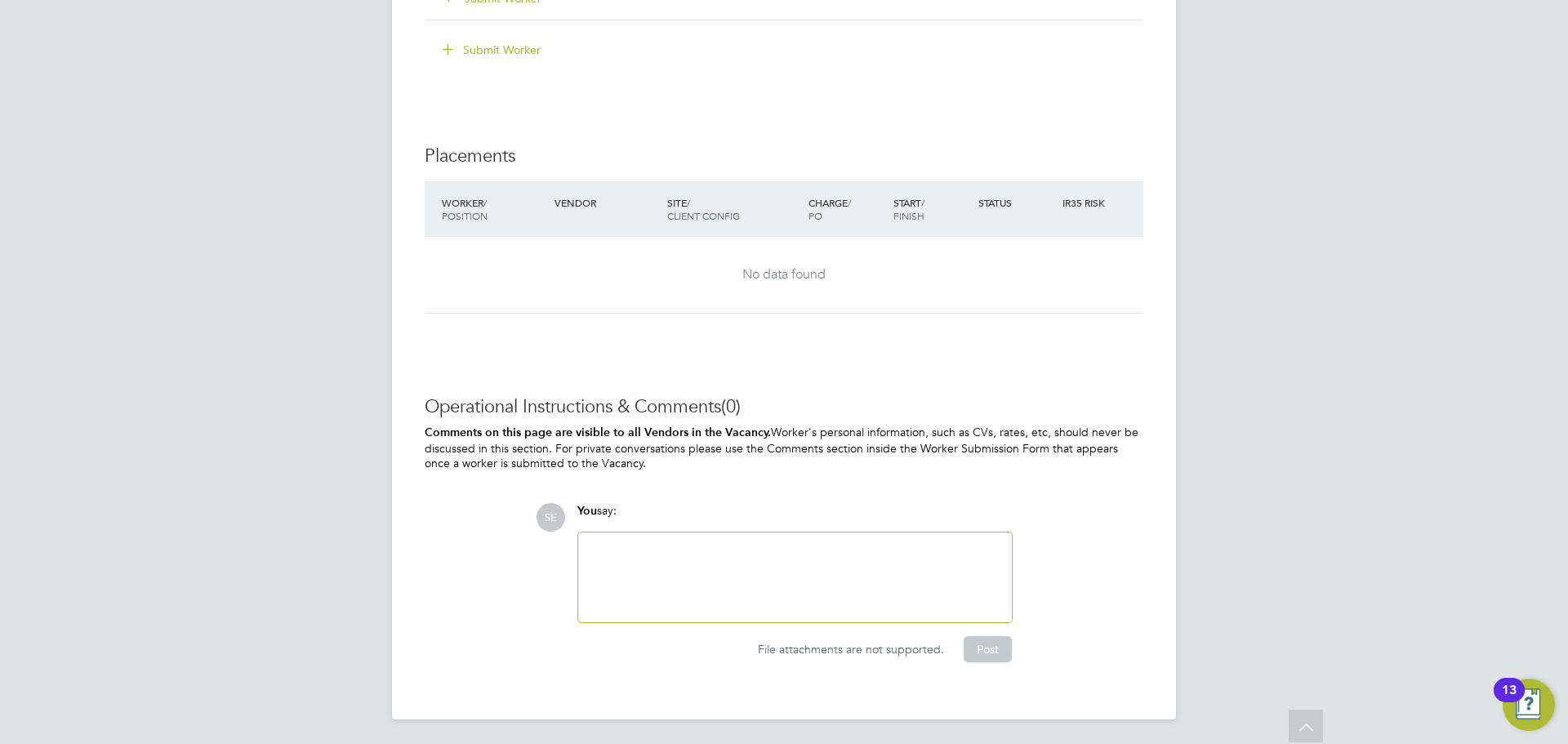
click at [691, 573] on div at bounding box center [795, 577] width 414 height 70
click at [725, 581] on div "Good morning - which camp" at bounding box center [795, 577] width 414 height 70
click at [761, 543] on div "Good morning - which camup" at bounding box center [795, 577] width 414 height 70
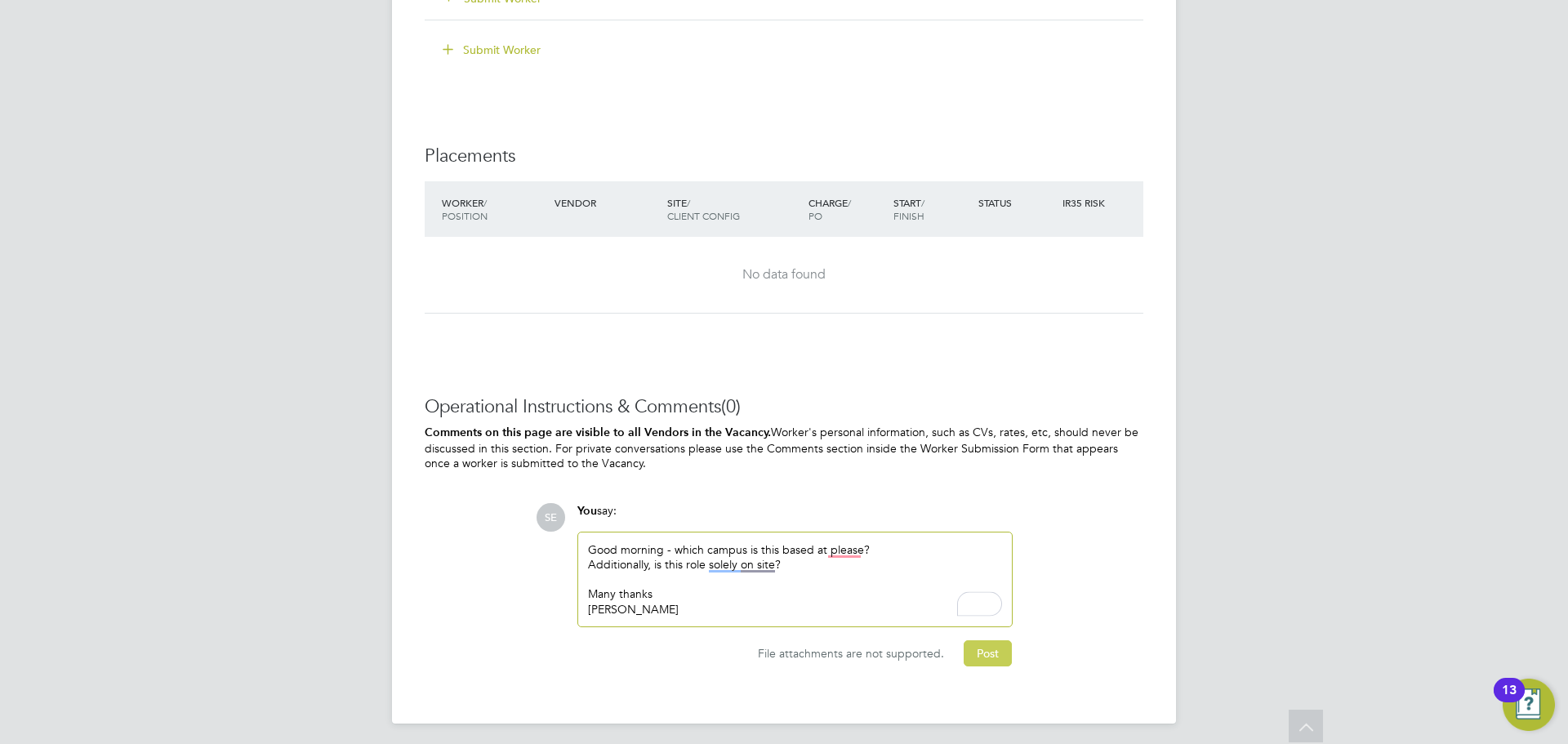
click at [1001, 658] on button "Post" at bounding box center [988, 654] width 48 height 26
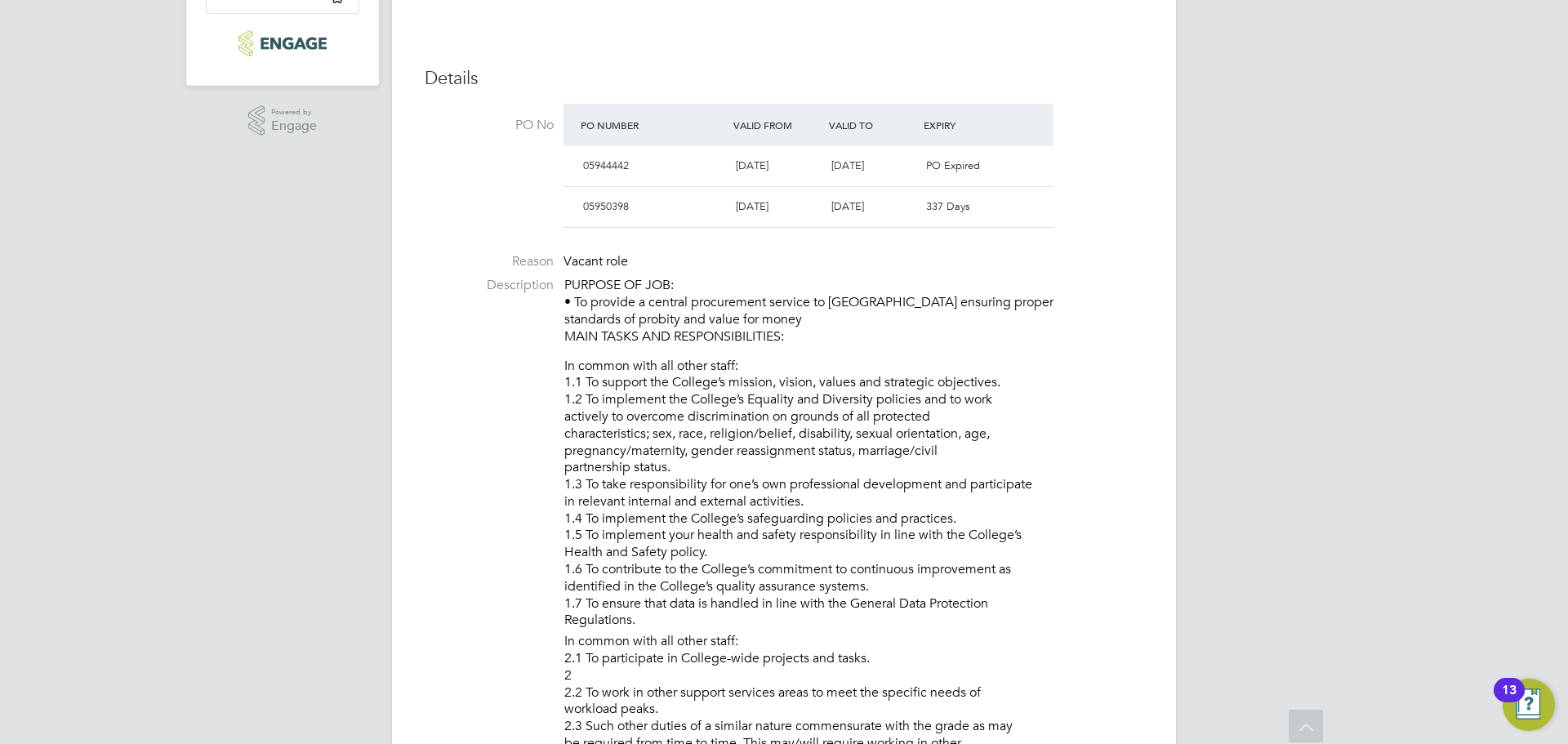
scroll to position [0, 0]
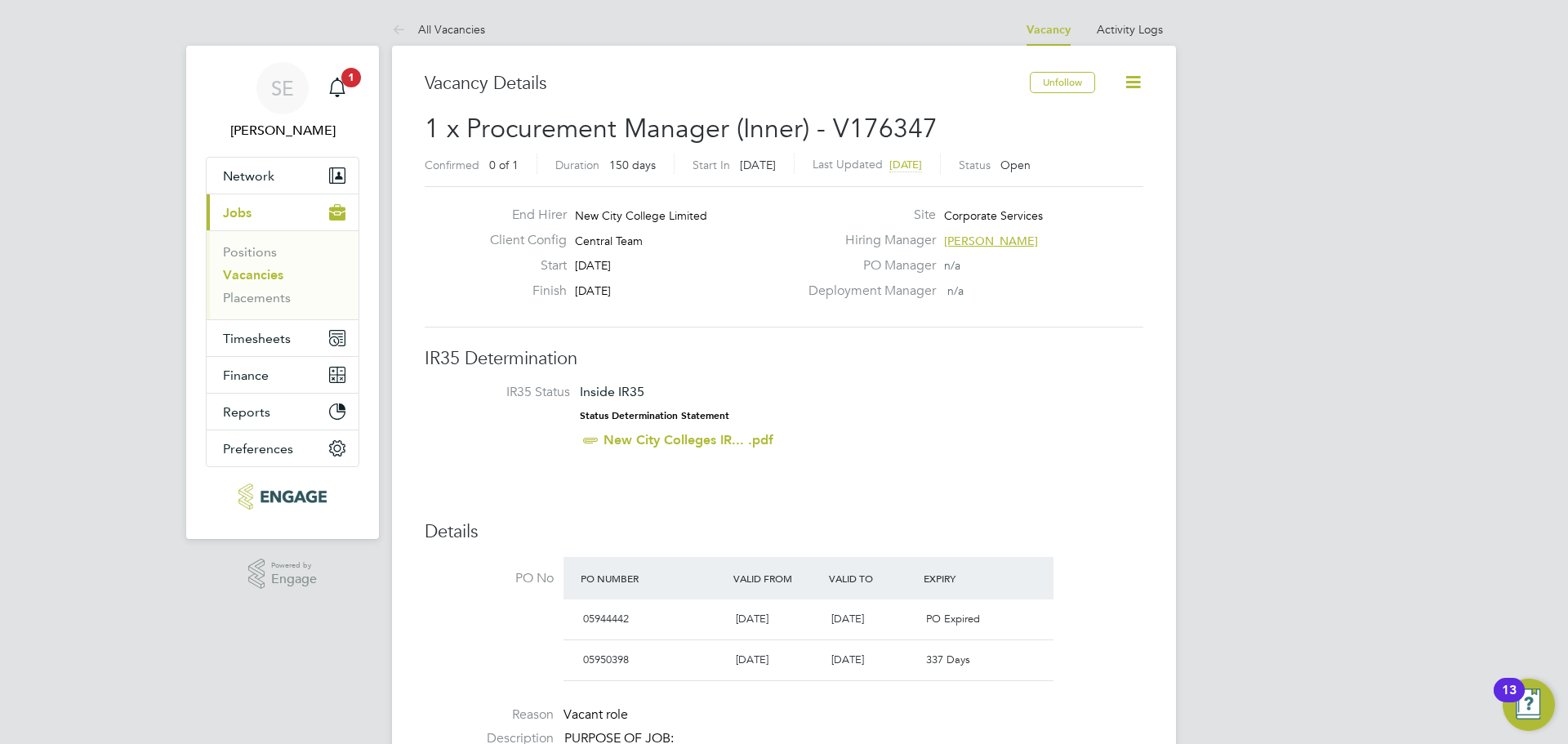
click at [999, 245] on span "Davinia Wynne" at bounding box center [991, 240] width 94 height 15
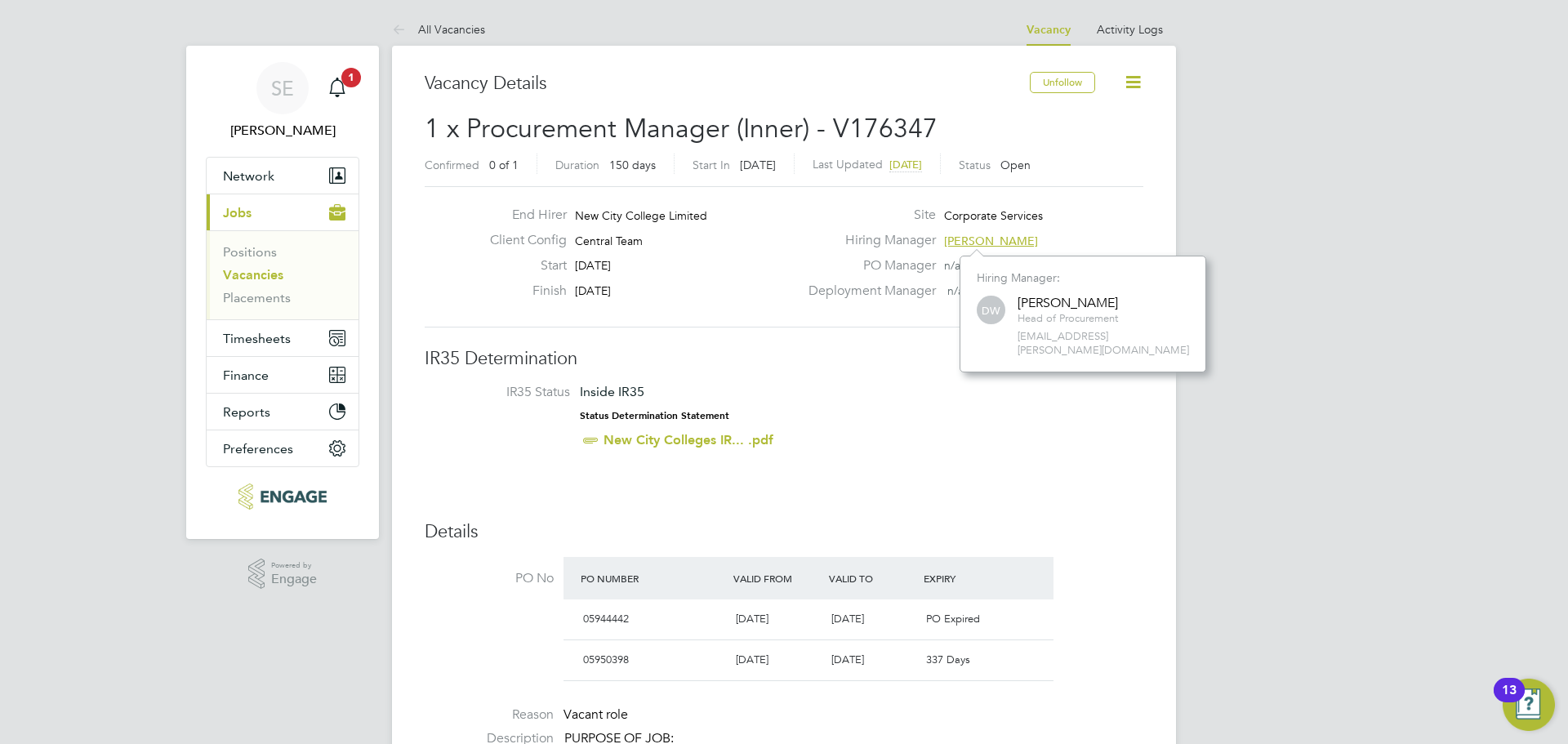
scroll to position [103, 246]
click at [966, 390] on li "IR35 Status Inside IR35 Status Determination Statement New City Colleges IR... …" at bounding box center [784, 419] width 686 height 71
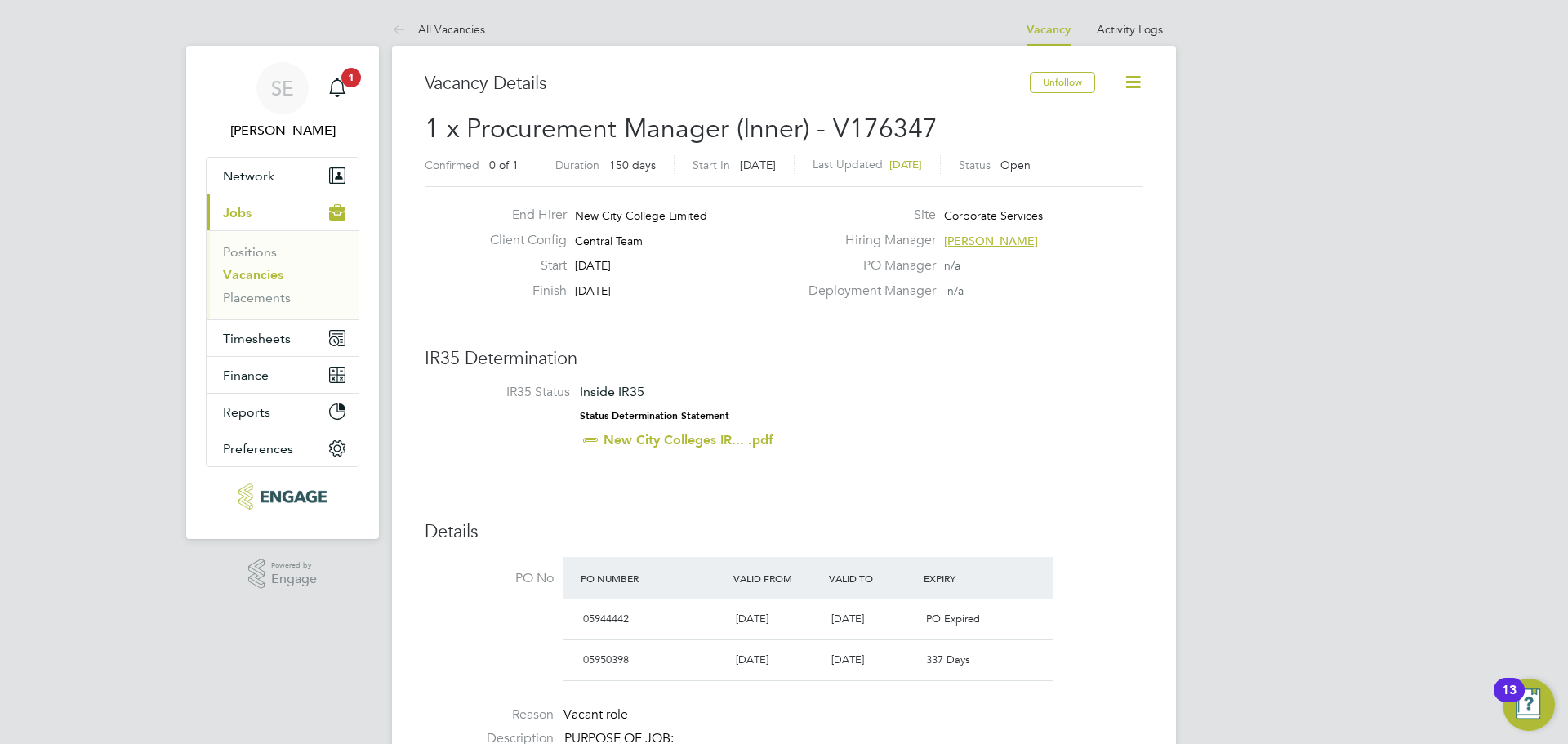
click at [988, 236] on span "Davinia Wynne" at bounding box center [991, 240] width 94 height 15
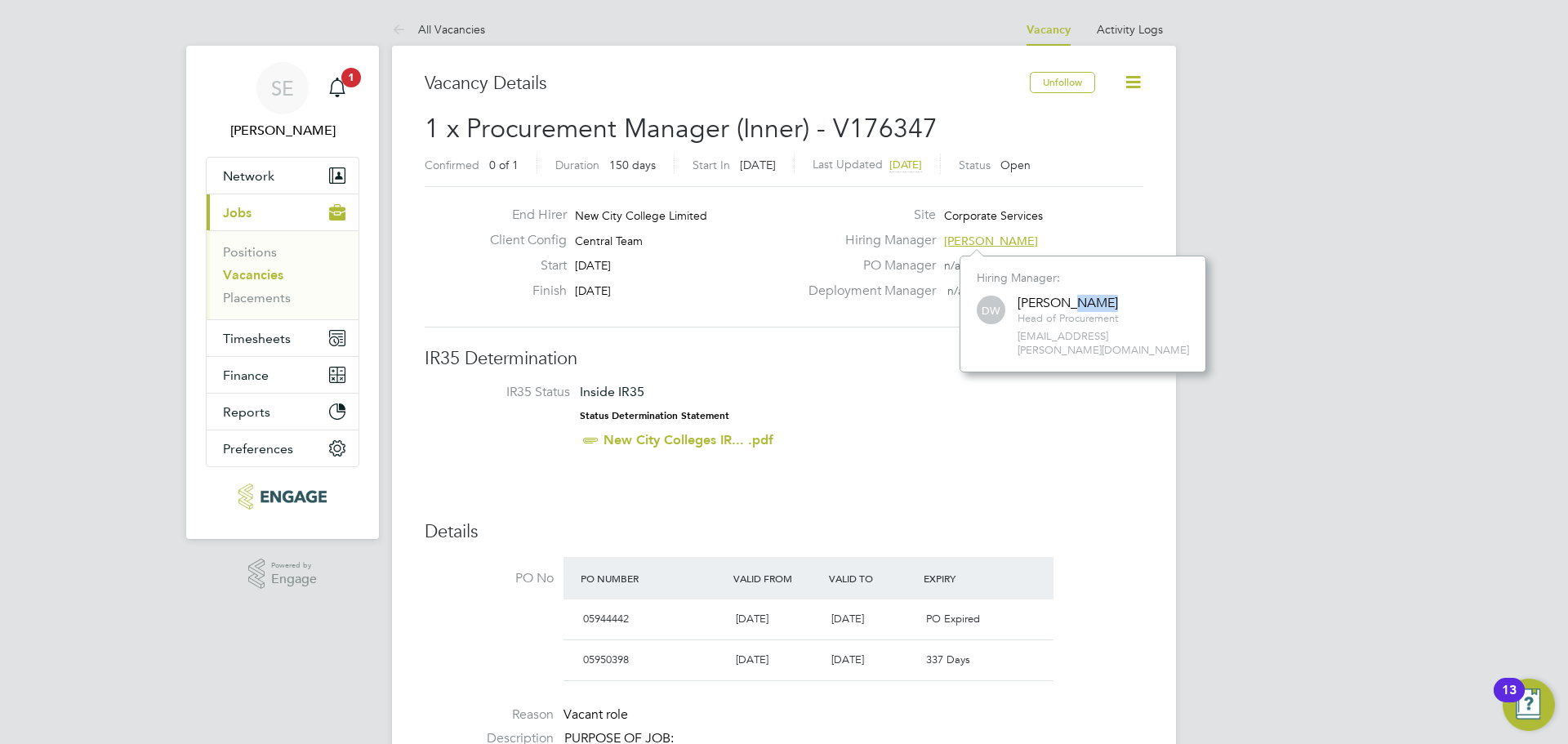
drag, startPoint x: 1118, startPoint y: 301, endPoint x: 1065, endPoint y: 301, distance: 53.0
click at [1066, 301] on div "Davinia Wynne" at bounding box center [1068, 304] width 100 height 17
drag, startPoint x: 1059, startPoint y: 301, endPoint x: 1009, endPoint y: 305, distance: 50.2
click at [1009, 305] on div "DW Davinia Wynne Head of Procurement davinia.wynne@ncclondon.ac.uk" at bounding box center [1083, 325] width 212 height 64
click at [1059, 295] on div "Davinia Wynne" at bounding box center [1068, 304] width 100 height 17
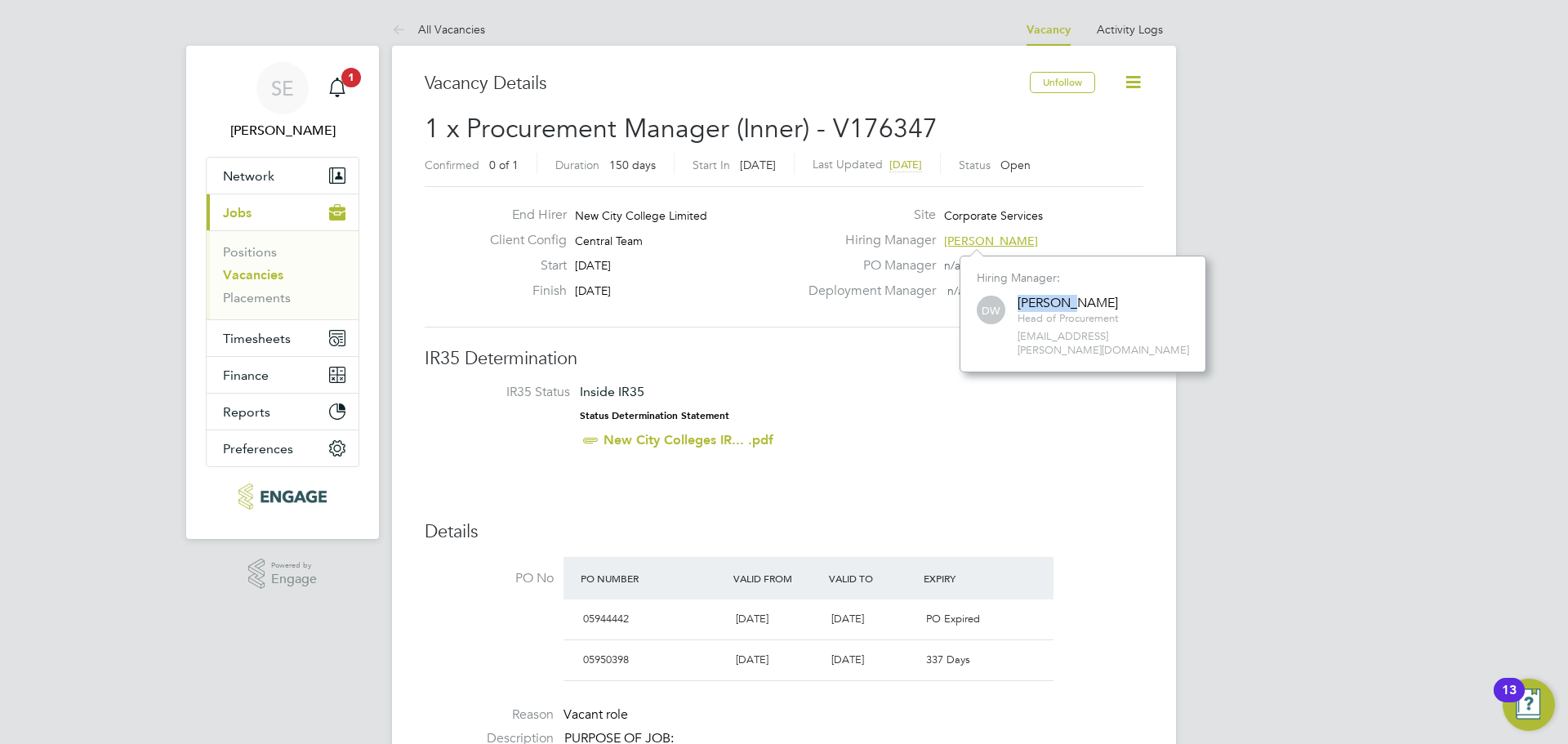
drag, startPoint x: 1062, startPoint y: 299, endPoint x: 1006, endPoint y: 301, distance: 56.0
click at [1006, 301] on div "DW Davinia Wynne Head of Procurement davinia.wynne@ncclondon.ac.uk" at bounding box center [1083, 325] width 212 height 64
copy div "Davinia"
click at [1109, 297] on div "Davinia Wynne" at bounding box center [1068, 304] width 100 height 17
drag, startPoint x: 1110, startPoint y: 298, endPoint x: 1063, endPoint y: 302, distance: 47.2
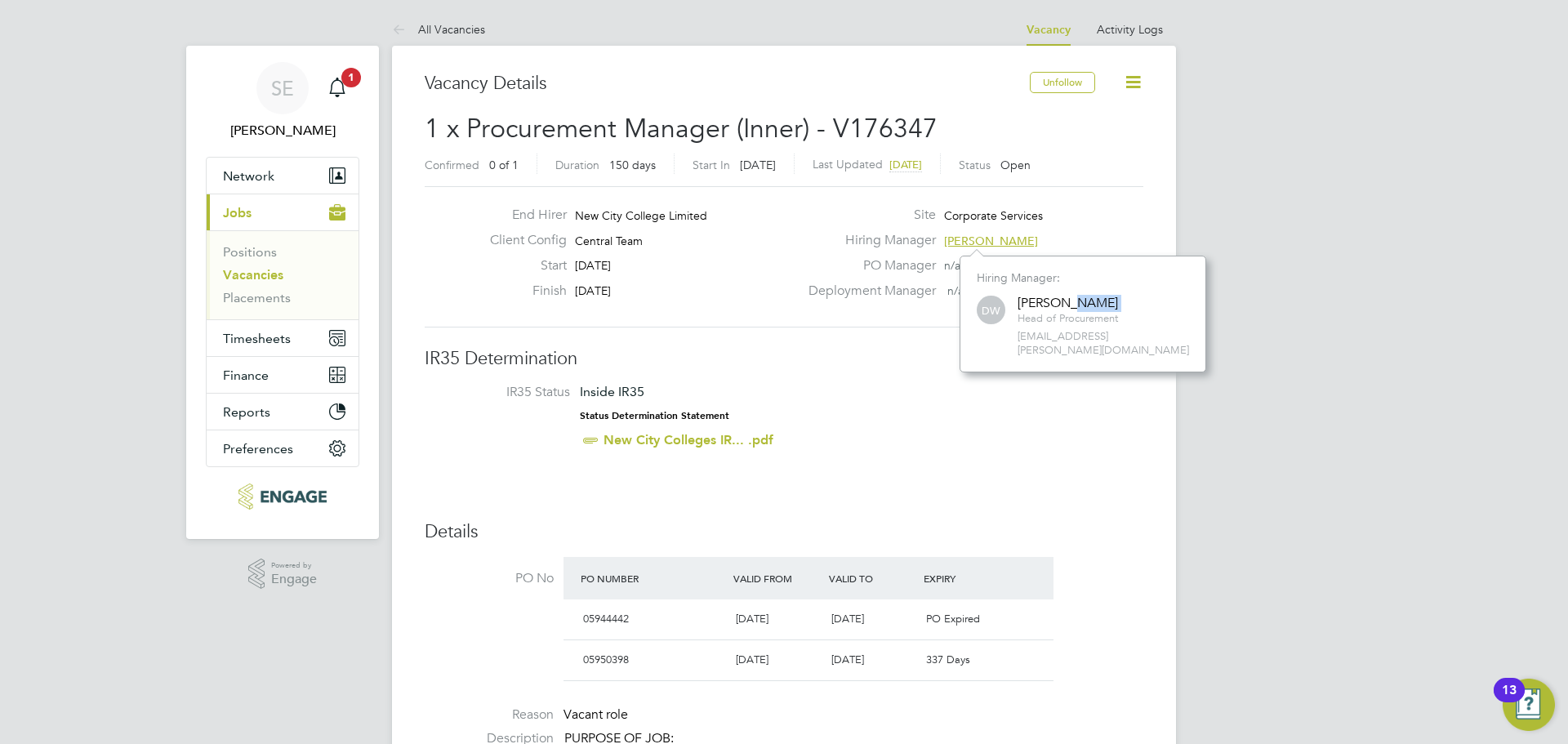
click at [1063, 302] on div "Davinia Wynne" at bounding box center [1068, 304] width 100 height 17
copy div "Wynne"
click at [936, 401] on li "IR35 Status Inside IR35 Status Determination Statement New City Colleges IR... …" at bounding box center [784, 419] width 686 height 71
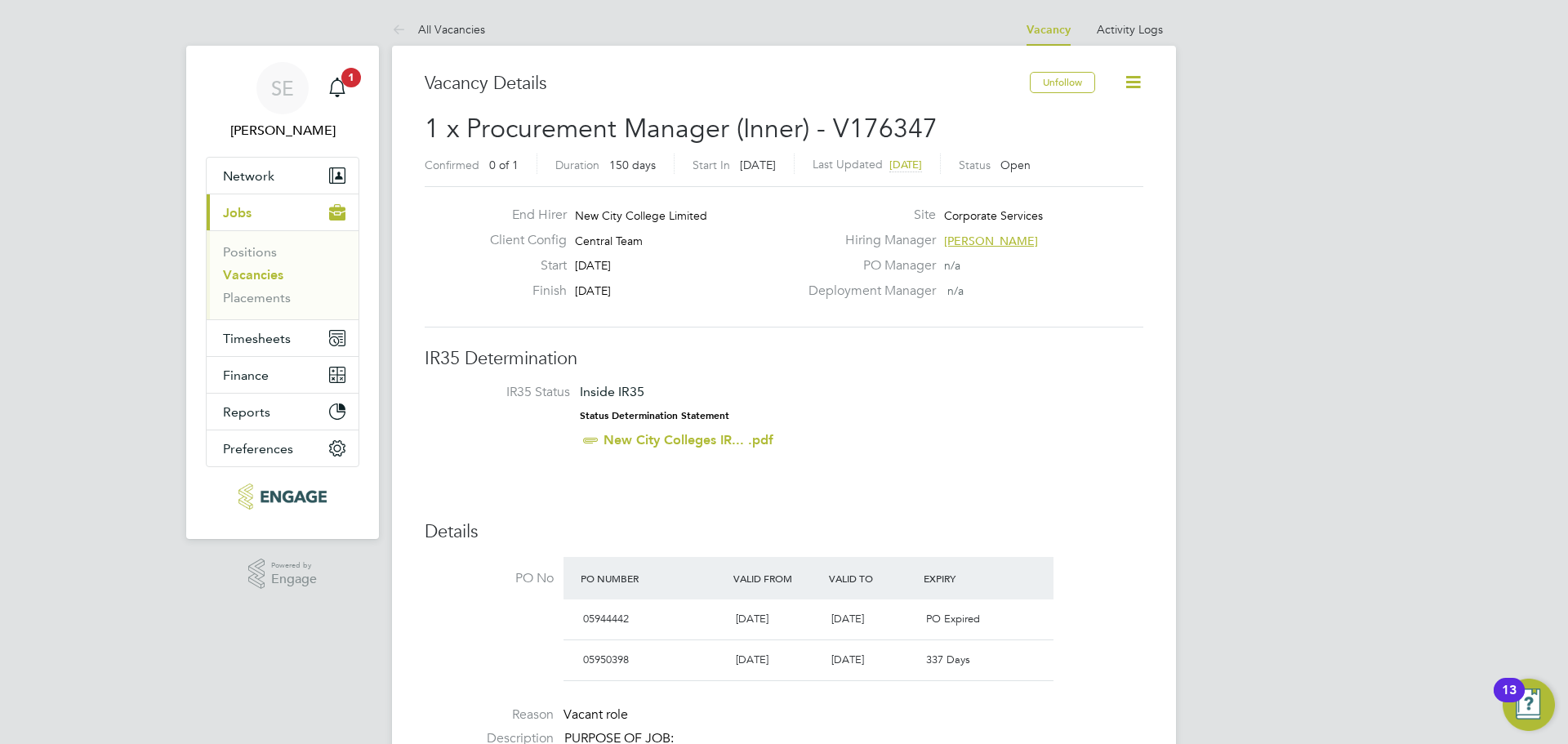
click at [998, 244] on span "Davinia Wynne" at bounding box center [991, 240] width 94 height 15
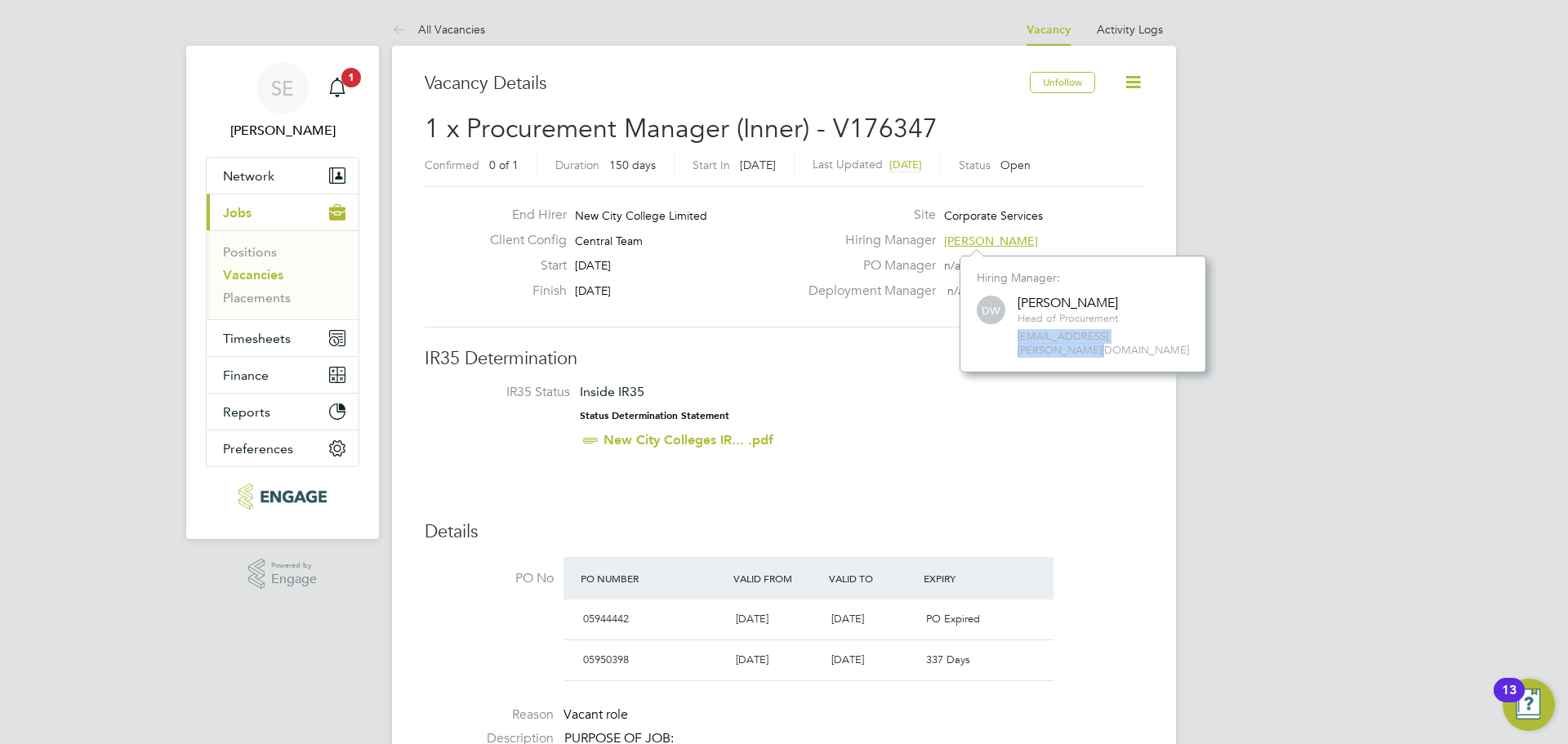
drag, startPoint x: 1187, startPoint y: 336, endPoint x: 1008, endPoint y: 343, distance: 179.1
click at [1008, 343] on div "DW Davinia Wynne Head of Procurement davinia.wynne@ncclondon.ac.uk" at bounding box center [1083, 325] width 212 height 64
copy span "[EMAIL_ADDRESS][PERSON_NAME][DOMAIN_NAME]"
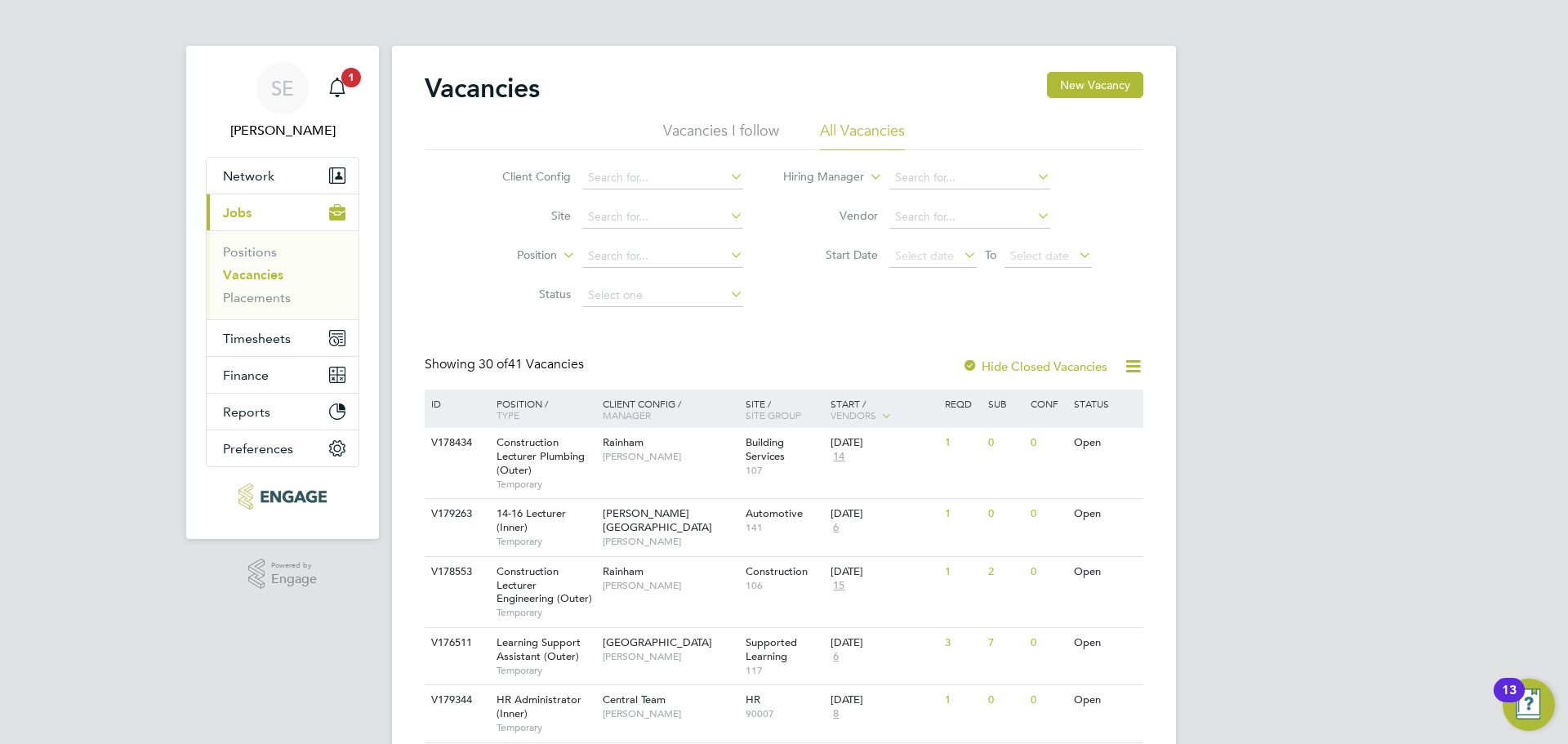
click at [676, 121] on li "Vacancies I follow" at bounding box center [720, 136] width 116 height 30
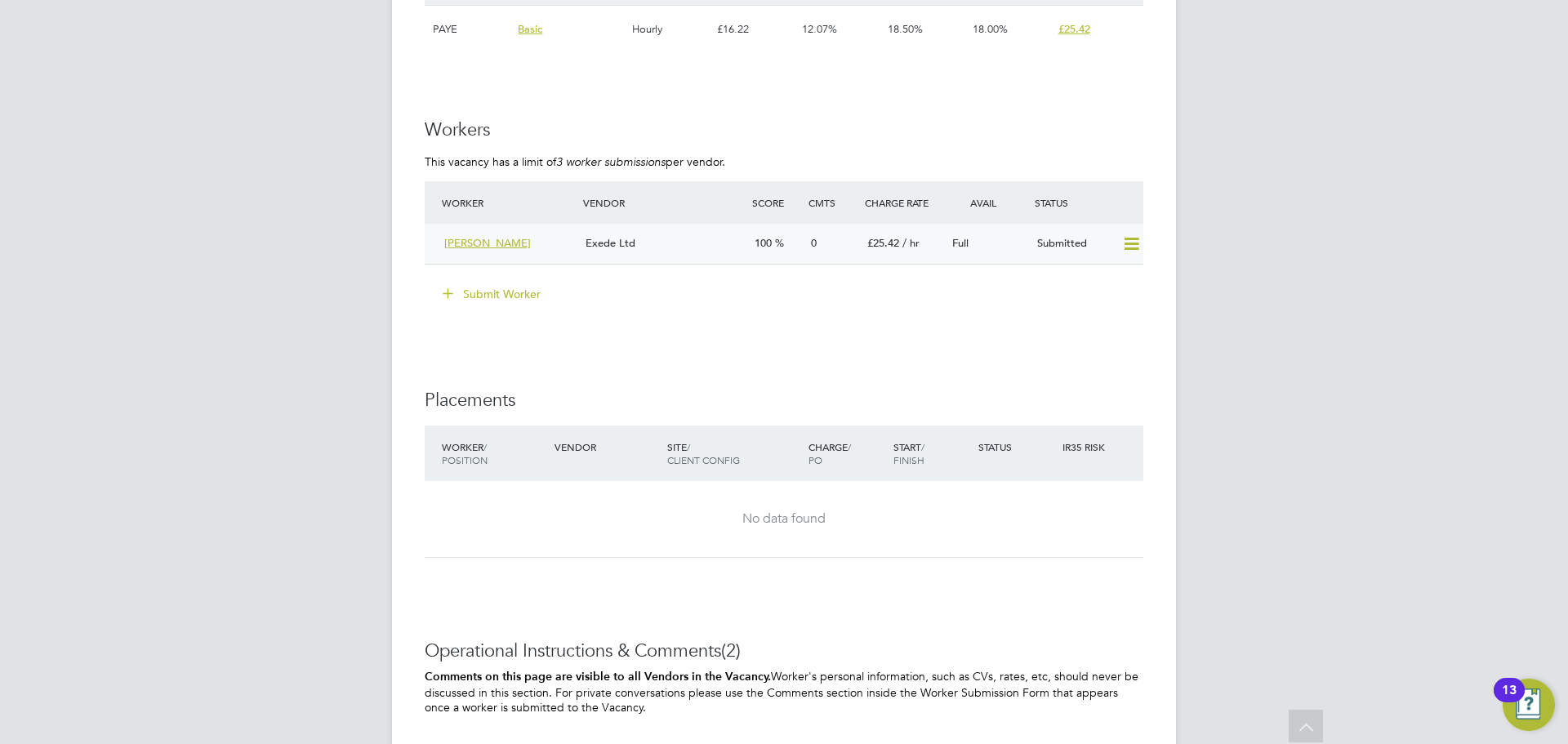
click at [685, 242] on div "Exede Ltd" at bounding box center [664, 244] width 169 height 27
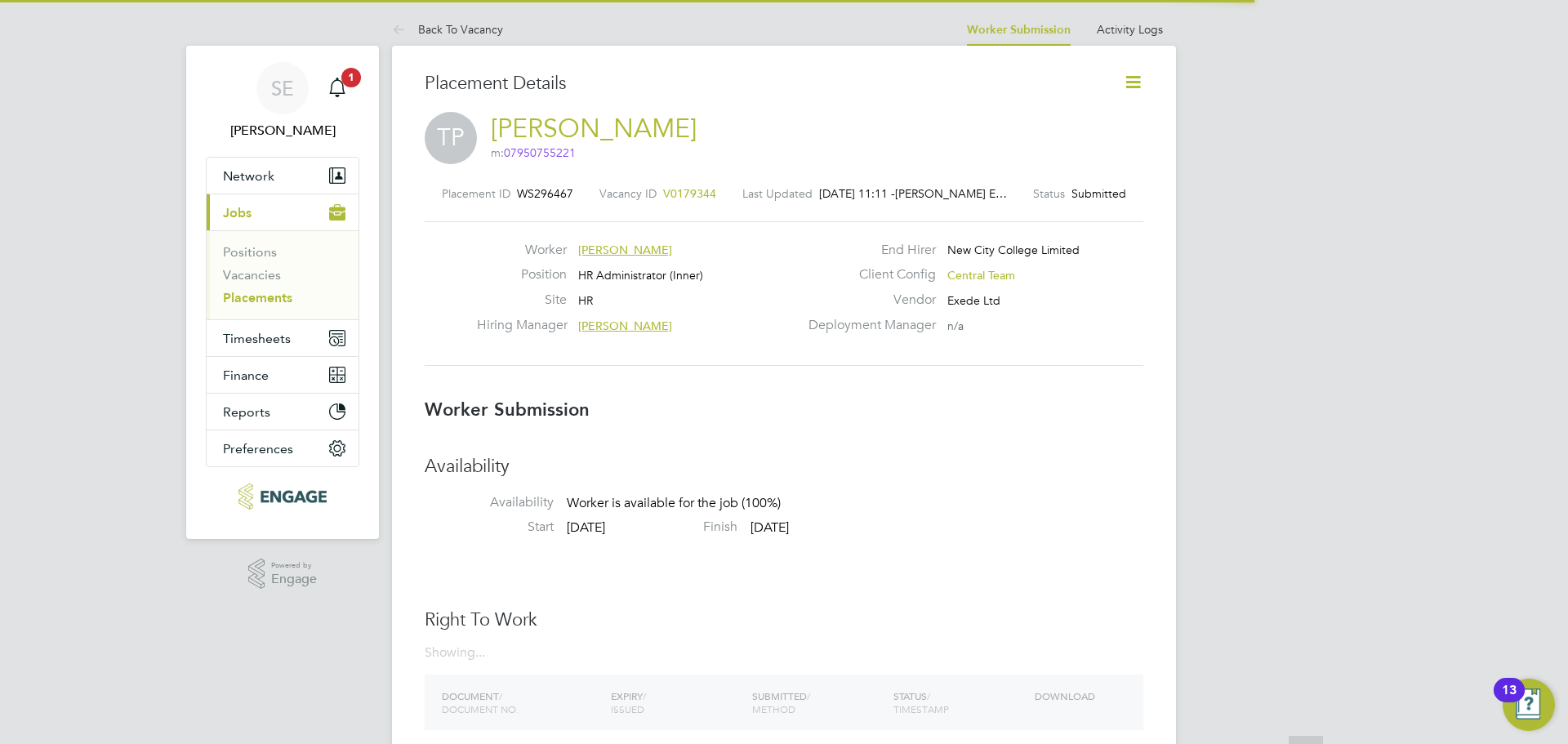
scroll to position [8, 8]
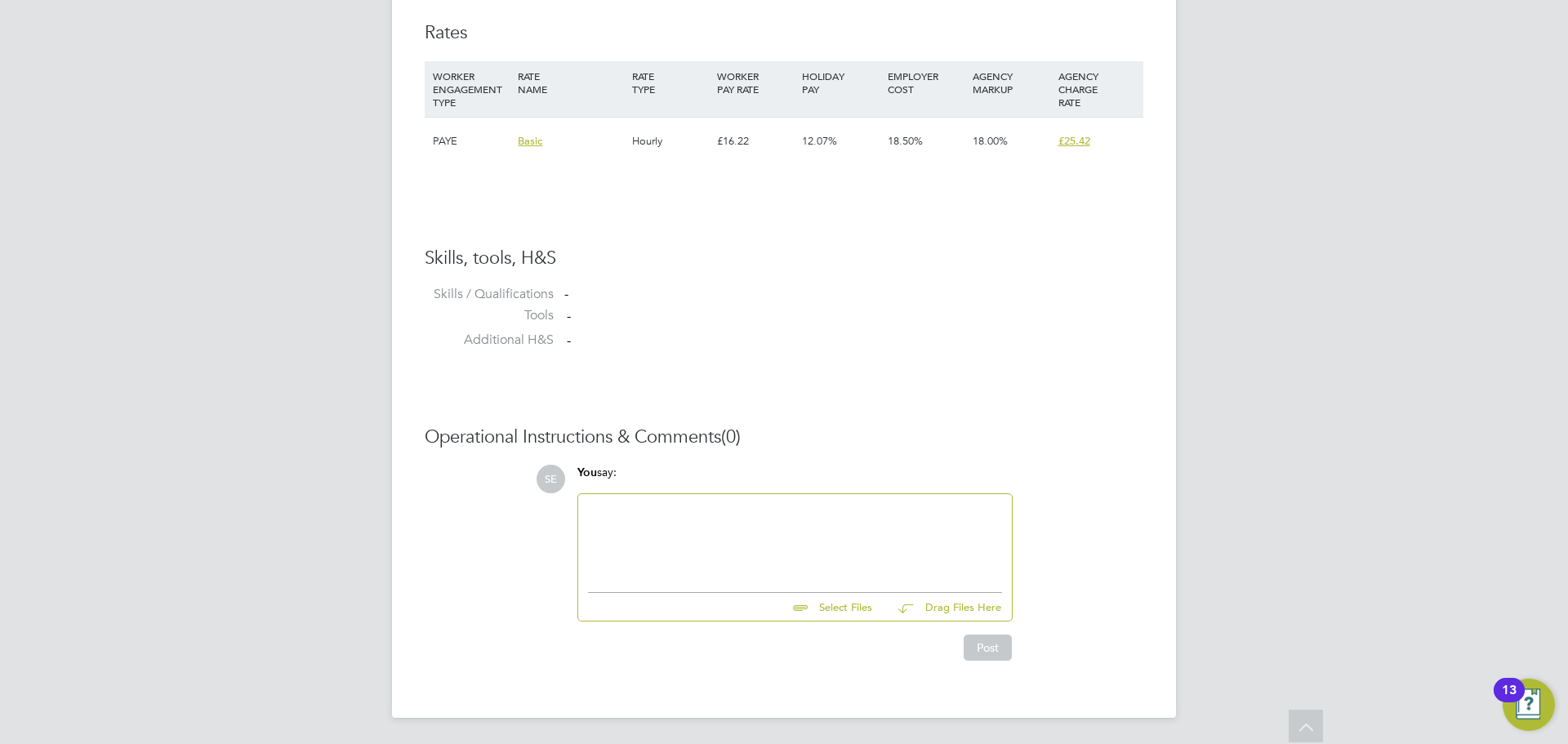
click at [624, 520] on div at bounding box center [795, 539] width 414 height 70
paste div "To enrich screen reader interactions, please activate Accessibility in Grammarl…"
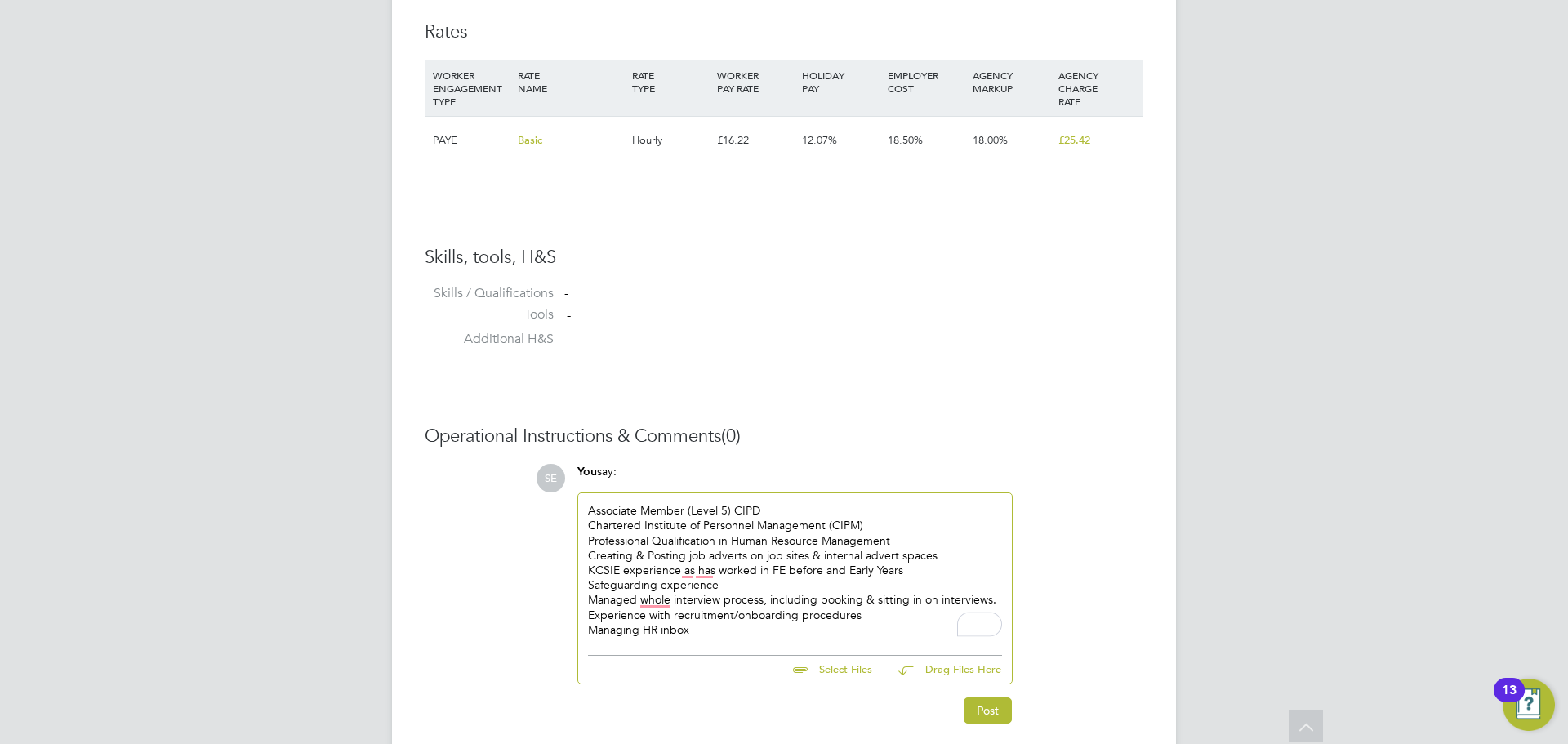
click at [660, 590] on div "Safeguarding experience" at bounding box center [795, 585] width 414 height 15
click at [658, 608] on div "Associate Member (Level 5) CIPD Chartered Institute of Personnel Management (CI…" at bounding box center [795, 570] width 414 height 134
click at [658, 608] on div "Experience with recruitment/onboarding procedures" at bounding box center [795, 614] width 414 height 15
click at [658, 603] on div "Managed whole interview process, including booking & sitting in on interviews." at bounding box center [795, 600] width 414 height 15
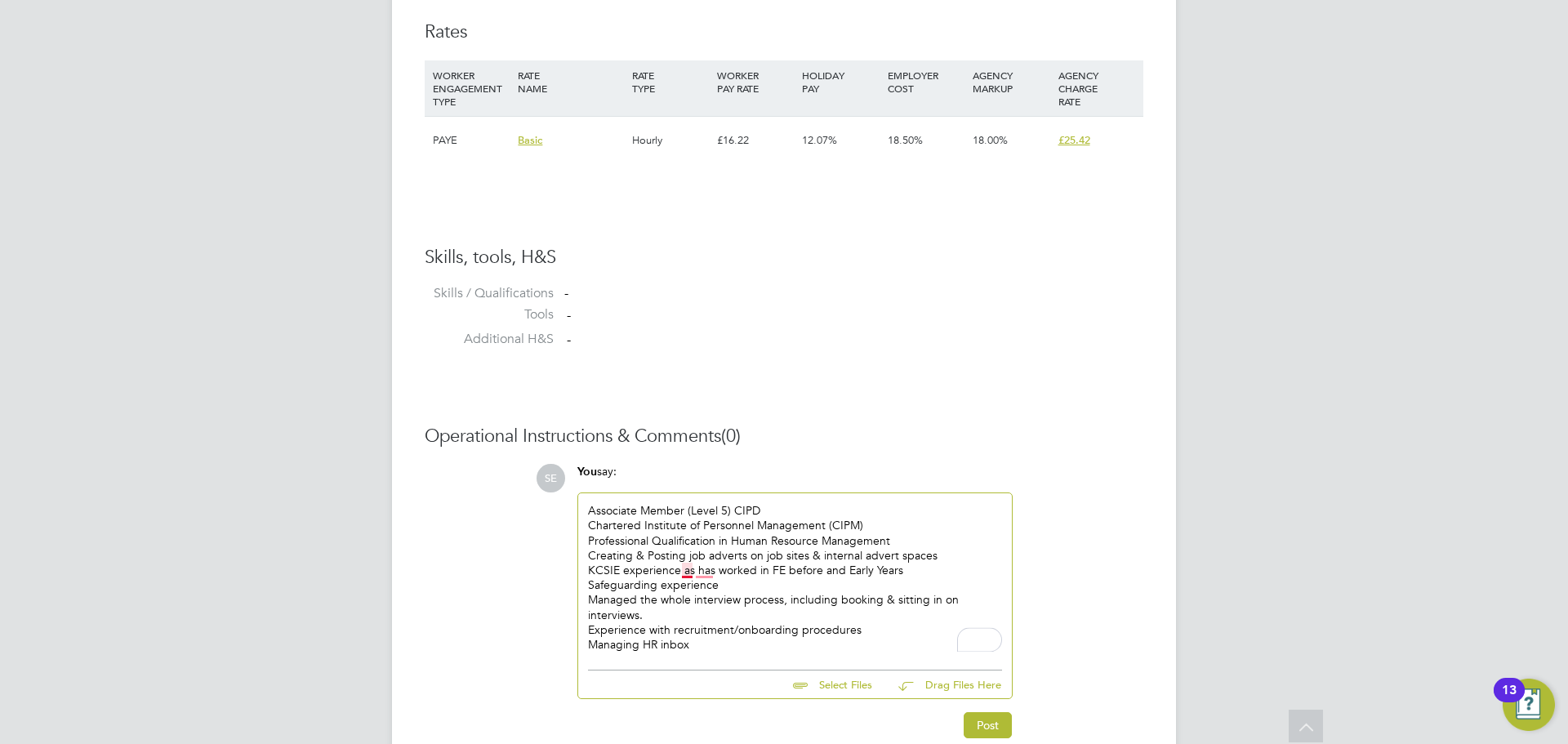
click at [689, 573] on div "KCSIE experience as has worked in FE before and Early Years" at bounding box center [795, 570] width 414 height 15
click at [707, 568] on div "KCSIE experience, as has worked in FE before and Early Years" at bounding box center [795, 570] width 414 height 15
click at [715, 569] on div "KCSIE experience, as has worked in FE before and Early Years" at bounding box center [795, 570] width 414 height 15
click at [855, 551] on div "Creating & Posting job adverts on job sites & internal advert spaces" at bounding box center [795, 555] width 414 height 15
click at [742, 648] on div "Managing HR inbox" at bounding box center [795, 644] width 414 height 15
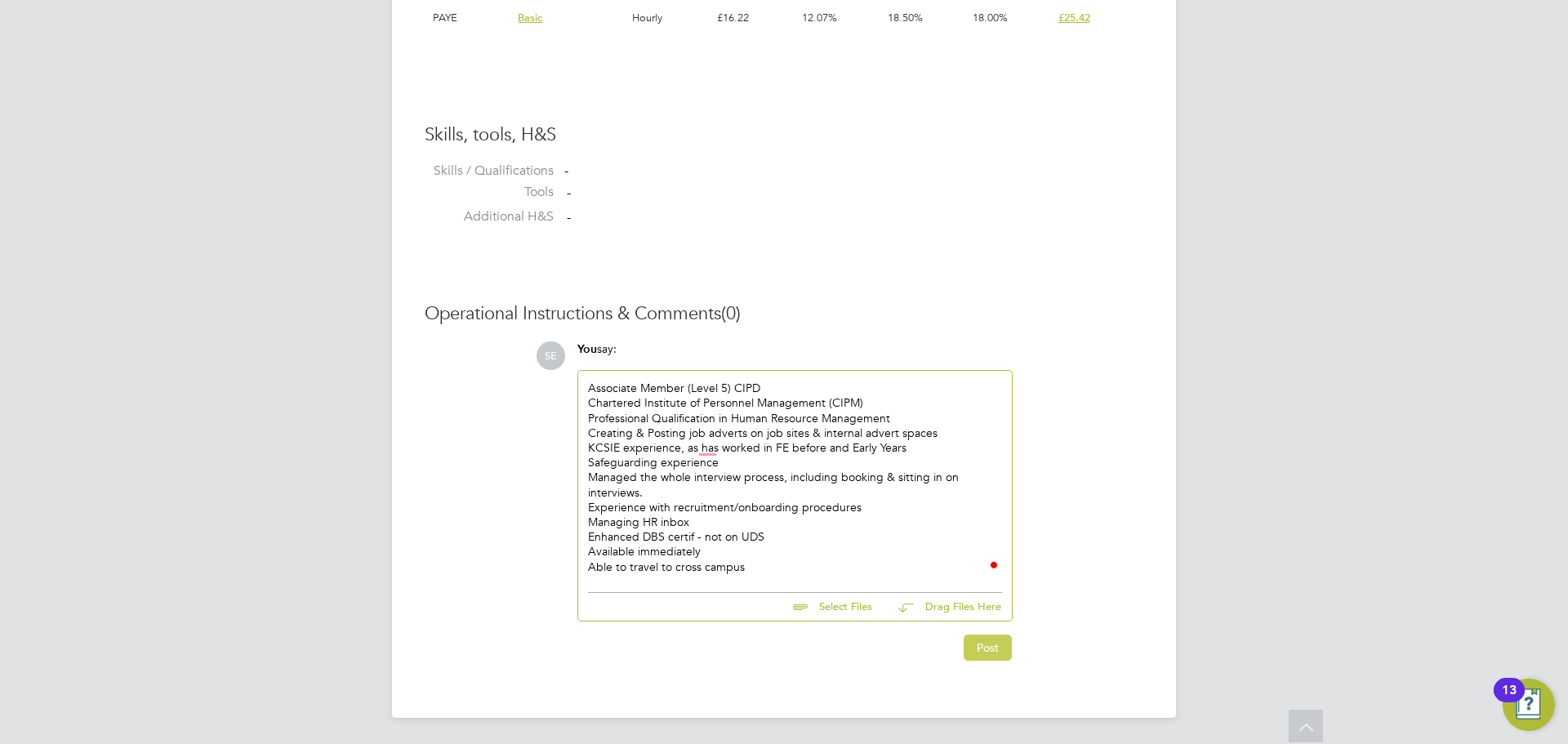
click at [969, 650] on button "Post" at bounding box center [988, 647] width 48 height 26
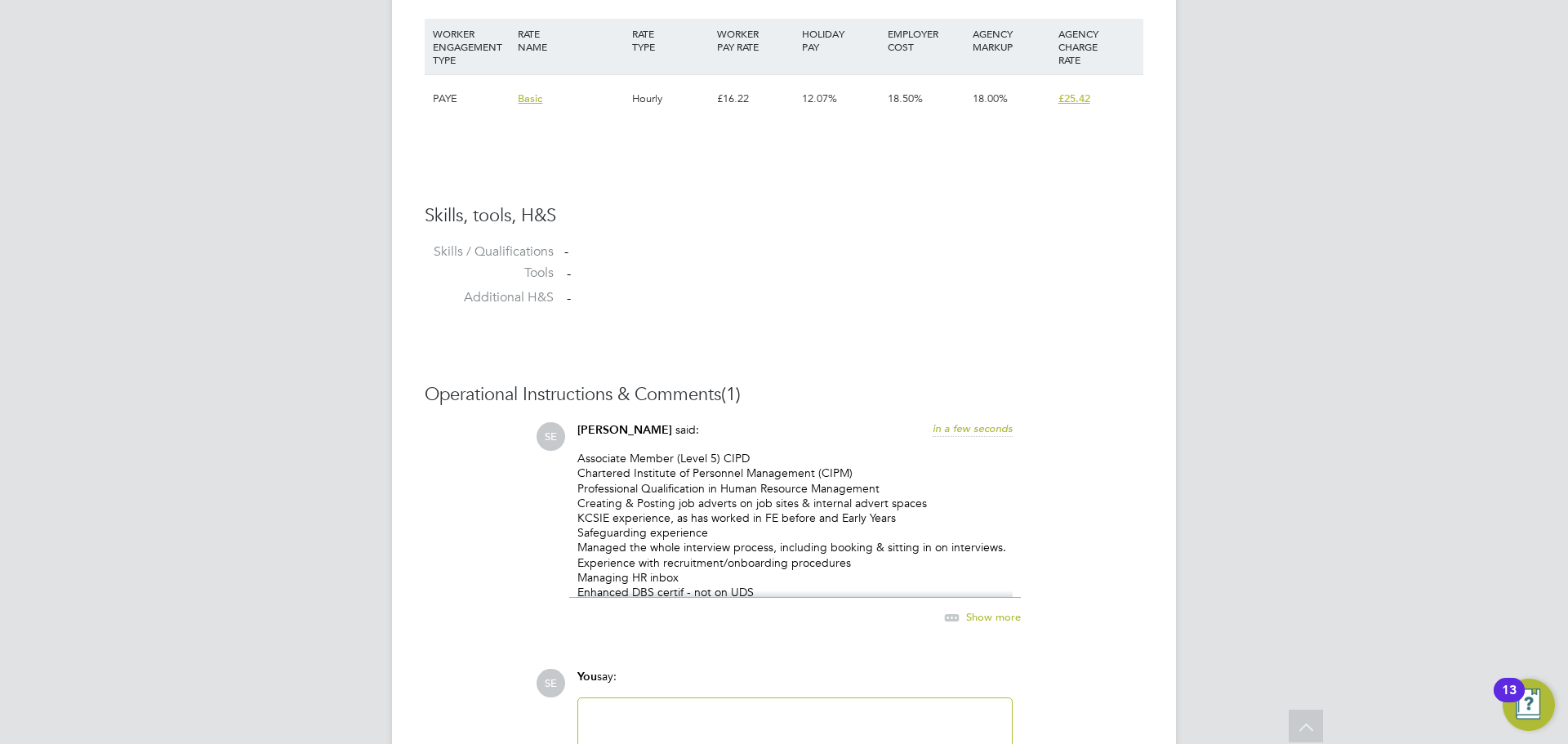
click at [986, 607] on div "Show more" at bounding box center [794, 609] width 452 height 37
click at [988, 615] on span "Show more" at bounding box center [993, 617] width 55 height 14
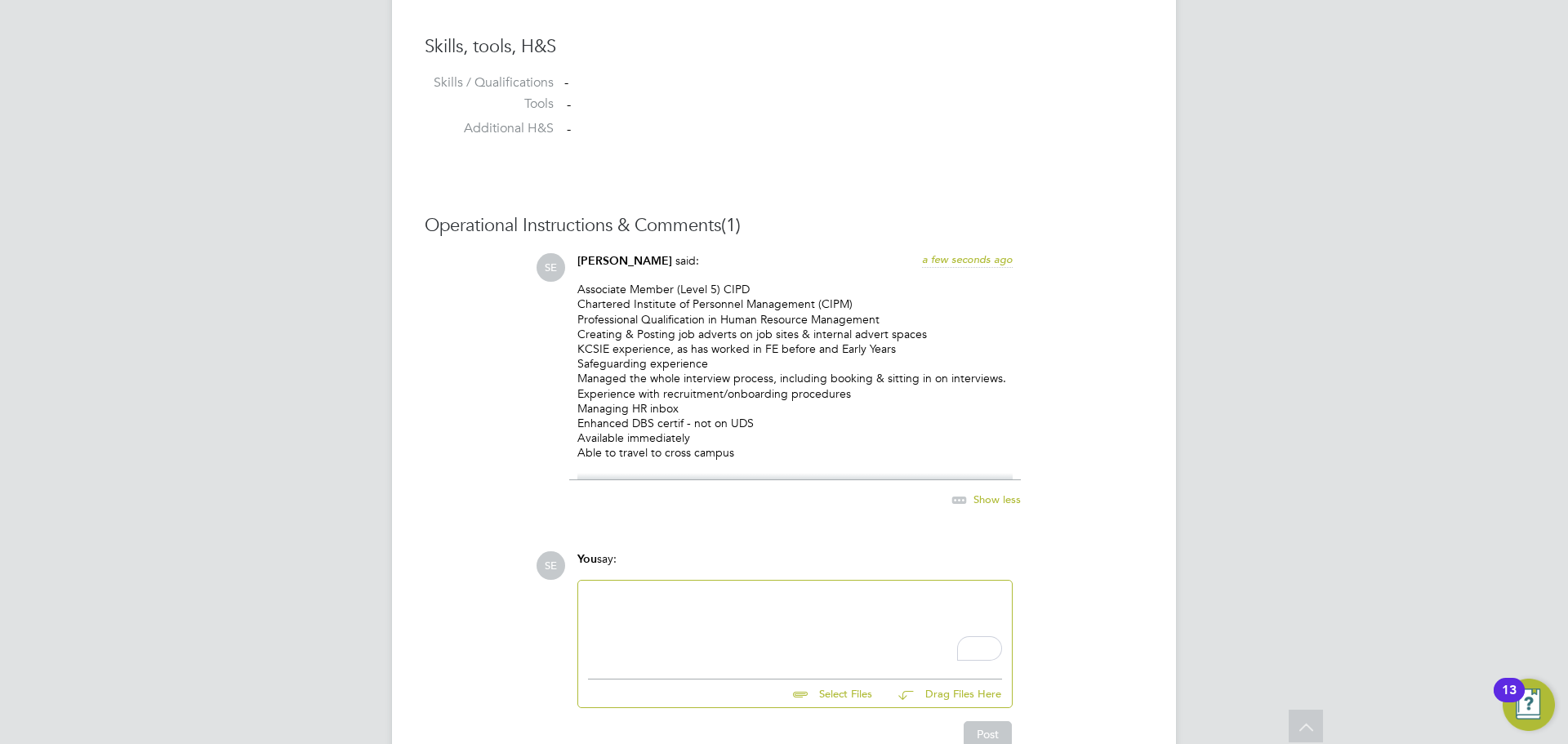
scroll to position [1414, 0]
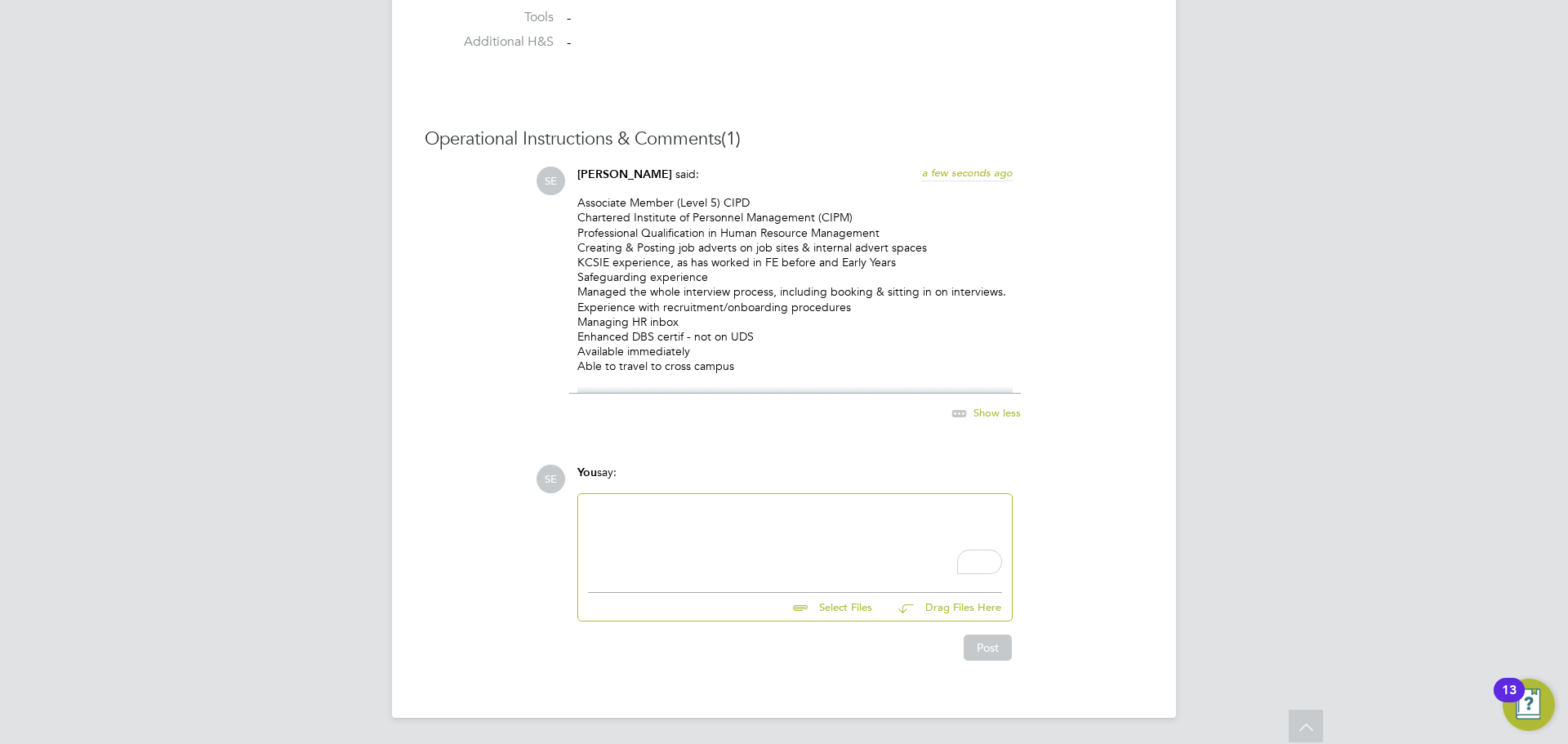
click at [780, 479] on div "You say:" at bounding box center [795, 479] width 435 height 29
click at [780, 509] on div "To enrich screen reader interactions, please activate Accessibility in Grammarl…" at bounding box center [795, 539] width 414 height 70
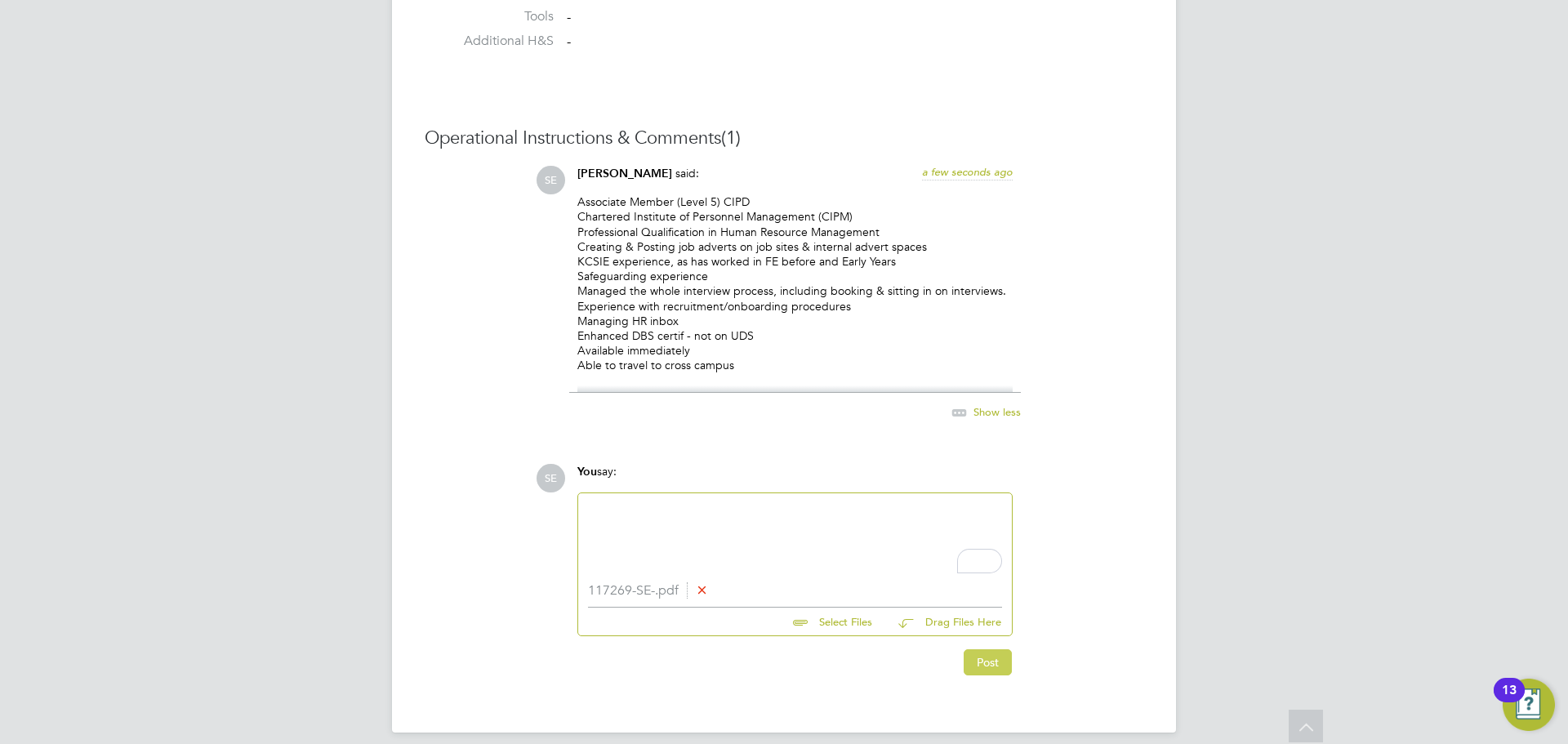
click at [997, 665] on button "Post" at bounding box center [988, 662] width 48 height 26
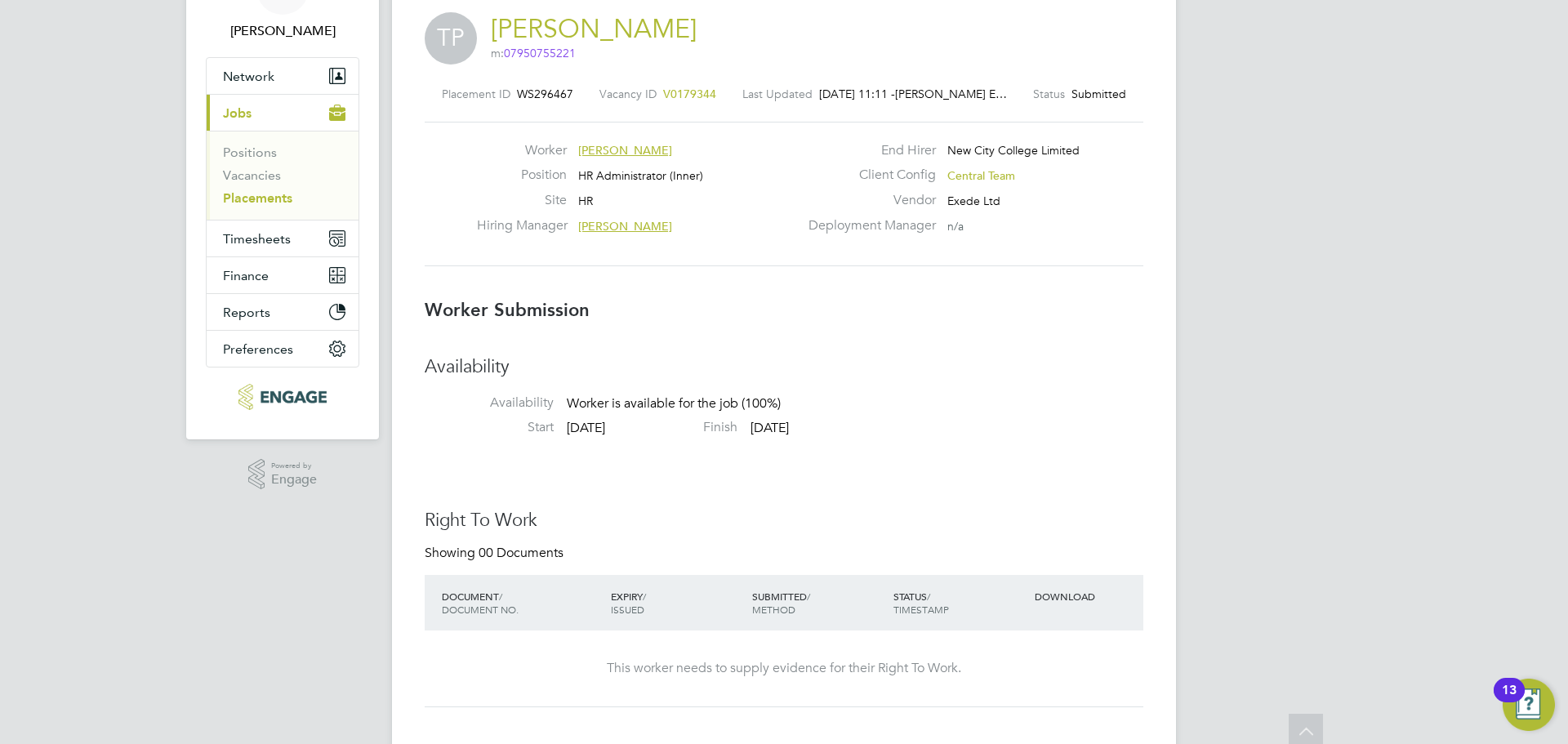
scroll to position [0, 0]
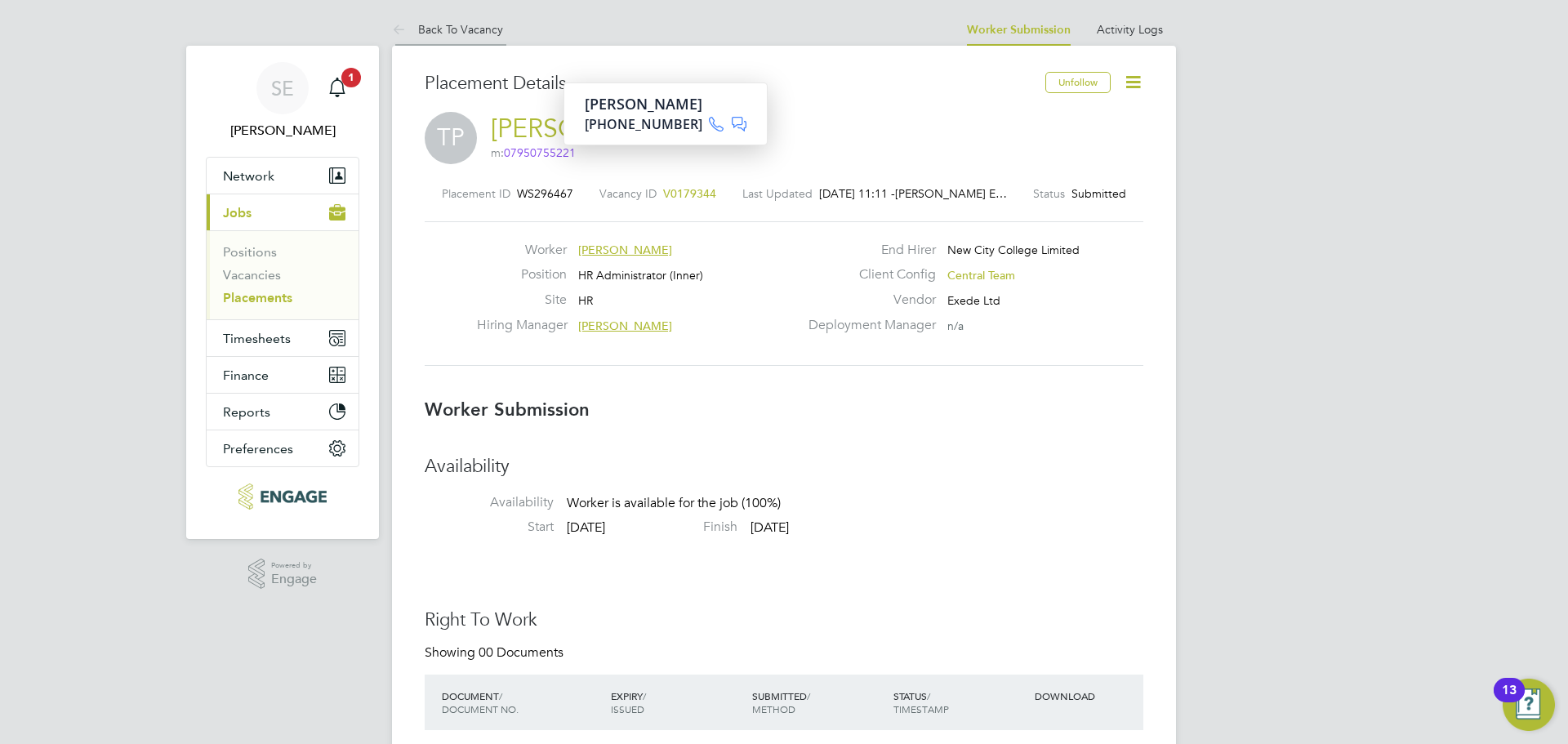
click at [468, 30] on link "Back To Vacancy" at bounding box center [448, 29] width 111 height 15
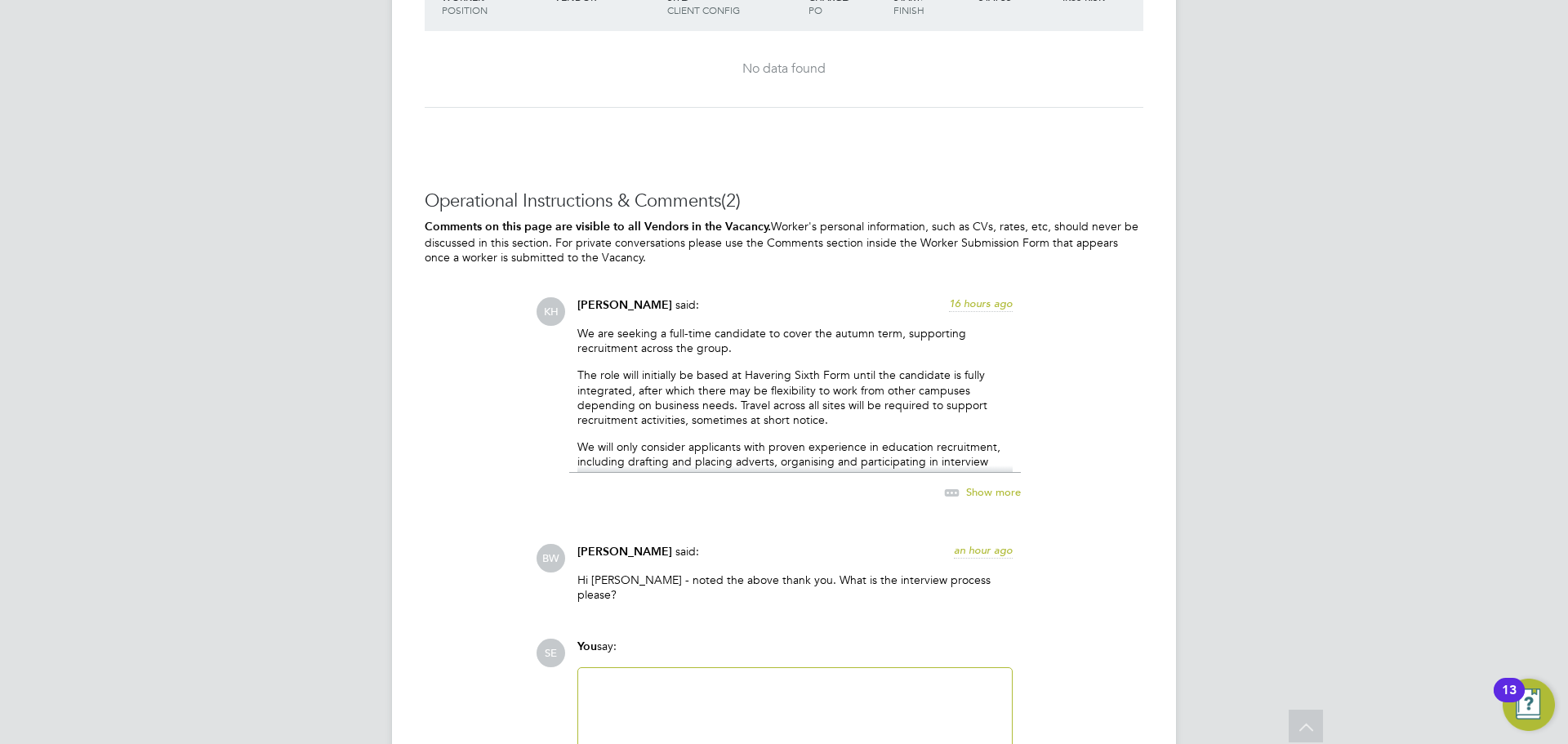
scroll to position [2955, 0]
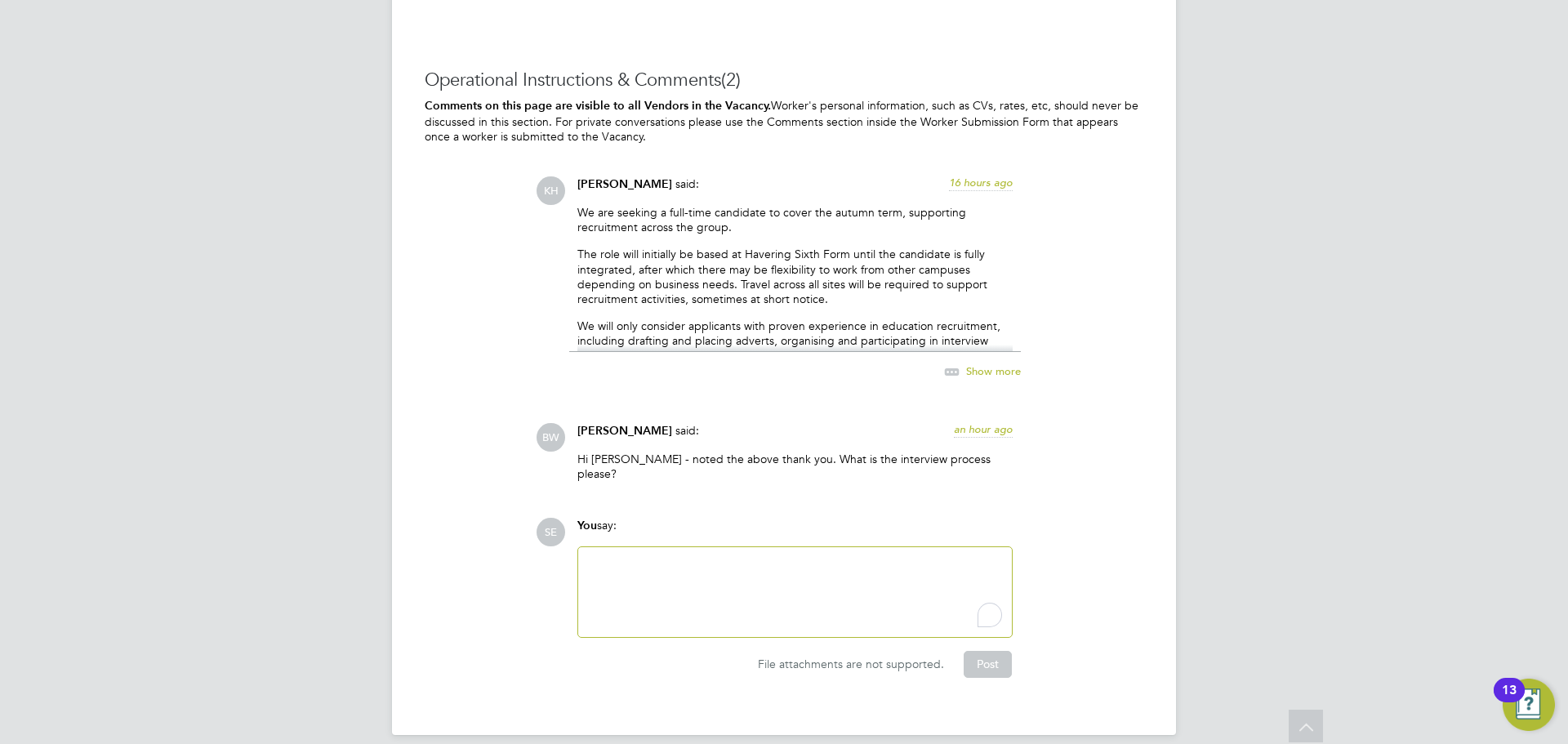
click at [686, 607] on div "To enrich screen reader interactions, please activate Accessibility in Grammarl…" at bounding box center [795, 592] width 414 height 70
drag, startPoint x: 970, startPoint y: 669, endPoint x: 976, endPoint y: 659, distance: 11.7
click at [972, 665] on div "Operational Instructions & Comments (2) Comments on this page are visible to al…" at bounding box center [784, 385] width 719 height 633
click at [981, 651] on button "Post" at bounding box center [988, 664] width 48 height 26
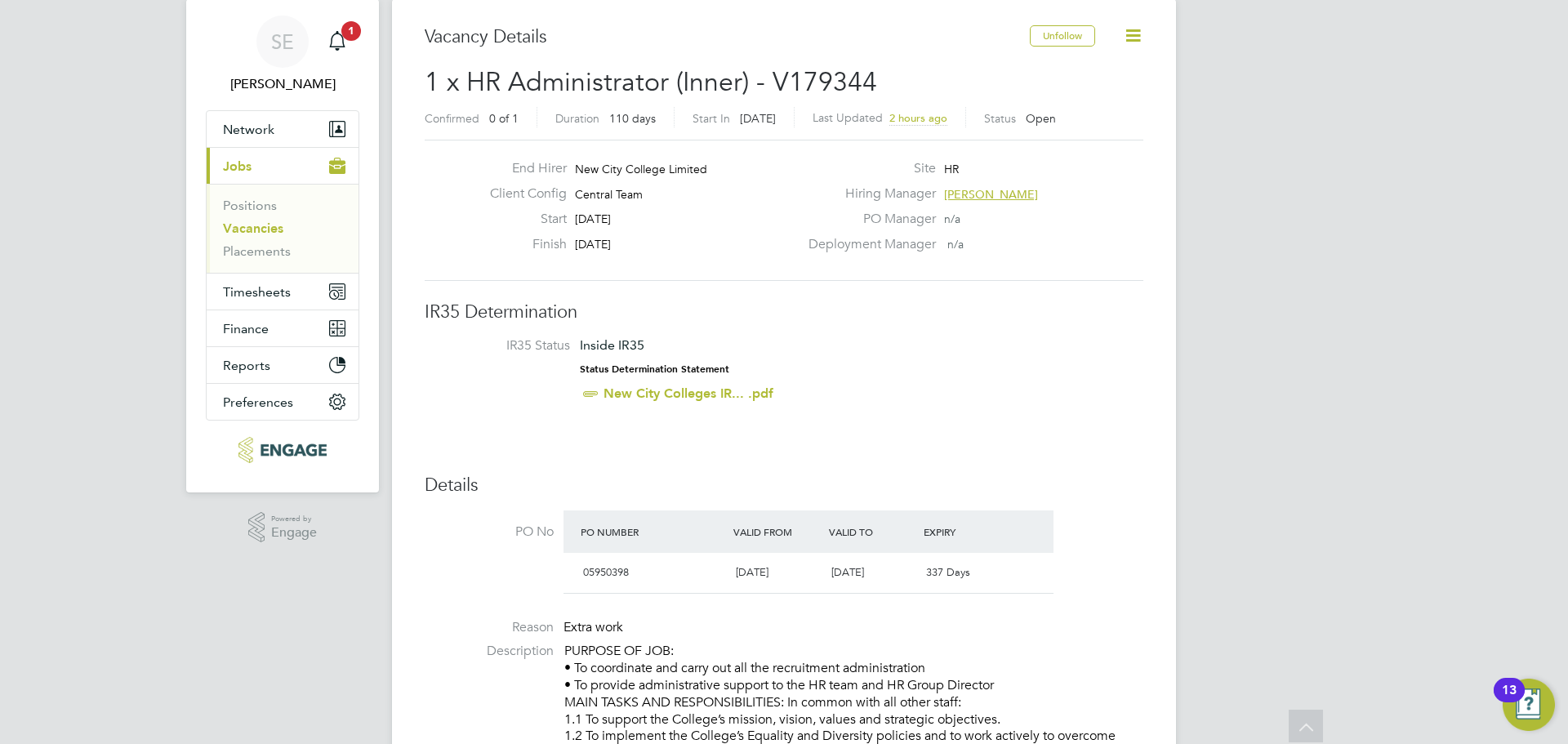
scroll to position [0, 0]
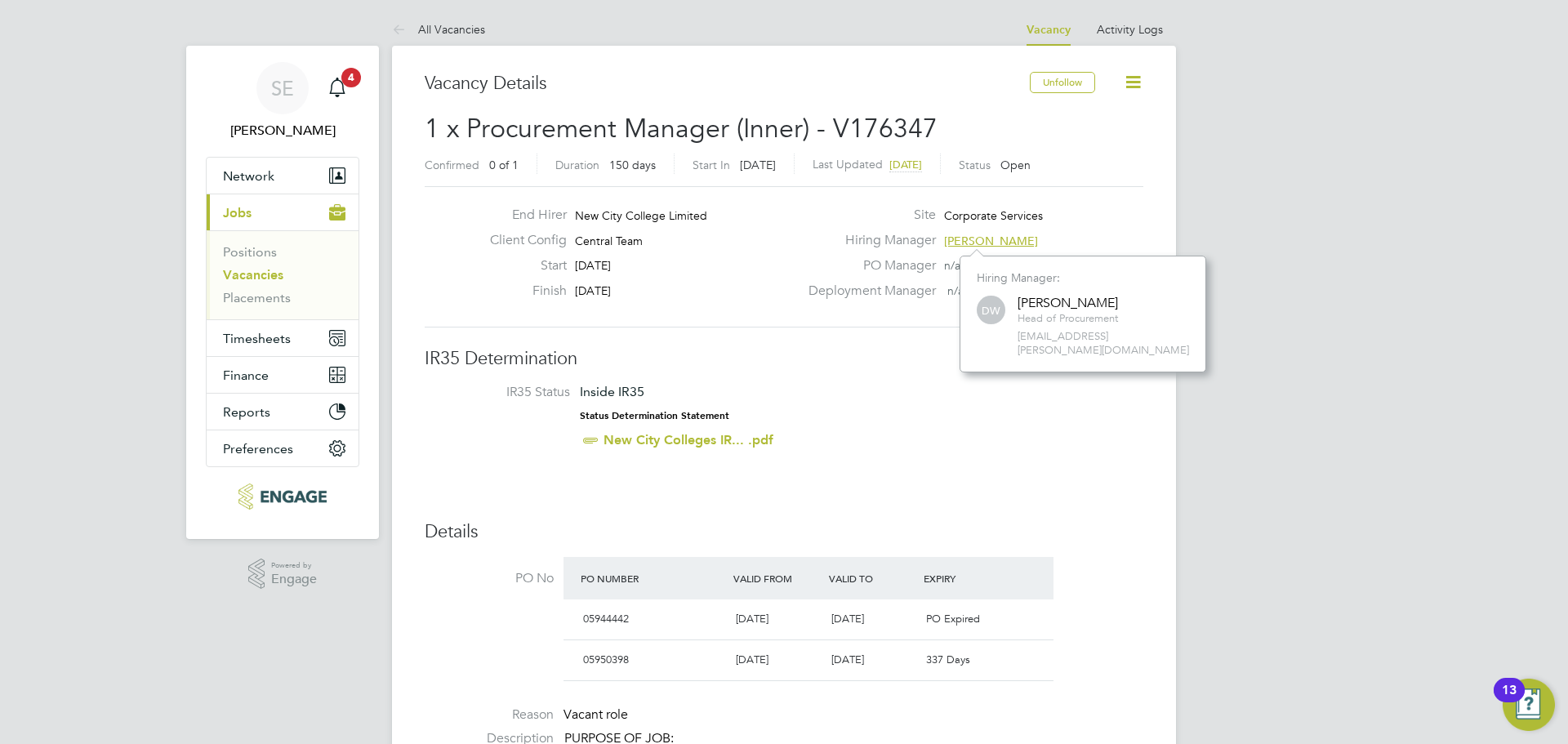
click at [796, 421] on li "IR35 Status Inside IR35 Status Determination Statement New City Colleges IR... …" at bounding box center [784, 419] width 686 height 71
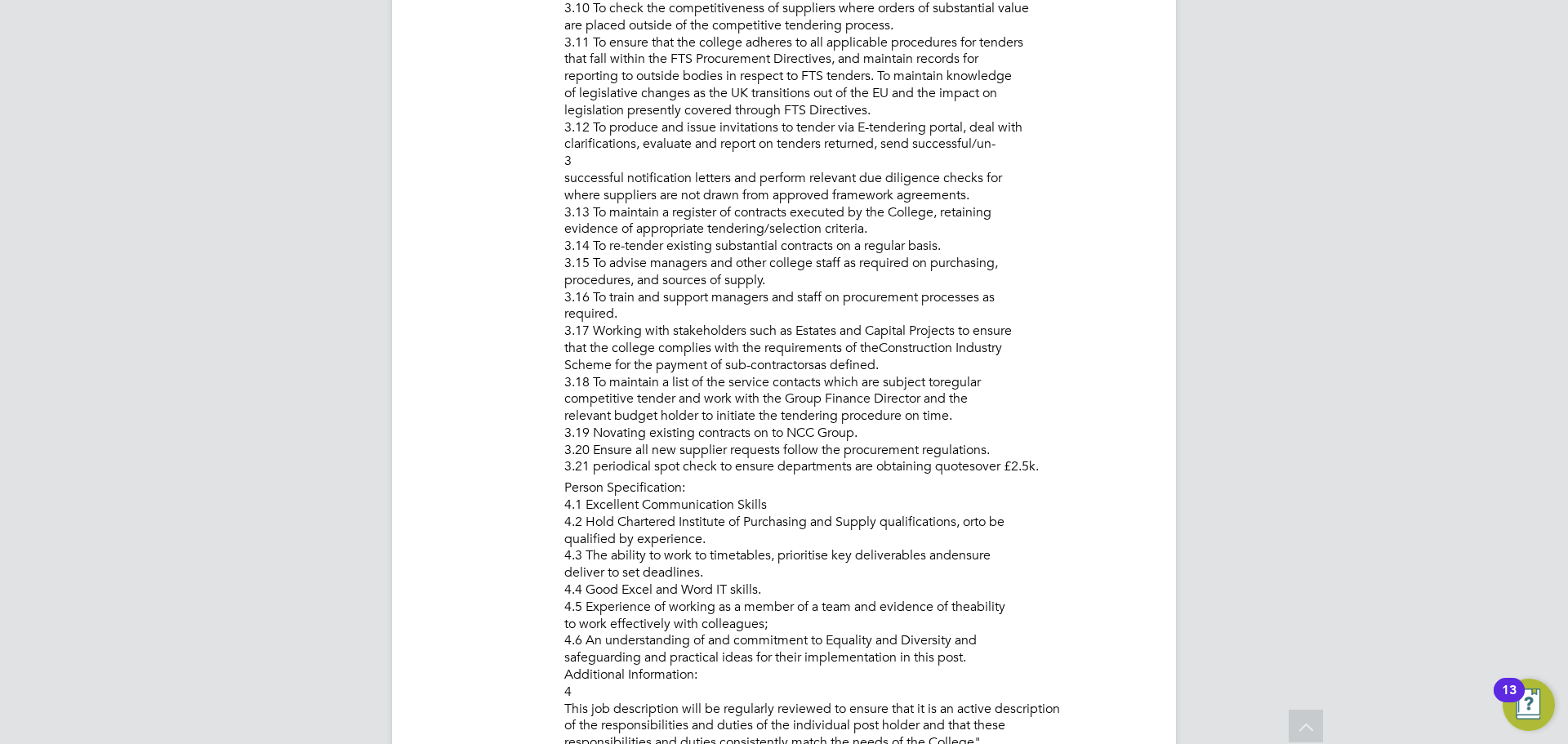
scroll to position [1471, 0]
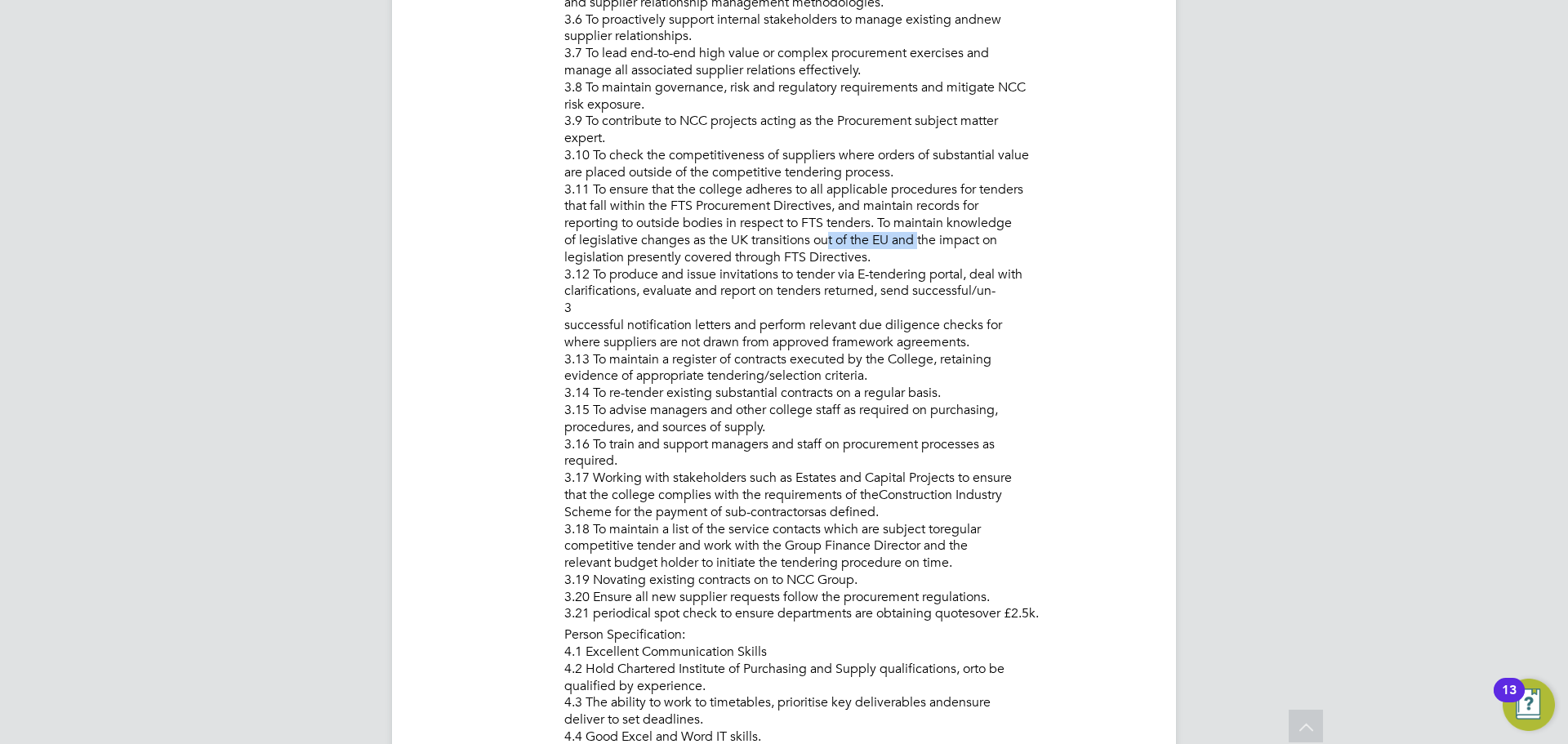
drag, startPoint x: 821, startPoint y: 240, endPoint x: 915, endPoint y: 239, distance: 94.0
click at [915, 239] on li "Particular to the post: 3.1. To work with the Head of Procurement to review cur…" at bounding box center [854, 191] width 580 height 871
click at [742, 276] on li "Particular to the post: 3.1. To work with the Head of Procurement to review cur…" at bounding box center [854, 191] width 580 height 871
drag, startPoint x: 849, startPoint y: 245, endPoint x: 947, endPoint y: 245, distance: 98.0
click at [947, 245] on li "Particular to the post: 3.1. To work with the Head of Procurement to review cur…" at bounding box center [854, 191] width 580 height 871
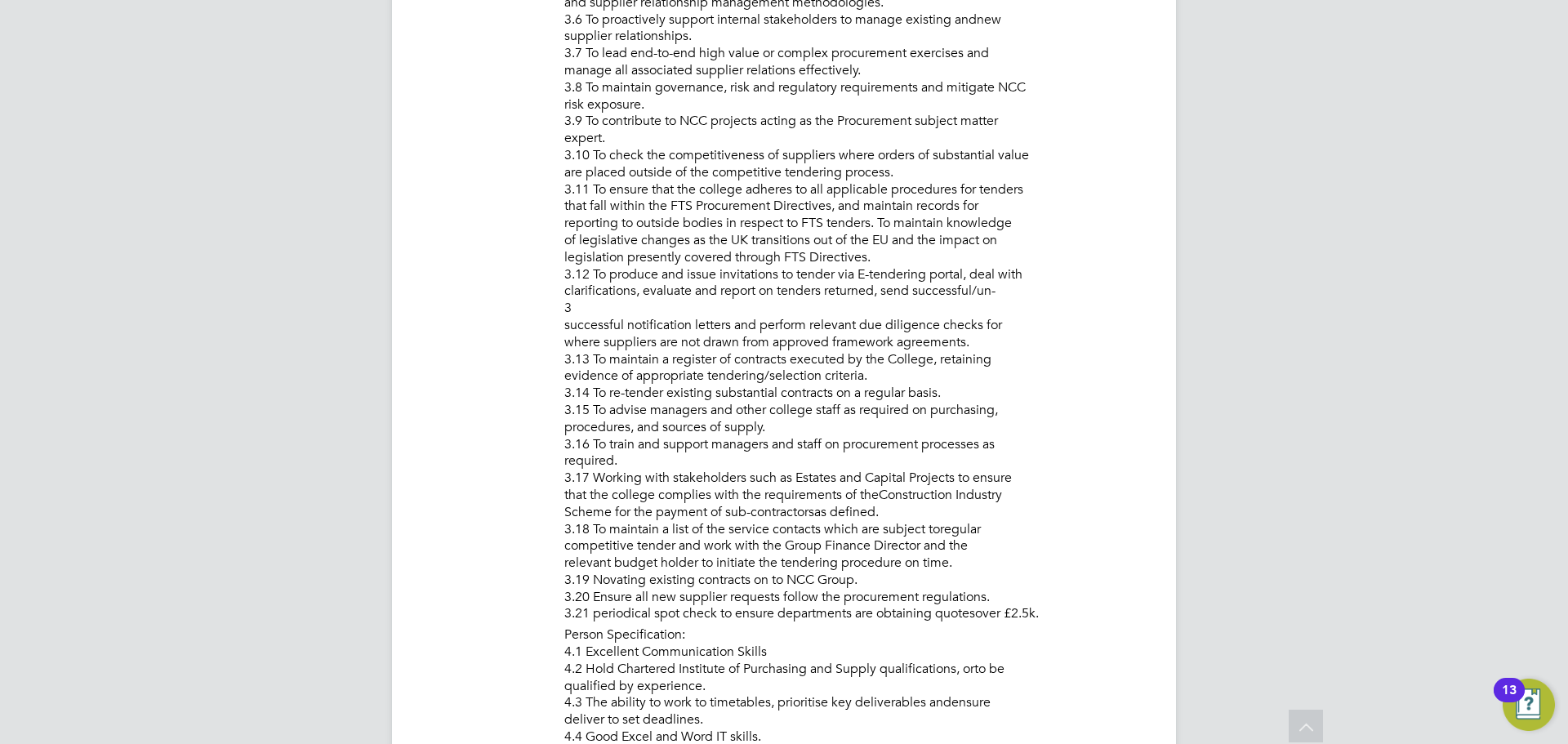
click at [709, 191] on li "Particular to the post: 3.1. To work with the Head of Procurement to review cur…" at bounding box center [854, 191] width 580 height 871
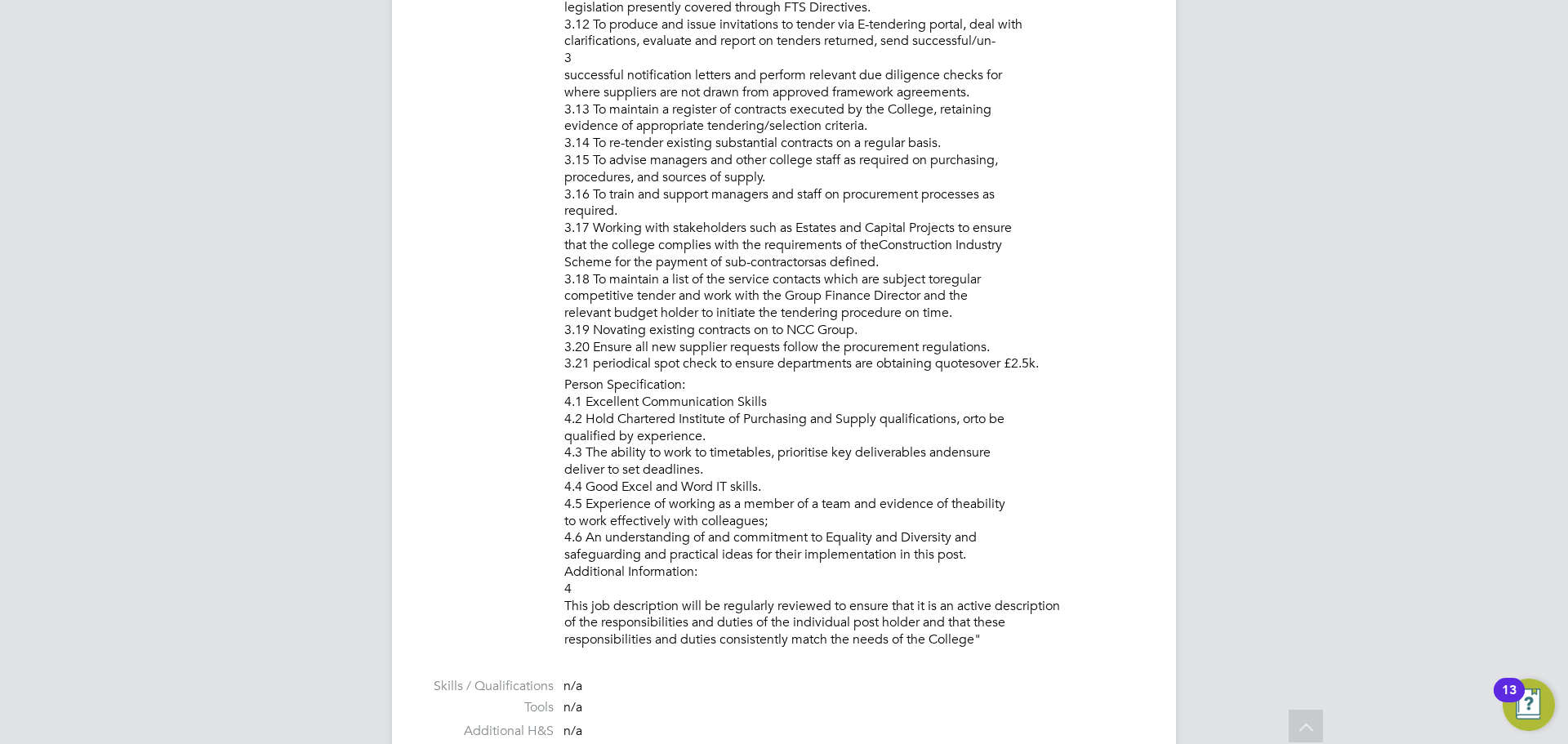
scroll to position [1797, 0]
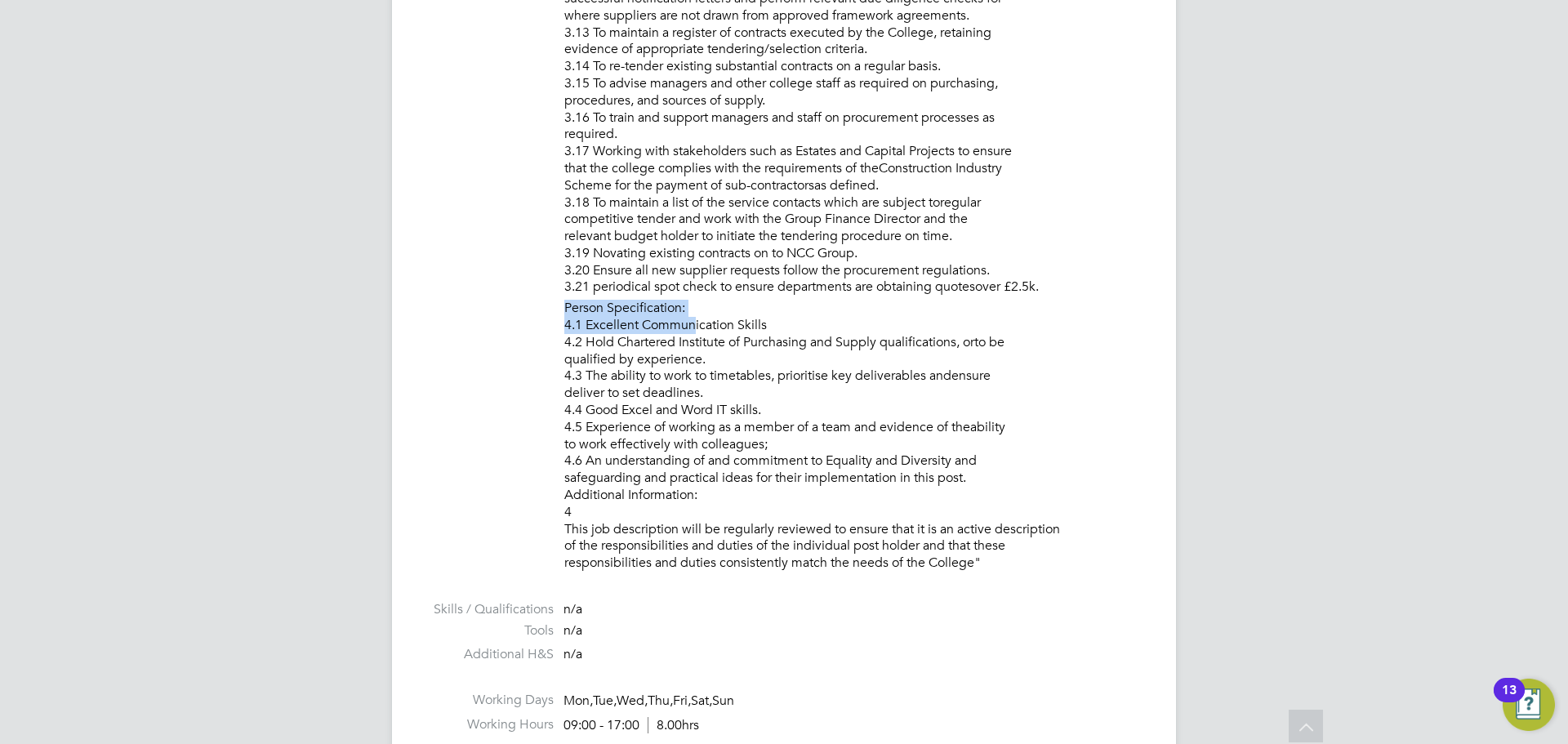
drag, startPoint x: 566, startPoint y: 305, endPoint x: 698, endPoint y: 324, distance: 133.4
click at [694, 324] on li "Person Specification: 4.1 Excellent Communication Skills 4.2 Hold Chartered Ins…" at bounding box center [854, 437] width 580 height 276
drag, startPoint x: 700, startPoint y: 323, endPoint x: 700, endPoint y: 337, distance: 14.0
click at [700, 323] on li "Person Specification: 4.1 Excellent Communication Skills 4.2 Hold Chartered Ins…" at bounding box center [854, 437] width 580 height 276
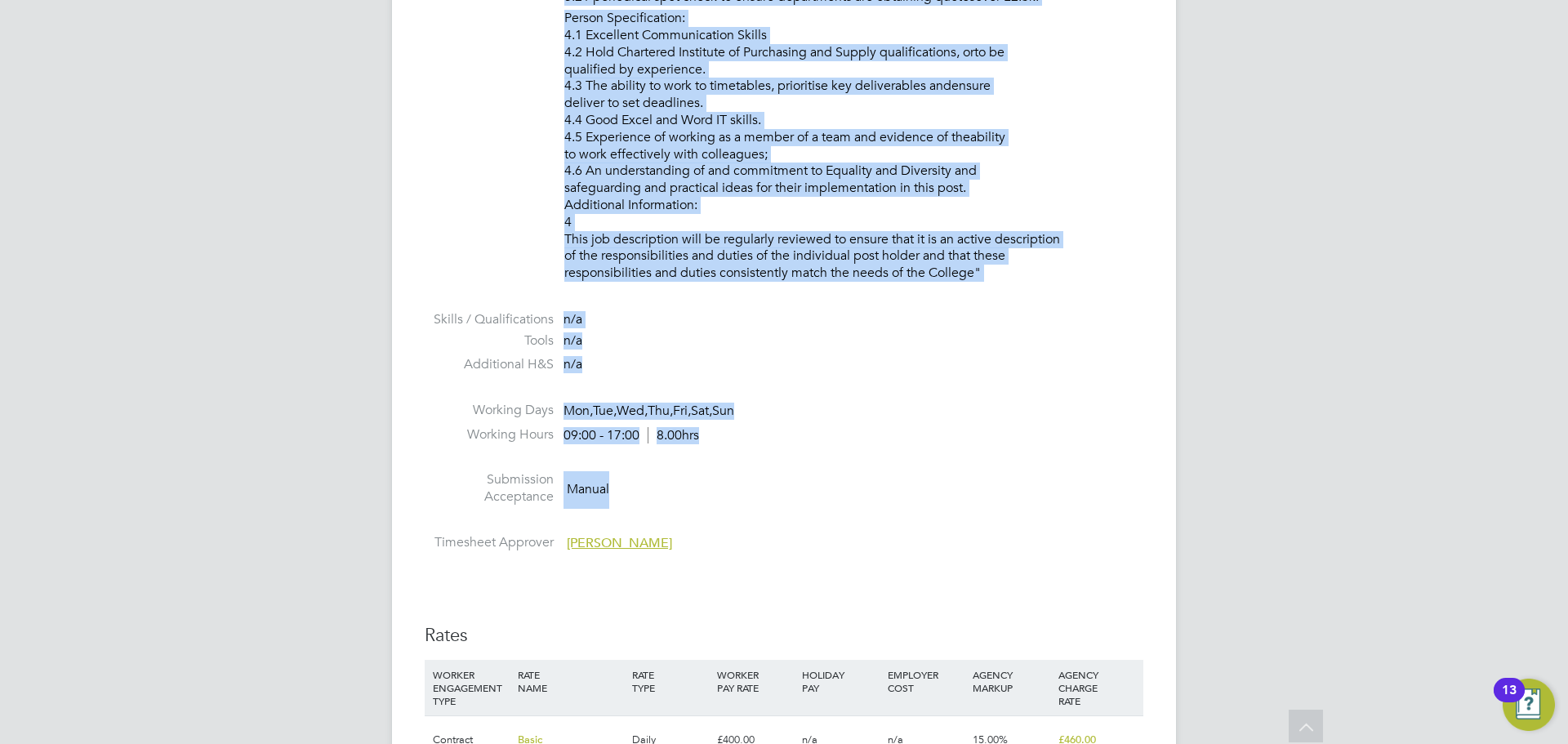
scroll to position [2124, 0]
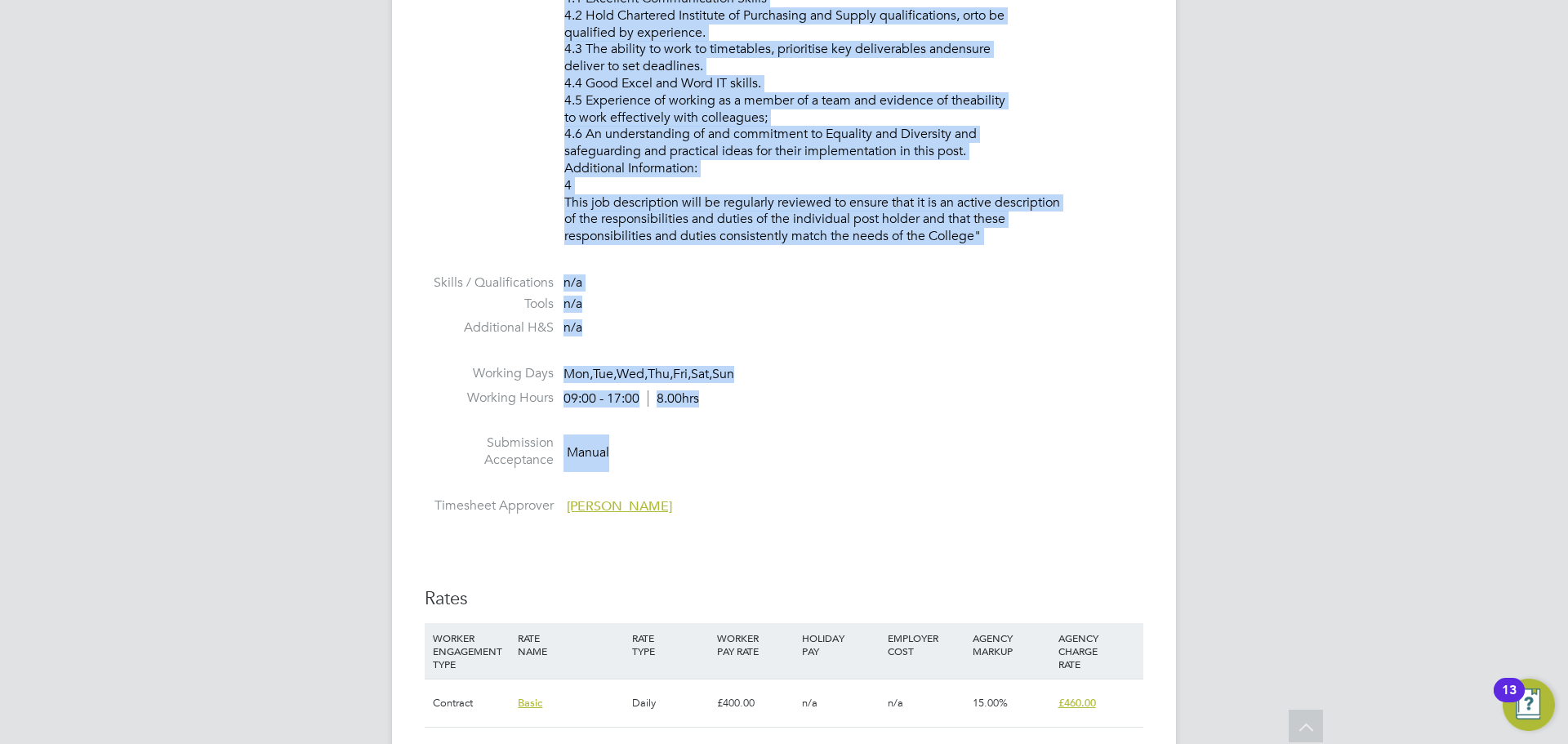
drag, startPoint x: 560, startPoint y: 331, endPoint x: 1030, endPoint y: 243, distance: 478.2
copy div "PURPOSE OF JOB: • To provide a central procurement service to New City College …"
